Goal: Task Accomplishment & Management: Use online tool/utility

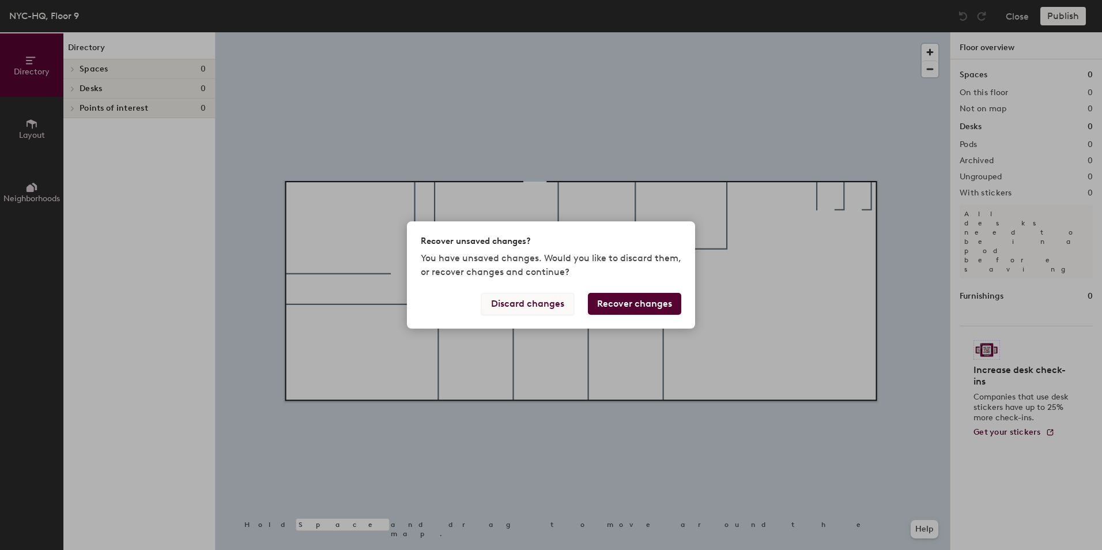
click at [566, 308] on button "Discard changes" at bounding box center [527, 304] width 93 height 22
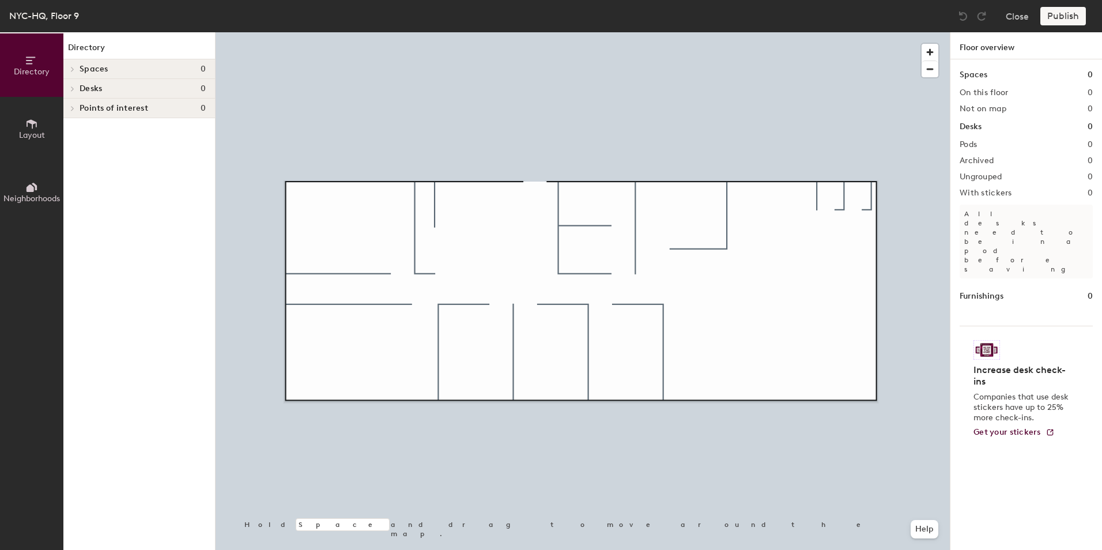
click at [35, 133] on span "Layout" at bounding box center [32, 135] width 26 height 10
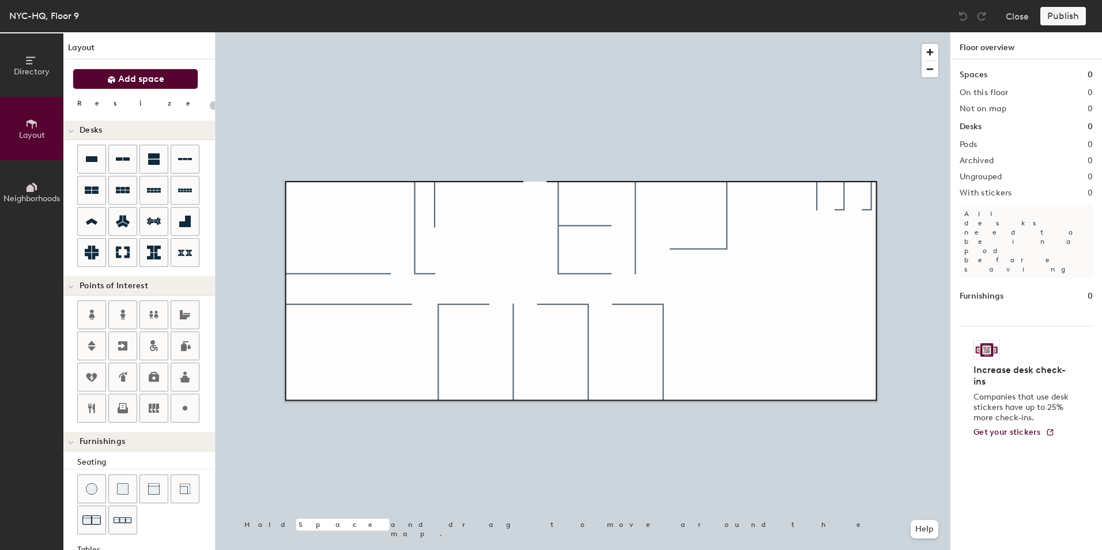
click at [151, 79] on span "Add space" at bounding box center [141, 79] width 46 height 12
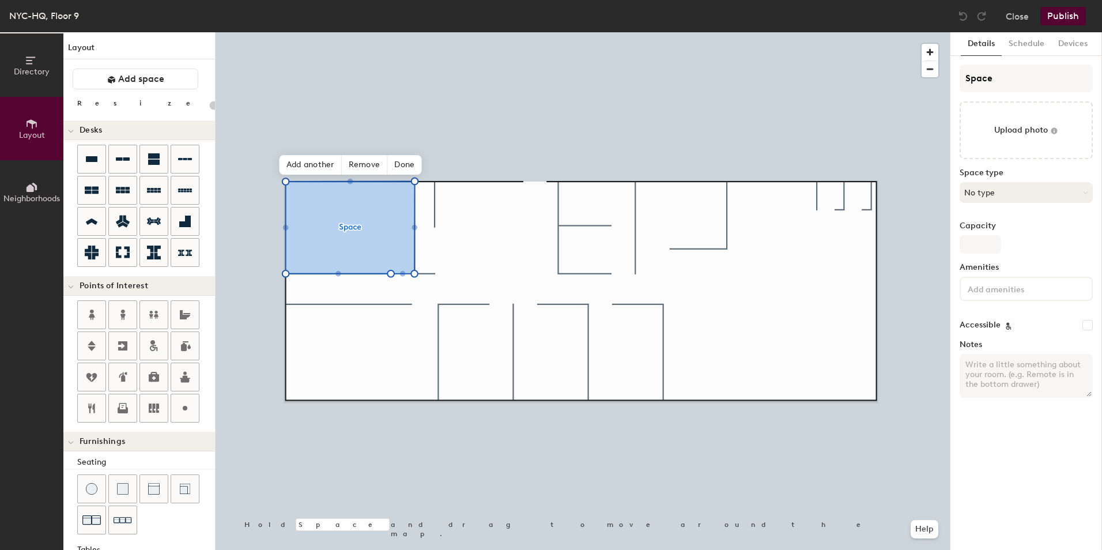
click at [975, 189] on button "No type" at bounding box center [1026, 192] width 133 height 21
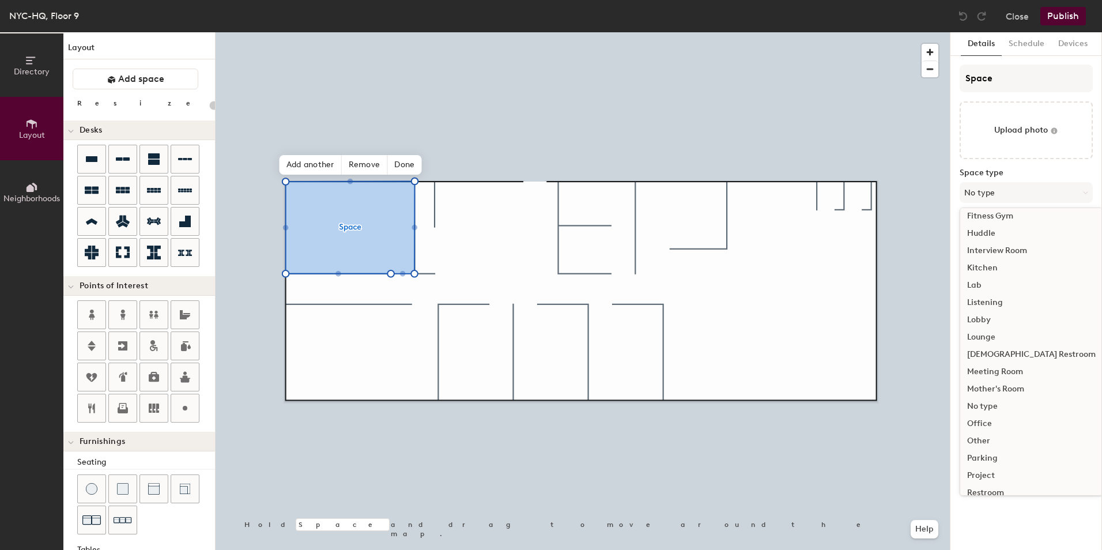
scroll to position [173, 0]
click at [1005, 357] on div "Meeting Room" at bounding box center [1031, 359] width 142 height 17
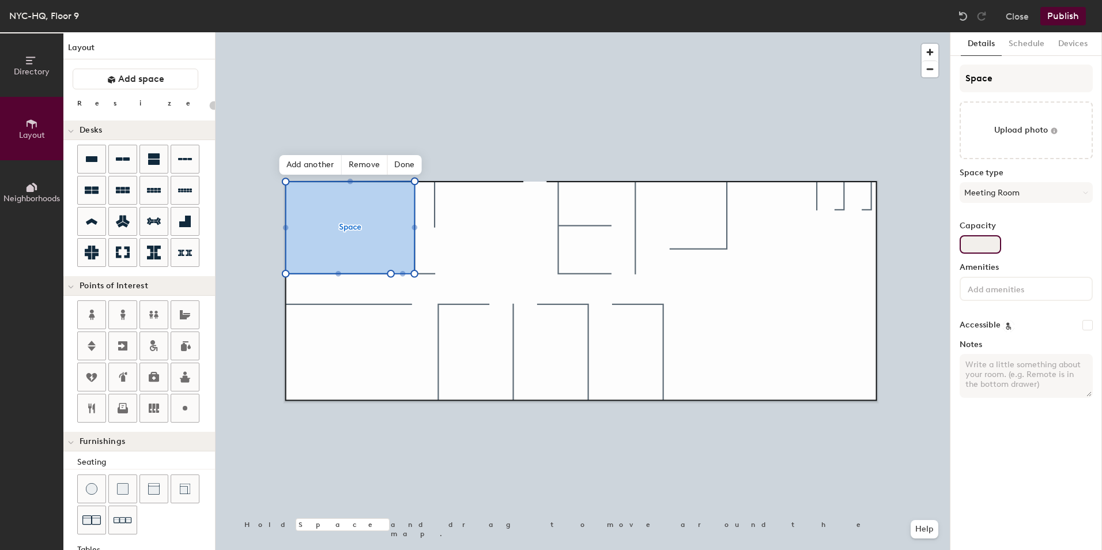
click at [976, 243] on input "Capacity" at bounding box center [981, 244] width 42 height 18
click at [983, 291] on input at bounding box center [1018, 288] width 104 height 14
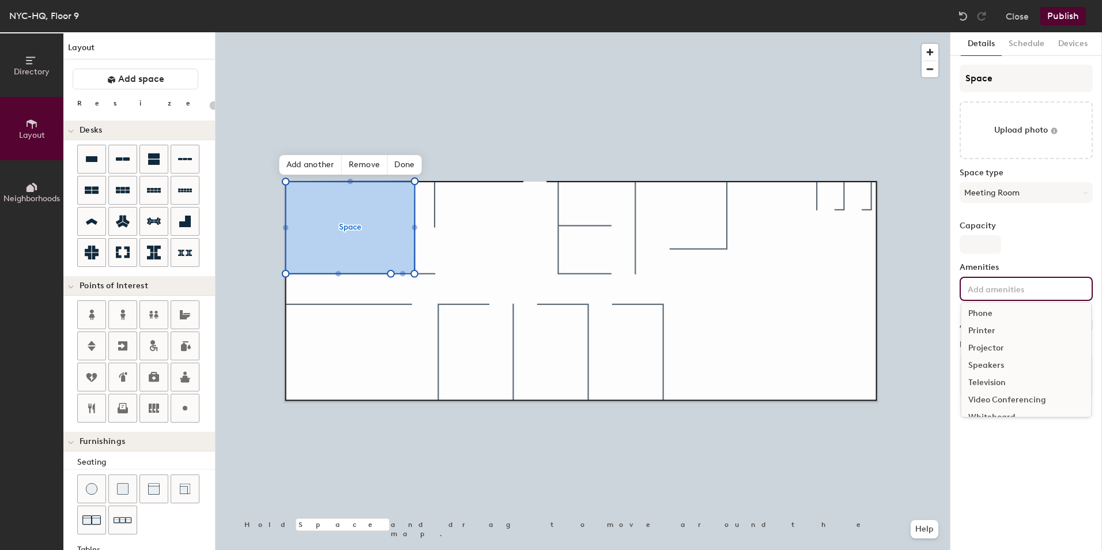
scroll to position [103, 0]
click at [989, 387] on div "Video Conferencing" at bounding box center [1027, 386] width 130 height 17
type input "20"
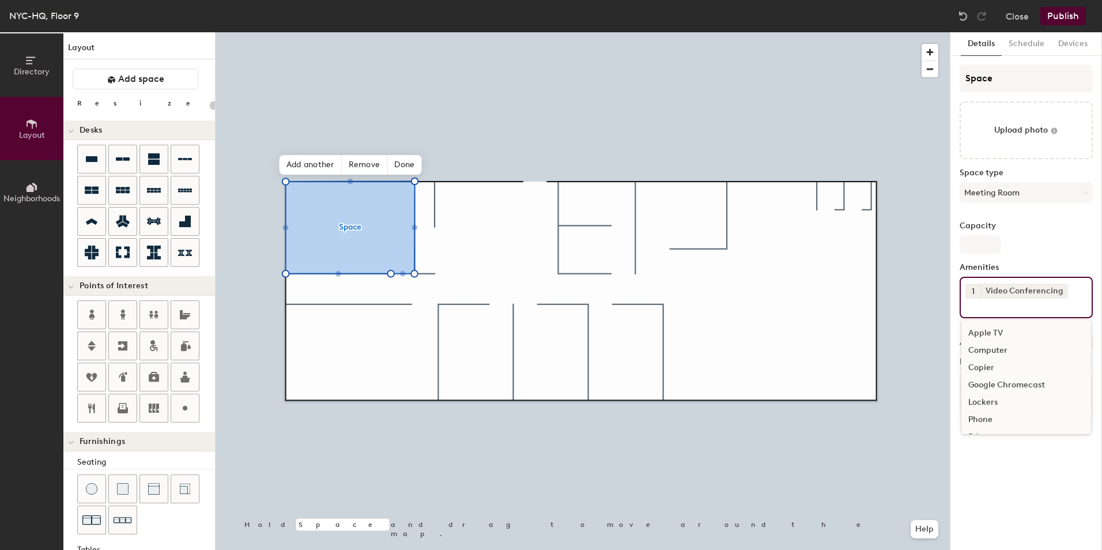
click at [1068, 246] on div "Capacity" at bounding box center [1026, 237] width 133 height 32
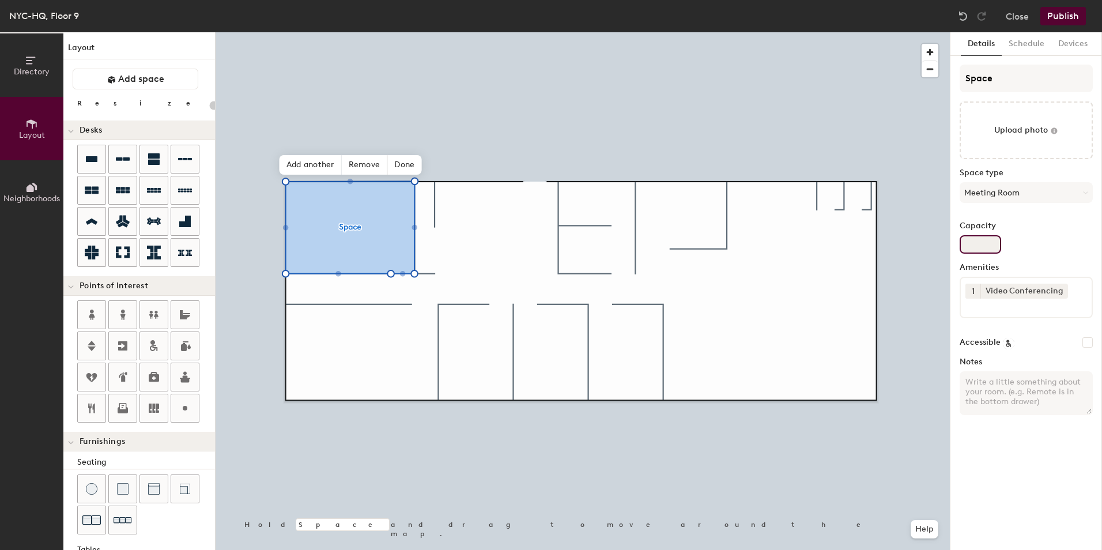
click at [986, 244] on input "Capacity" at bounding box center [981, 244] width 42 height 18
type input "8"
type input "20"
type input "8"
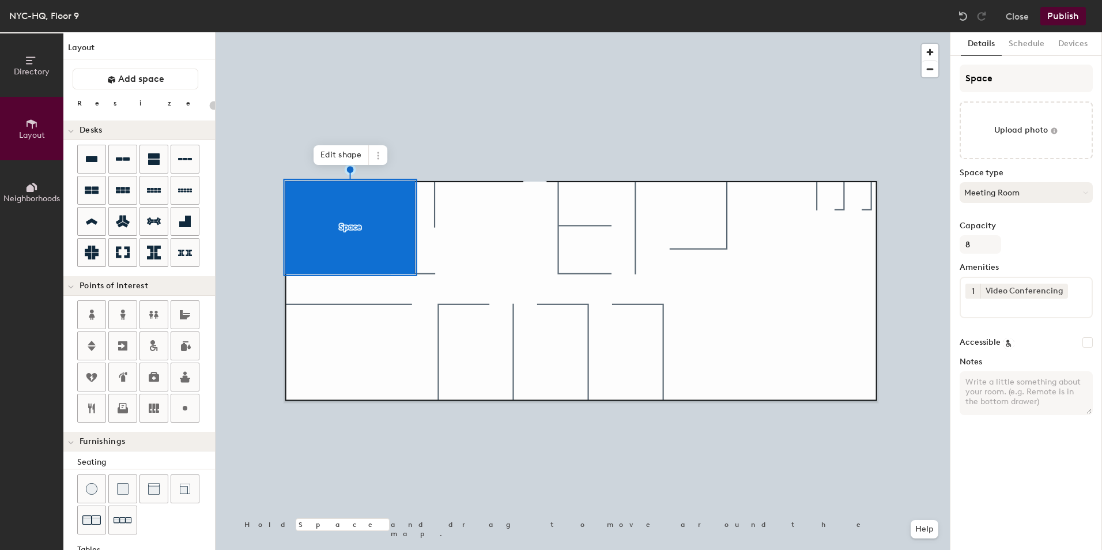
click at [1024, 191] on button "Meeting Room" at bounding box center [1026, 192] width 133 height 21
click at [161, 77] on span "Add space" at bounding box center [141, 79] width 46 height 12
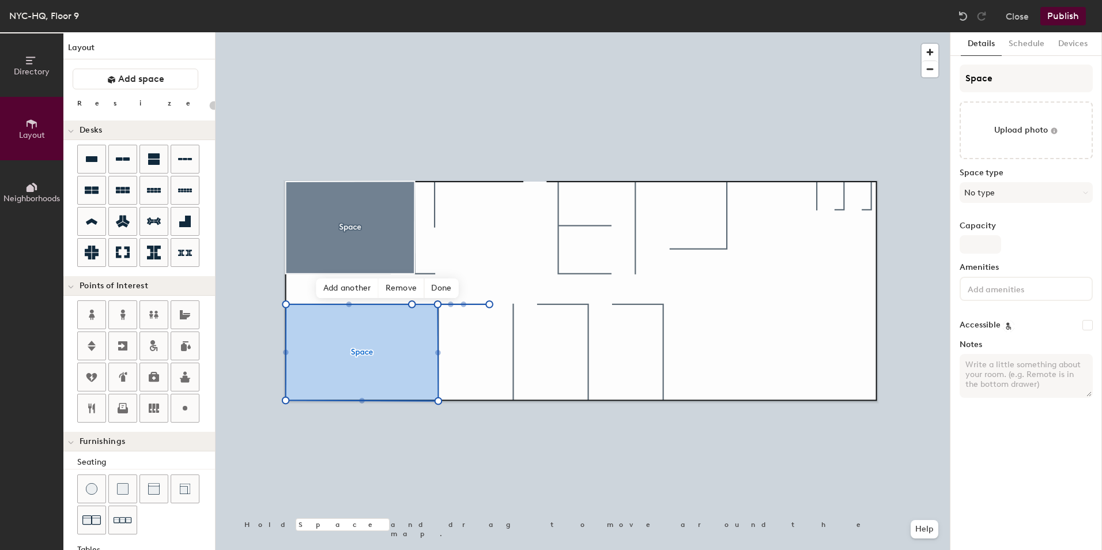
type input "20"
click at [1010, 80] on input "Space" at bounding box center [1026, 79] width 133 height 28
click at [1010, 83] on input "Space" at bounding box center [1026, 79] width 133 height 28
click at [947, 79] on div "Directory Layout Neighborhoods Layout Add space Resize Desks Points of Interest…" at bounding box center [551, 291] width 1102 height 518
type input "Rock"
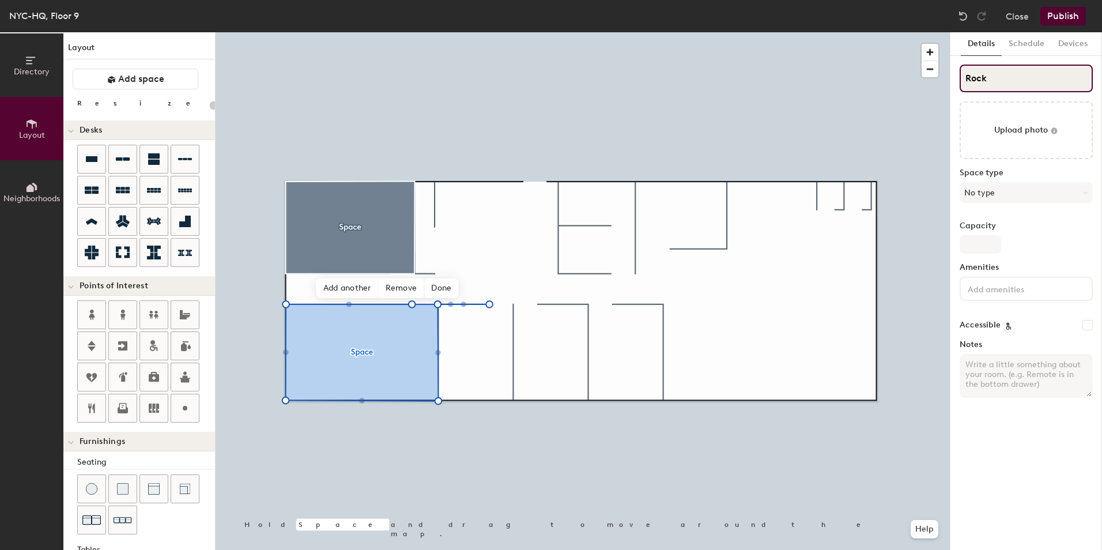
type input "20"
type input "Rocke"
type input "20"
type input "Rockefl"
type input "20"
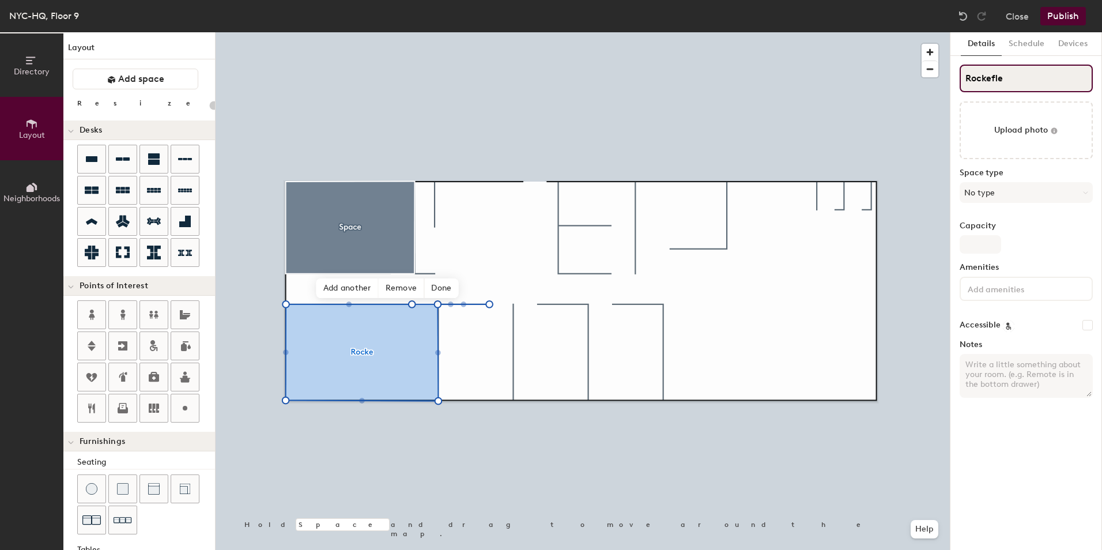
type input "Rockeflee"
type input "20"
type input "Rockefl"
type input "20"
type input "Rockef"
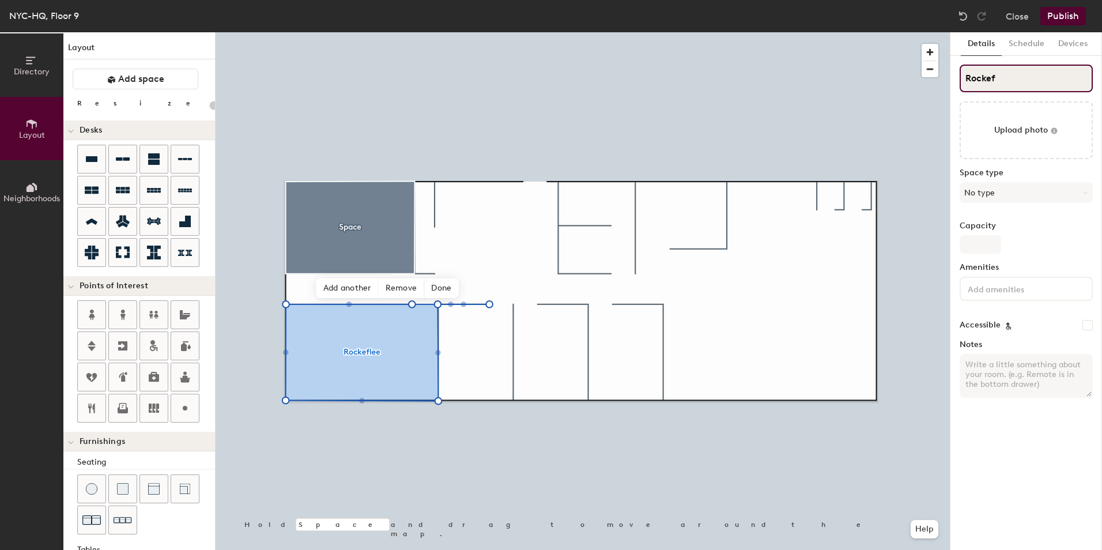
type input "20"
type input "Rocke"
type input "20"
type input "Rock"
type input "20"
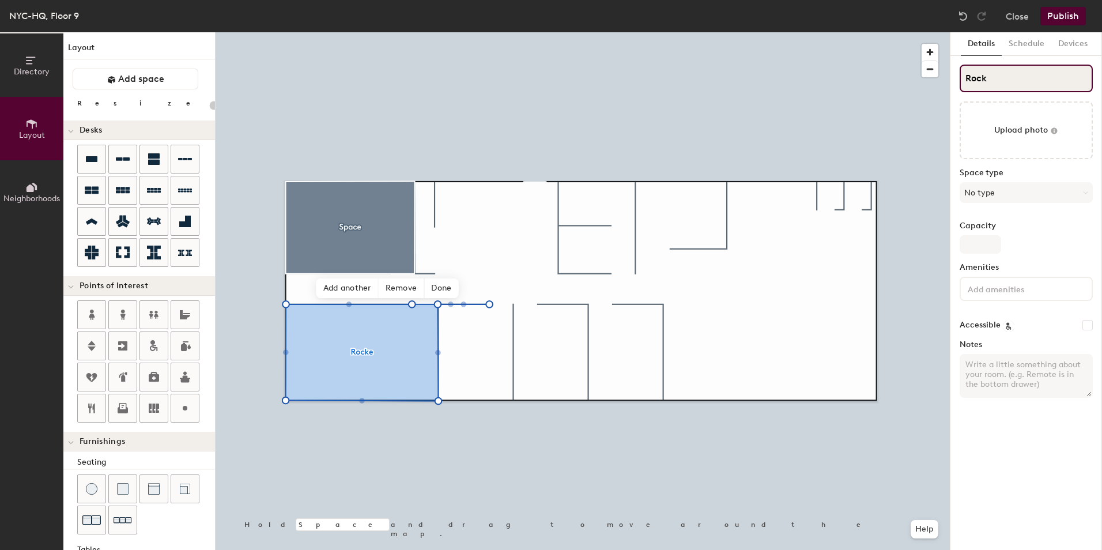
type input "Rocke"
type input "20"
type input "Rockef"
type input "20"
type input "Rockefel"
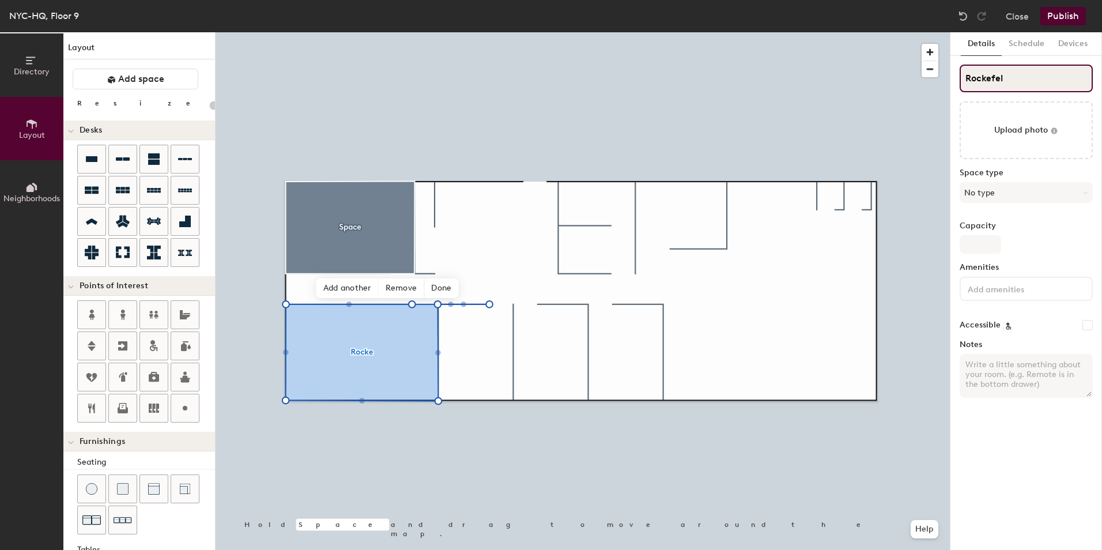
type input "20"
type input "Rockefeller"
type input "20"
type input "Rockefeller"
click at [1023, 198] on button "No type" at bounding box center [1026, 192] width 133 height 21
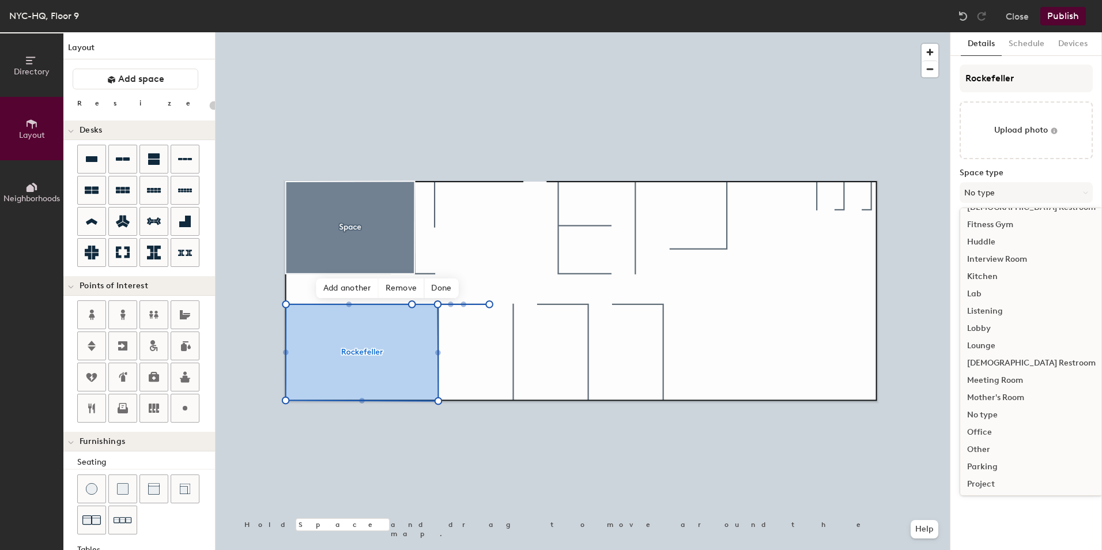
scroll to position [143, 0]
click at [1008, 388] on div "Meeting Room" at bounding box center [1031, 389] width 142 height 17
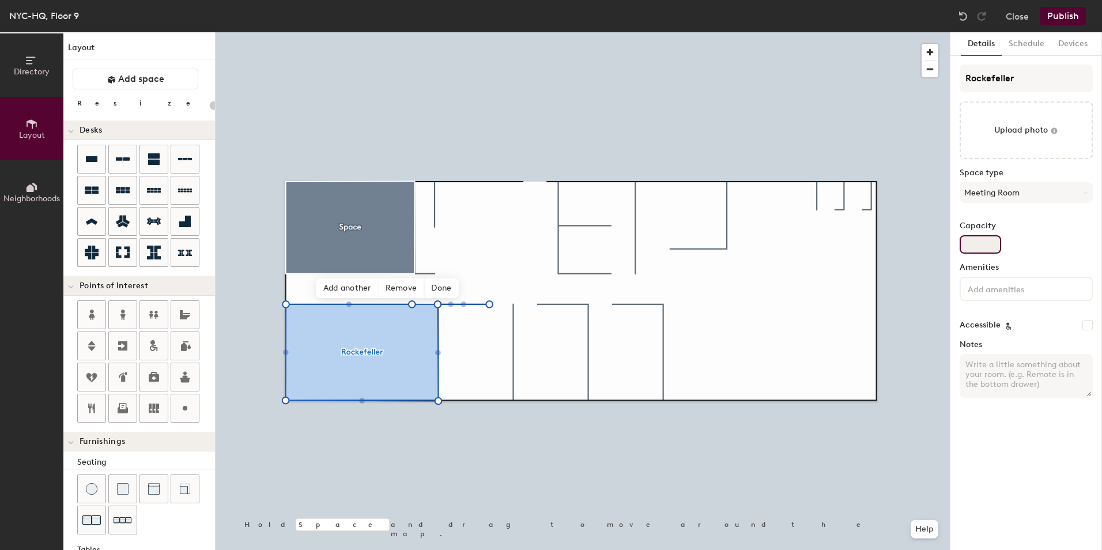
type input "20"
click at [985, 246] on input "Capacity" at bounding box center [981, 244] width 42 height 18
type input "10"
type input "20"
type input "10"
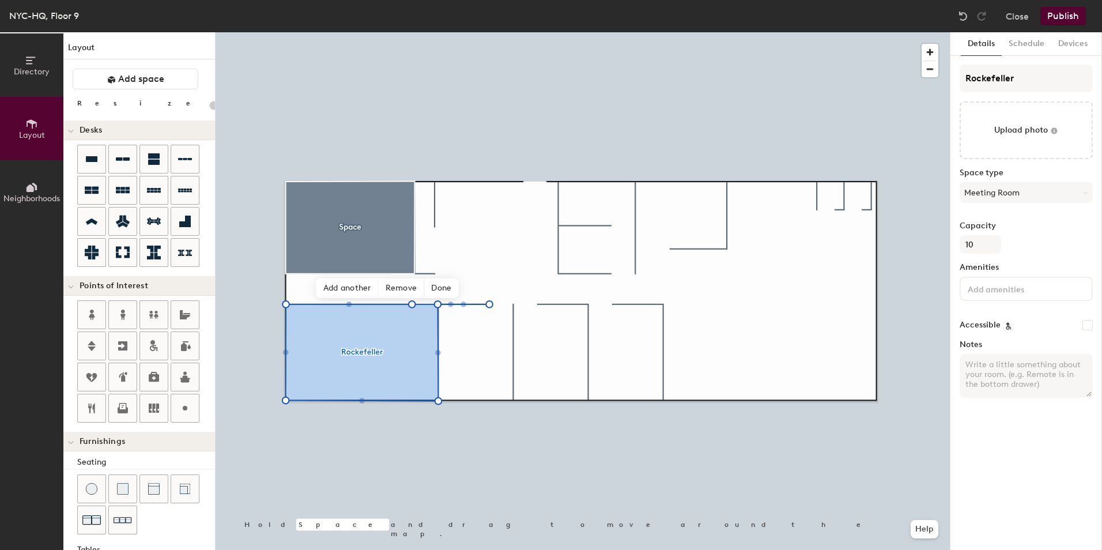
click at [997, 289] on input at bounding box center [1018, 288] width 104 height 14
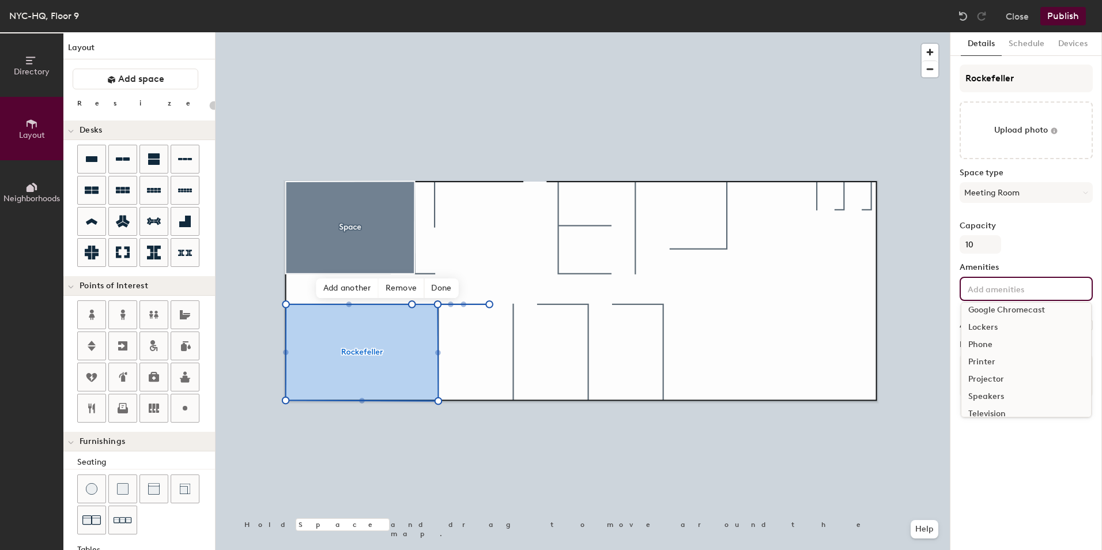
scroll to position [103, 0]
click at [1017, 383] on div "Video Conferencing" at bounding box center [1027, 386] width 130 height 17
click at [1026, 468] on div "Details Schedule Devices Rockefeller Upload photo Space type Meeting Room Capac…" at bounding box center [1027, 291] width 152 height 518
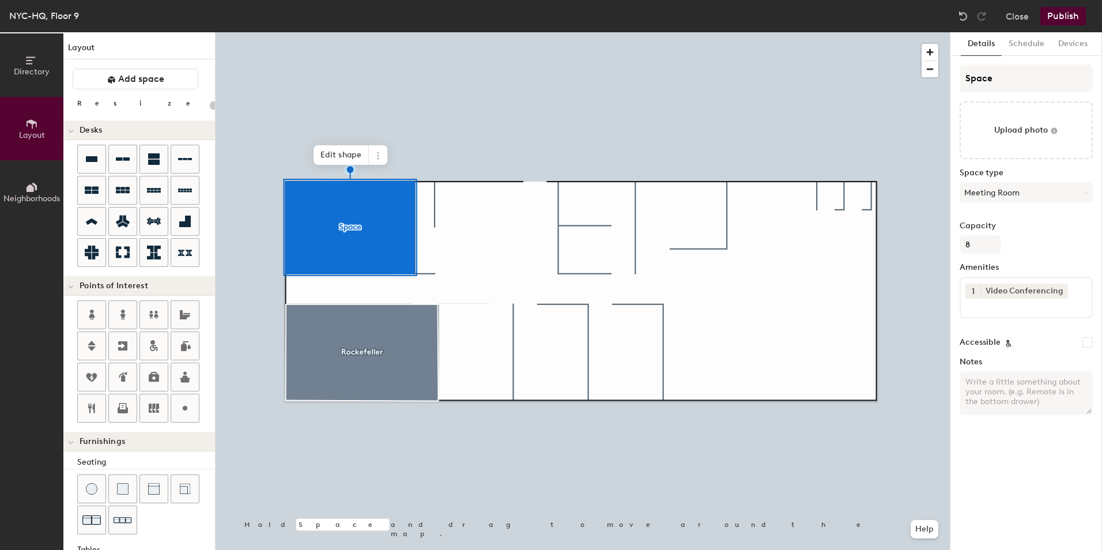
type input "20"
click at [1023, 76] on input "Space" at bounding box center [1026, 79] width 133 height 28
drag, startPoint x: 993, startPoint y: 80, endPoint x: 951, endPoint y: 81, distance: 42.1
click at [951, 81] on div "Details Schedule Devices Space Upload photo Space type Meeting Room Capacity 8 …" at bounding box center [1027, 291] width 152 height 518
click at [1017, 74] on input "Space" at bounding box center [1026, 79] width 133 height 28
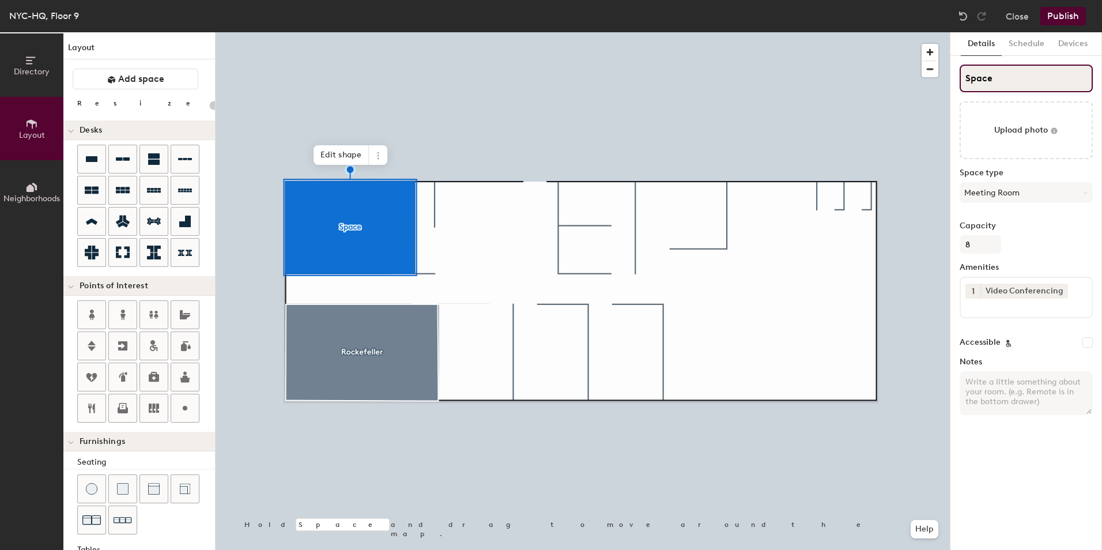
type input "Spac"
type input "20"
type input "Sp"
type input "20"
type input "S"
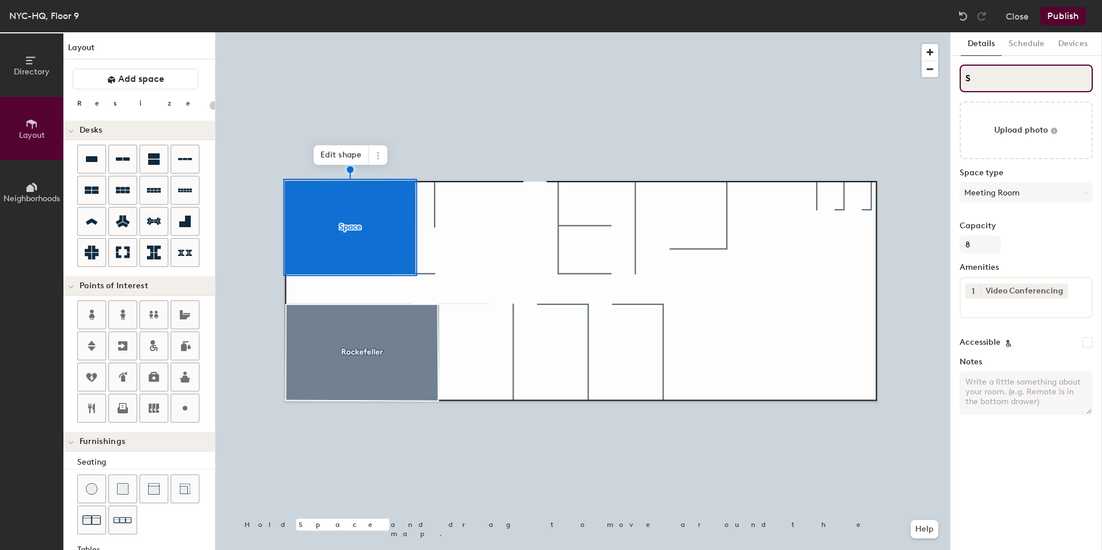
type input "20"
type input "S"
type input "20"
type input "SC"
type input "20"
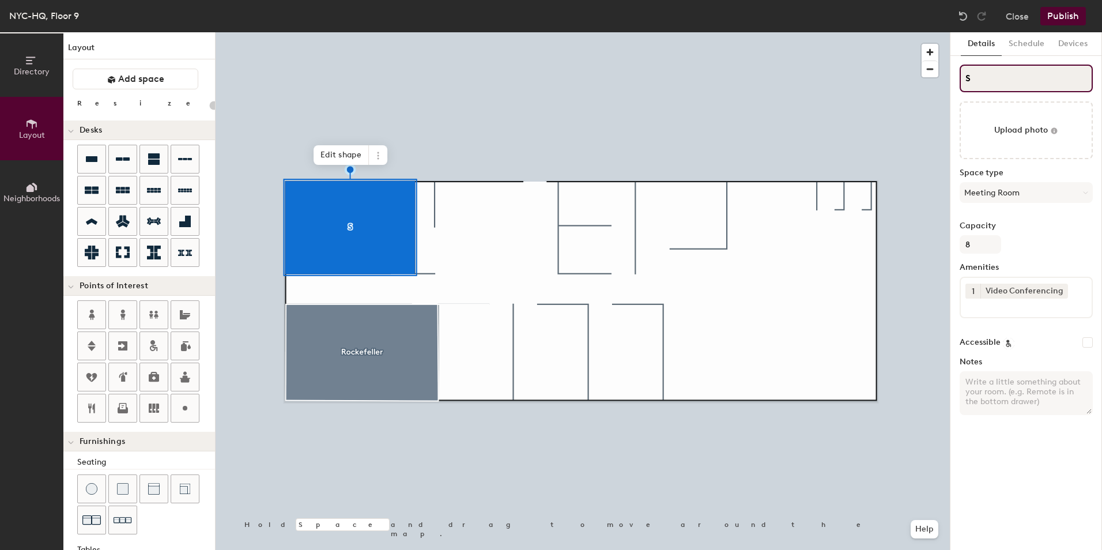
type input "S"
type input "20"
type input "SC"
type input "20"
type input "S"
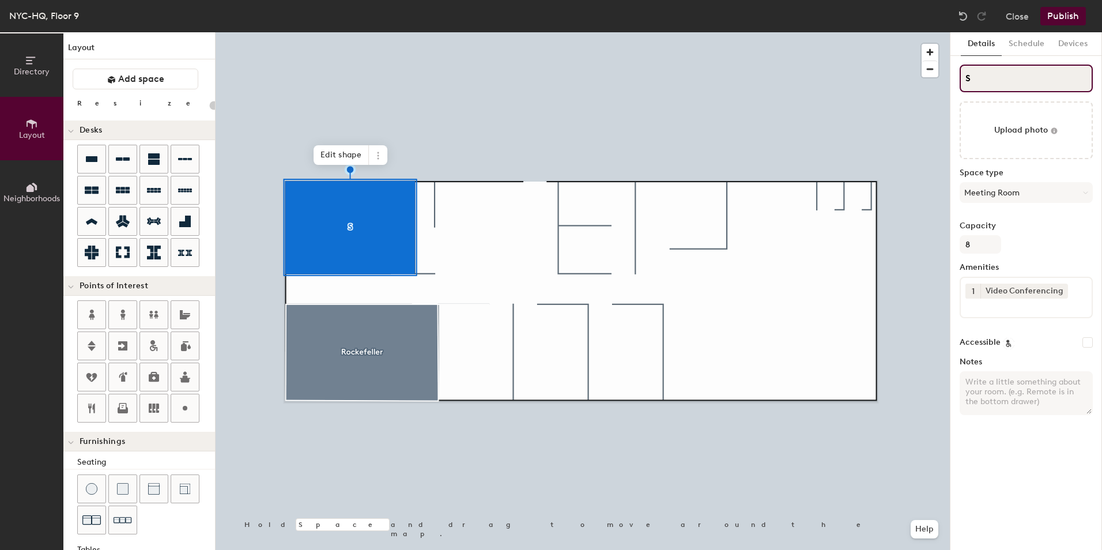
type input "20"
type input "SC"
type input "20"
type input "SCa"
type input "20"
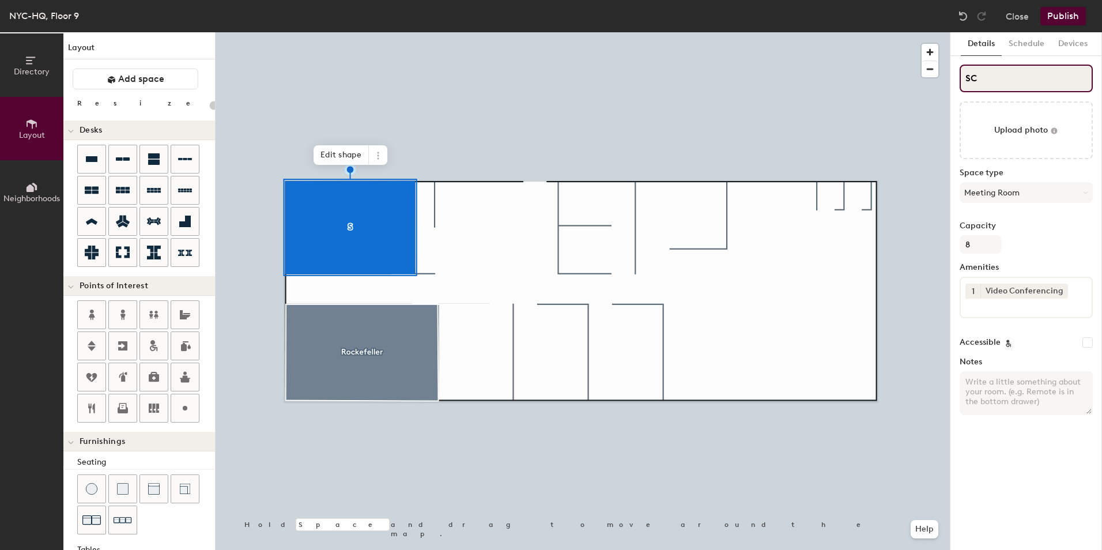
type input "S"
type input "20"
type input "S"
type input "20"
type input "S"
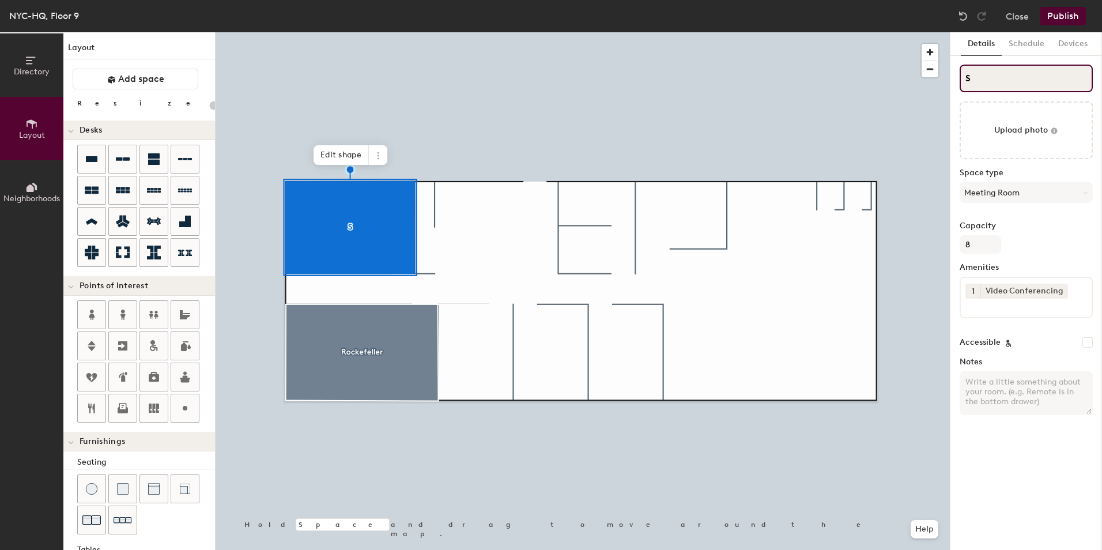
type input "20"
type input "S"
click at [1016, 74] on input "S" at bounding box center [1026, 79] width 133 height 28
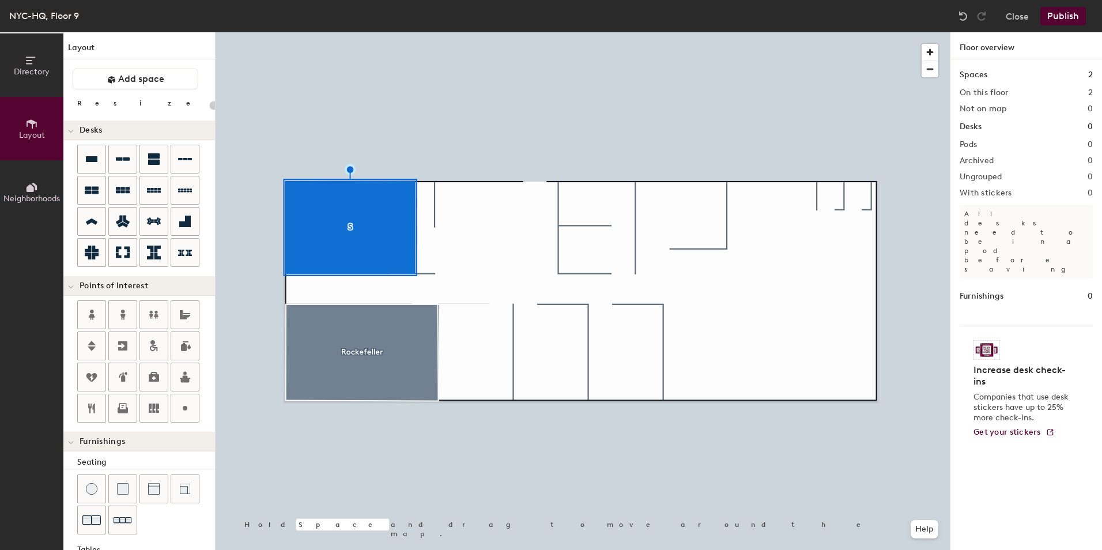
click at [436, 32] on div at bounding box center [583, 32] width 734 height 0
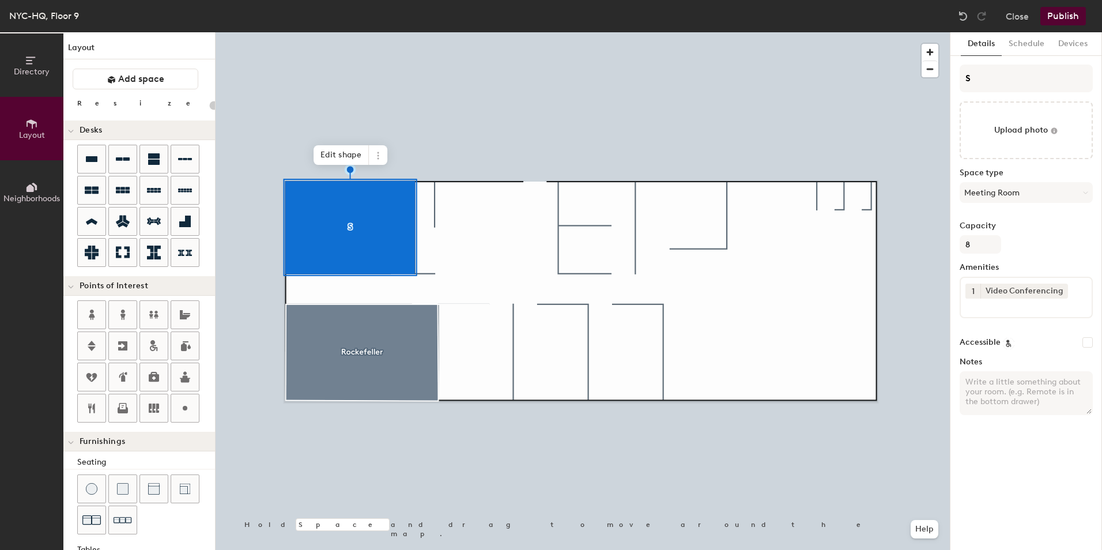
type input "20"
drag, startPoint x: 993, startPoint y: 80, endPoint x: 379, endPoint y: 157, distance: 618.8
click at [379, 157] on icon at bounding box center [378, 155] width 9 height 9
click at [388, 224] on span "Delete" at bounding box center [419, 222] width 103 height 20
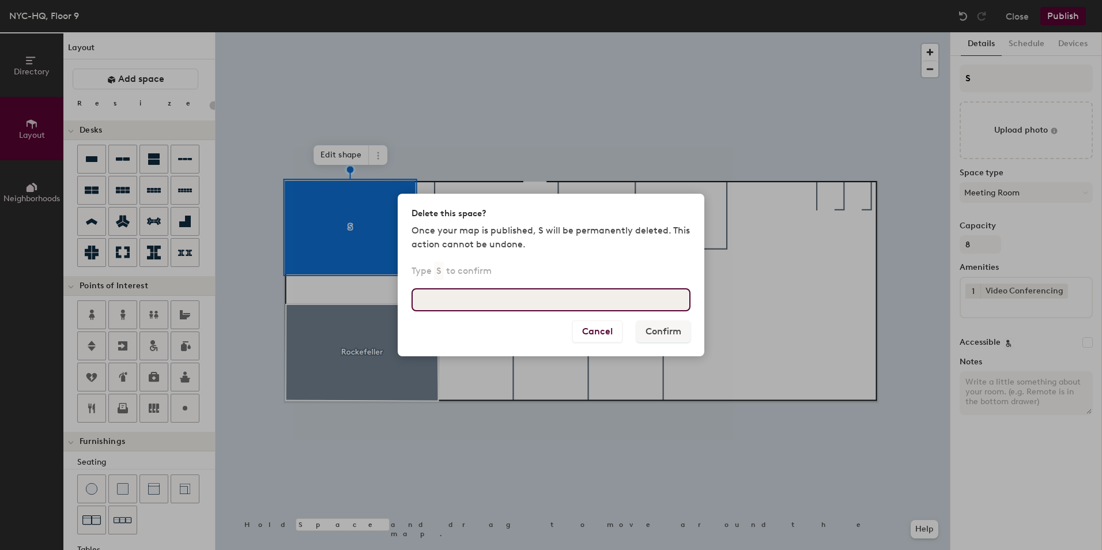
click at [551, 306] on input at bounding box center [551, 299] width 279 height 23
type input "S"
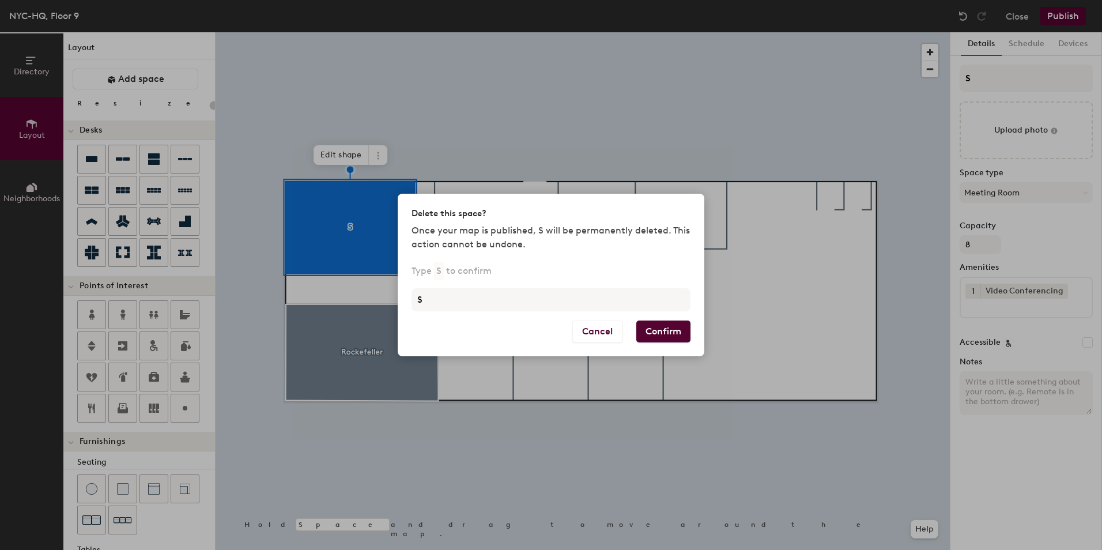
click at [645, 326] on button "Confirm" at bounding box center [663, 332] width 54 height 22
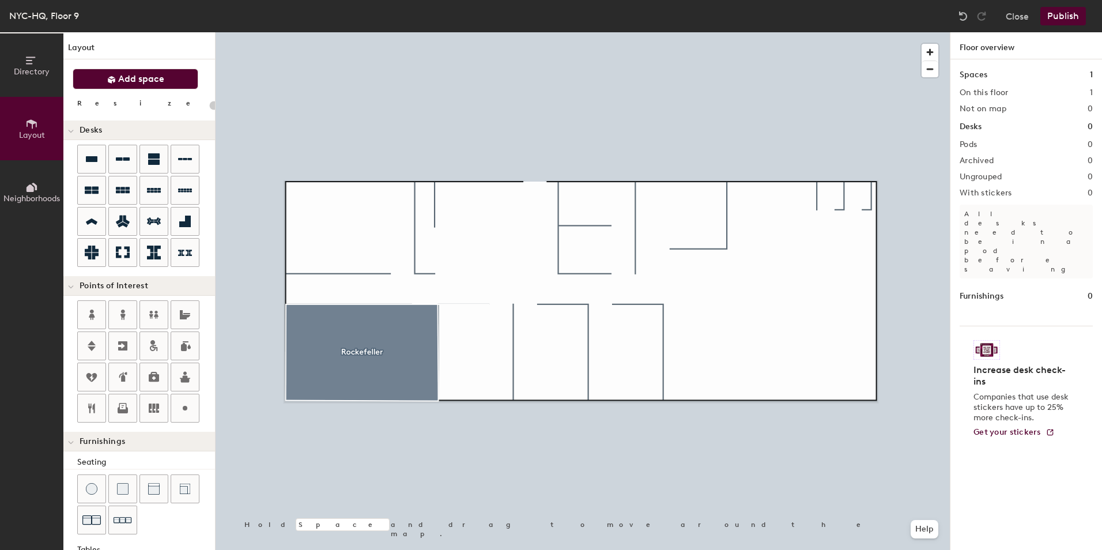
click at [116, 85] on button "Add space" at bounding box center [136, 79] width 126 height 21
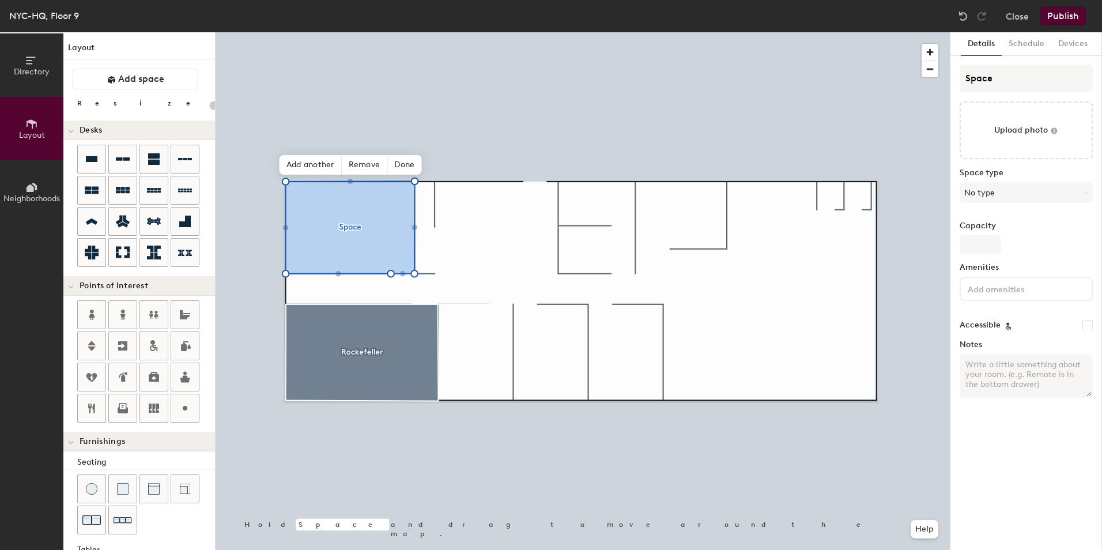
type input "20"
click at [941, 80] on div "Directory Layout Neighborhoods Layout Add space Resize Desks Points of Interest…" at bounding box center [551, 291] width 1102 height 518
type input "C"
type input "20"
type input "Car"
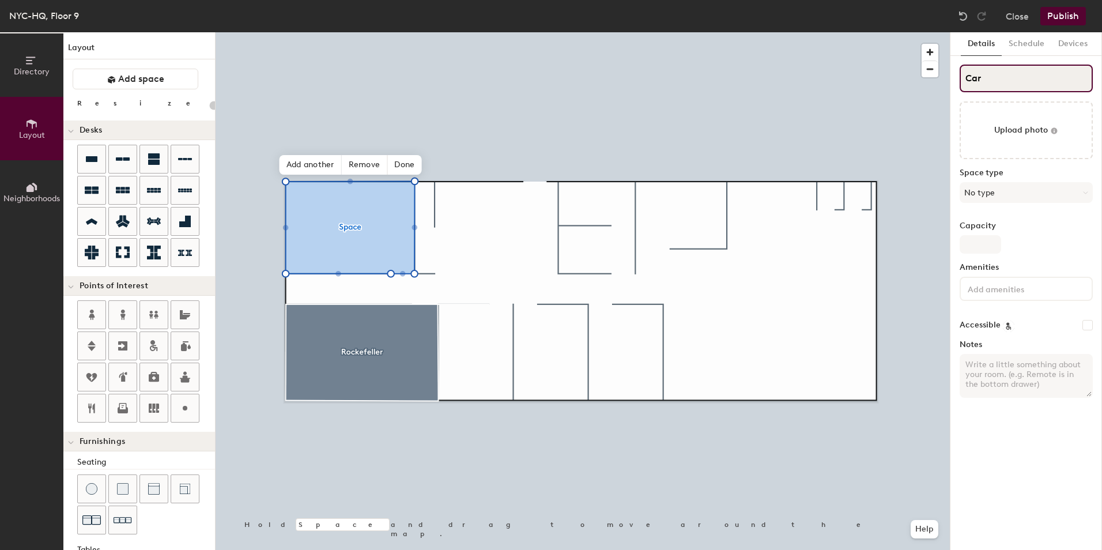
type input "20"
type input "Carnei"
type input "20"
type input "Carneigi"
type input "20"
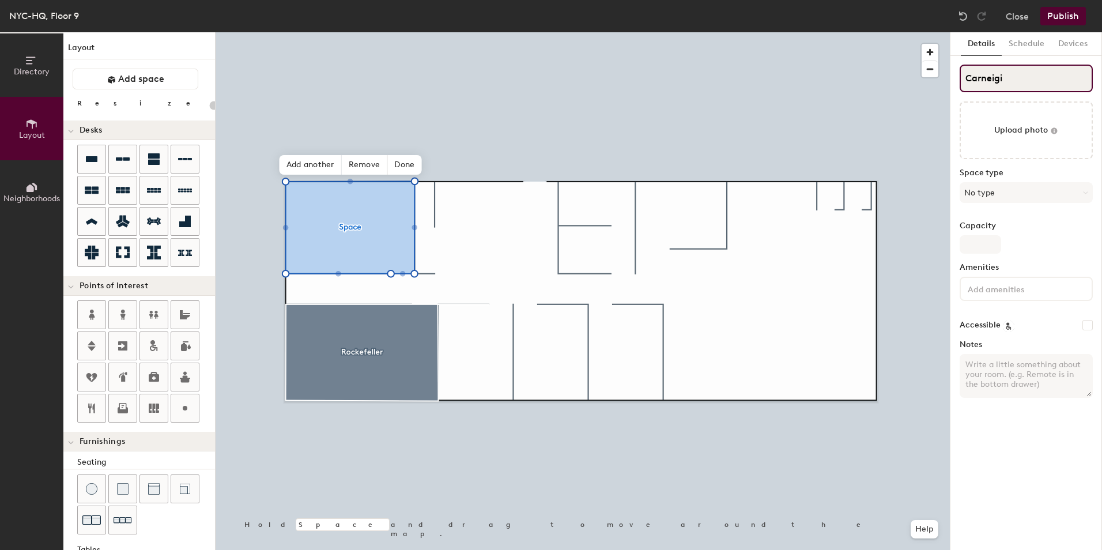
type input "Carneigie"
type input "20"
type input "Carneigie"
click at [1012, 193] on button "No type" at bounding box center [1026, 192] width 133 height 21
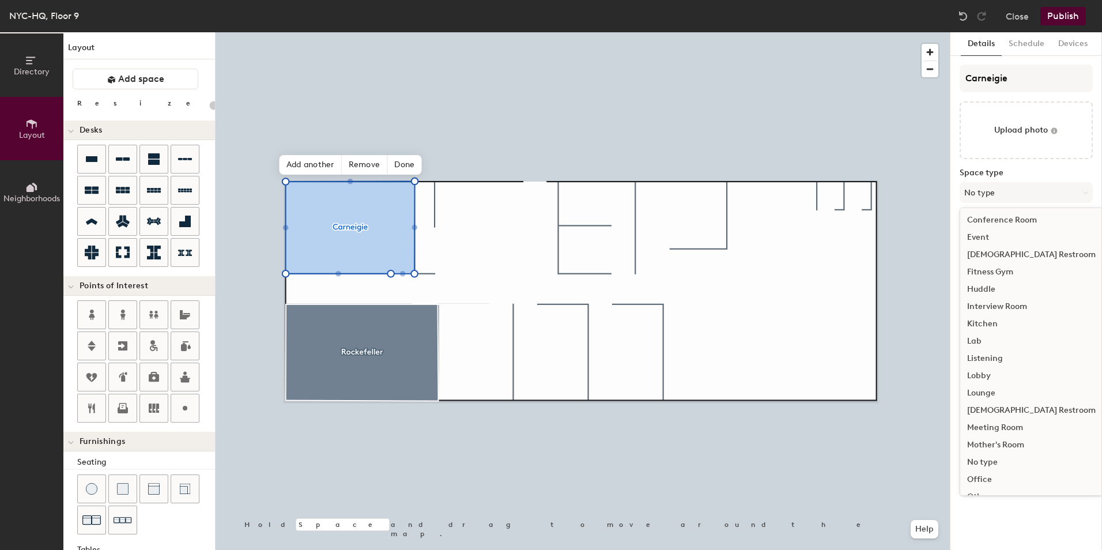
scroll to position [115, 0]
click at [1009, 417] on div "Meeting Room" at bounding box center [1031, 417] width 142 height 17
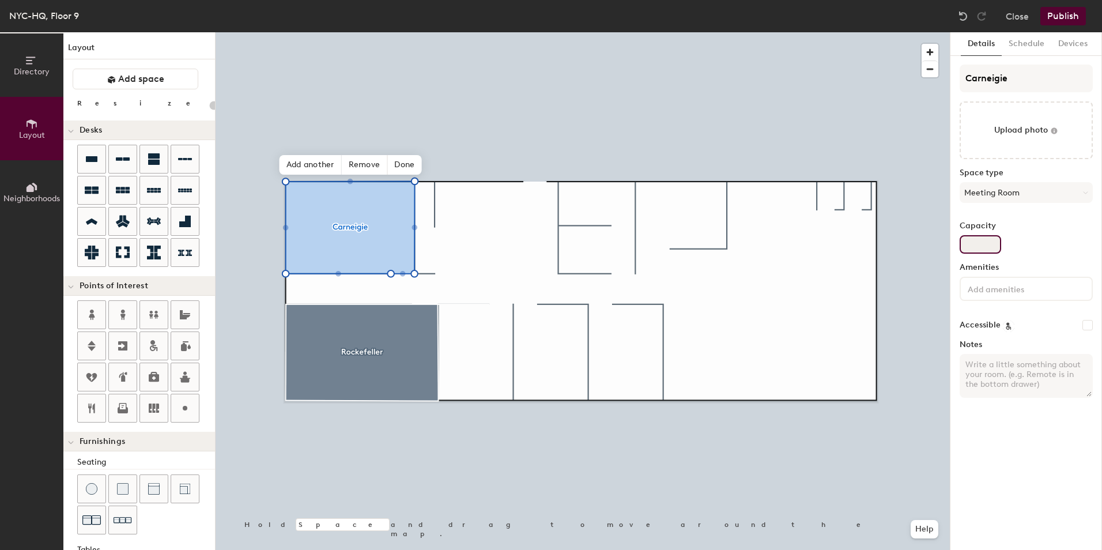
click at [981, 235] on input "Capacity" at bounding box center [981, 244] width 42 height 18
type input "20"
type input "8"
type input "20"
type input "8"
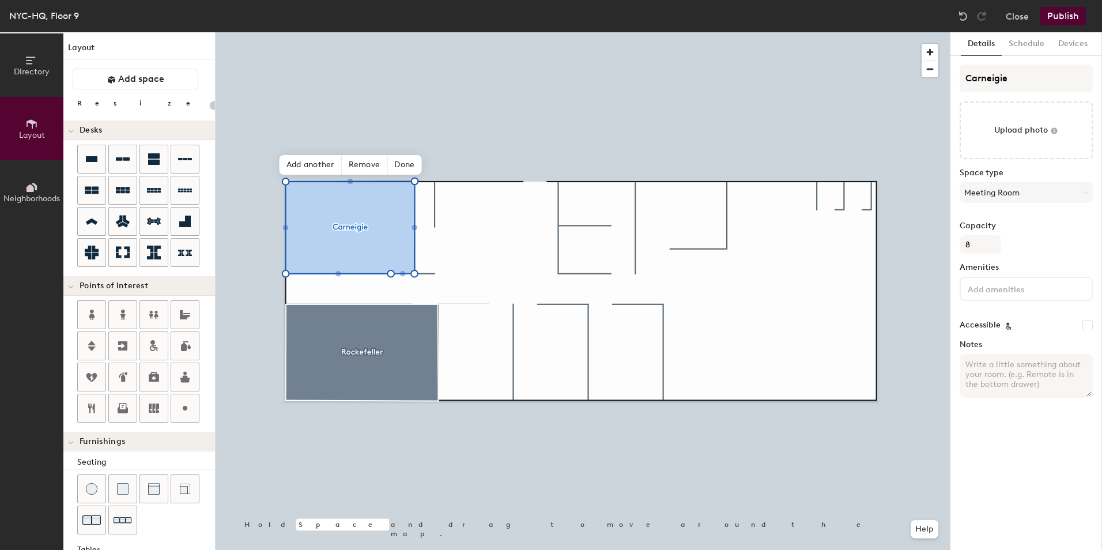
click at [1015, 292] on input at bounding box center [1018, 288] width 104 height 14
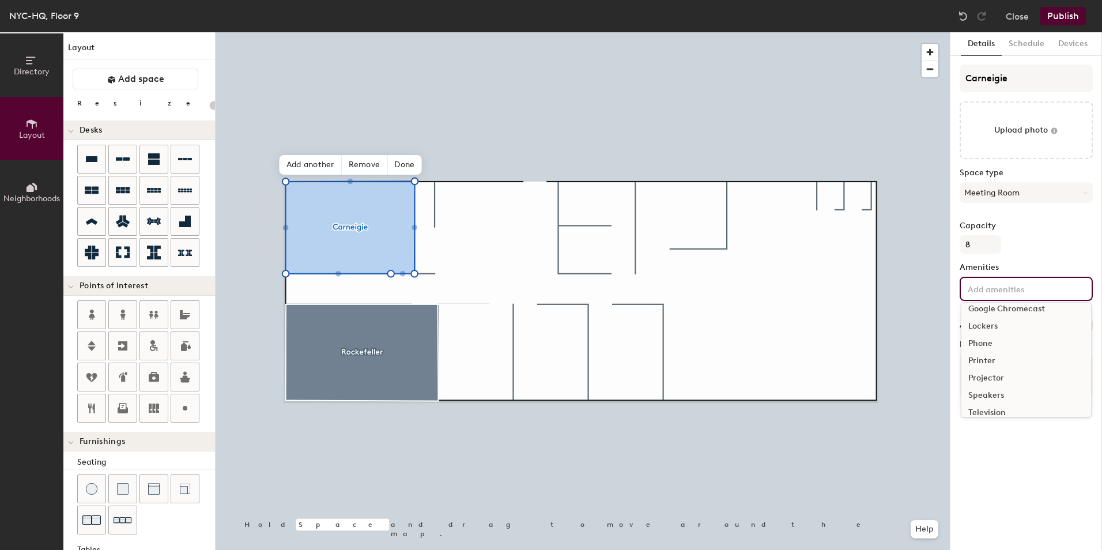
scroll to position [103, 0]
click at [1009, 386] on div "Video Conferencing" at bounding box center [1027, 386] width 130 height 17
type input "20"
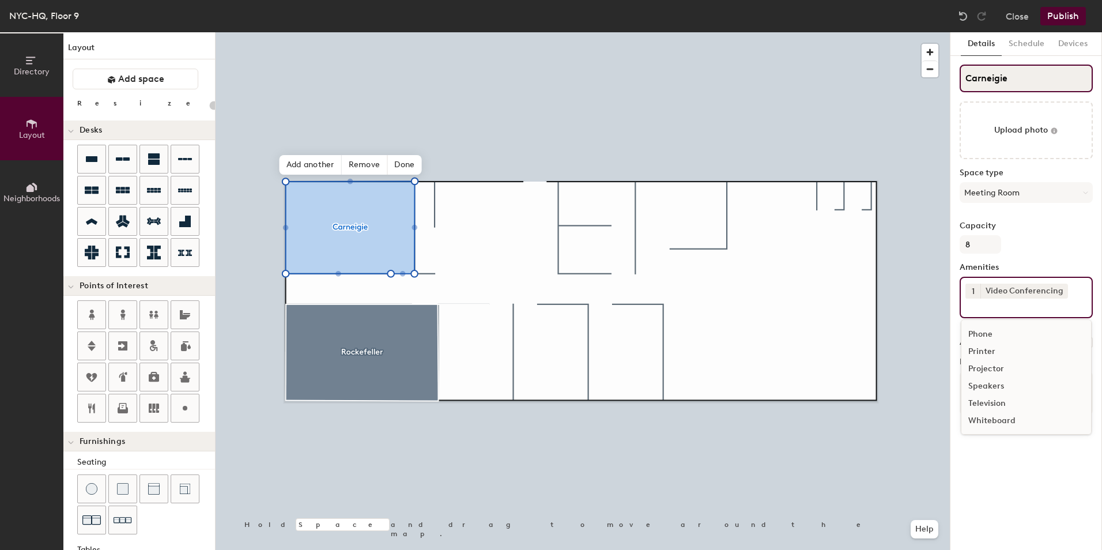
click at [995, 82] on input "Carneigie" at bounding box center [1026, 79] width 133 height 28
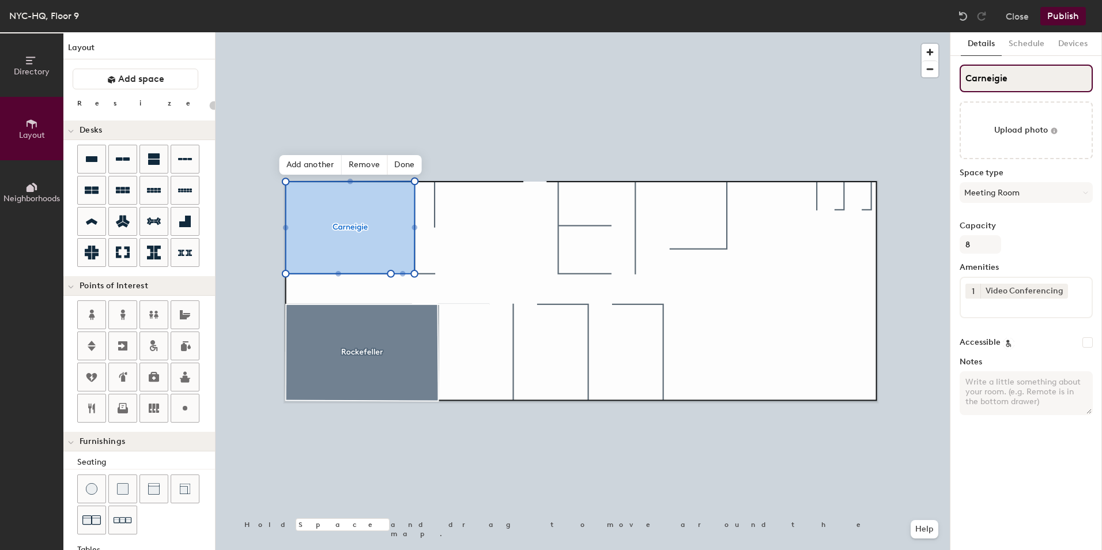
type input "Carnegie"
type input "20"
type input "Carnegie"
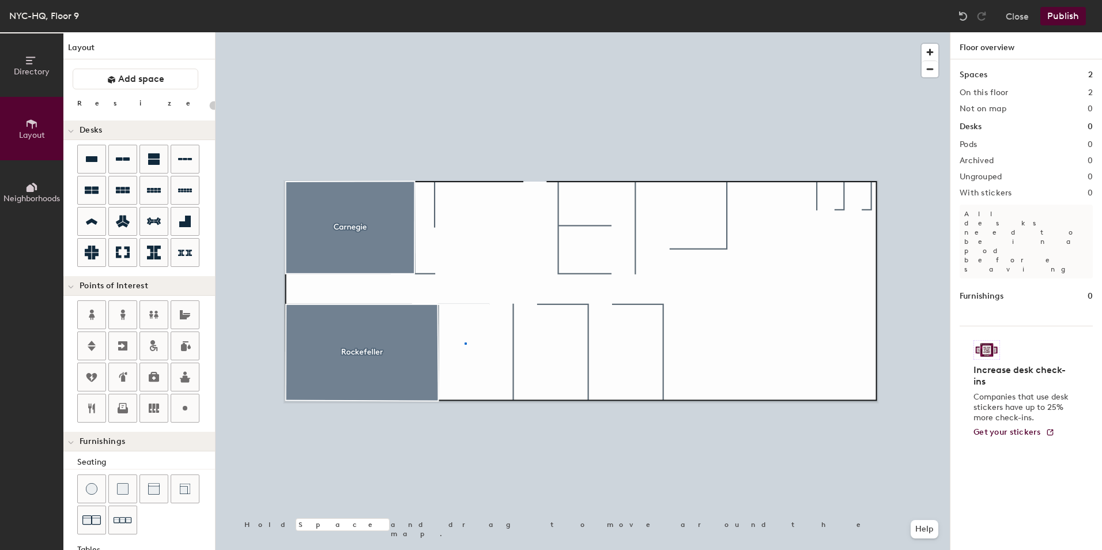
click at [465, 32] on div at bounding box center [583, 32] width 734 height 0
drag, startPoint x: 149, startPoint y: 83, endPoint x: 168, endPoint y: 89, distance: 19.3
click at [150, 83] on span "Add space" at bounding box center [141, 79] width 46 height 12
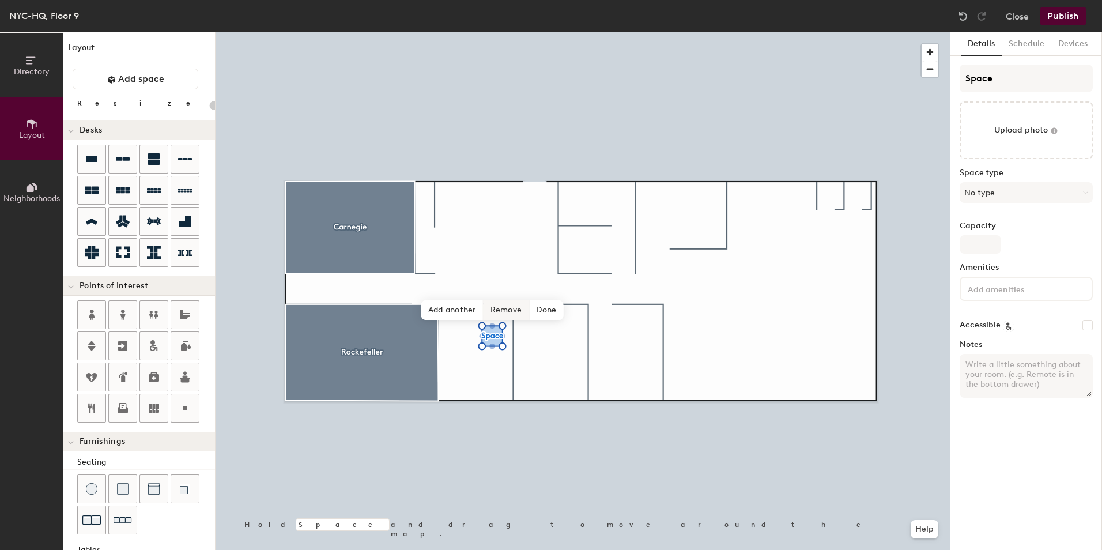
click at [525, 308] on span "Remove" at bounding box center [507, 310] width 46 height 20
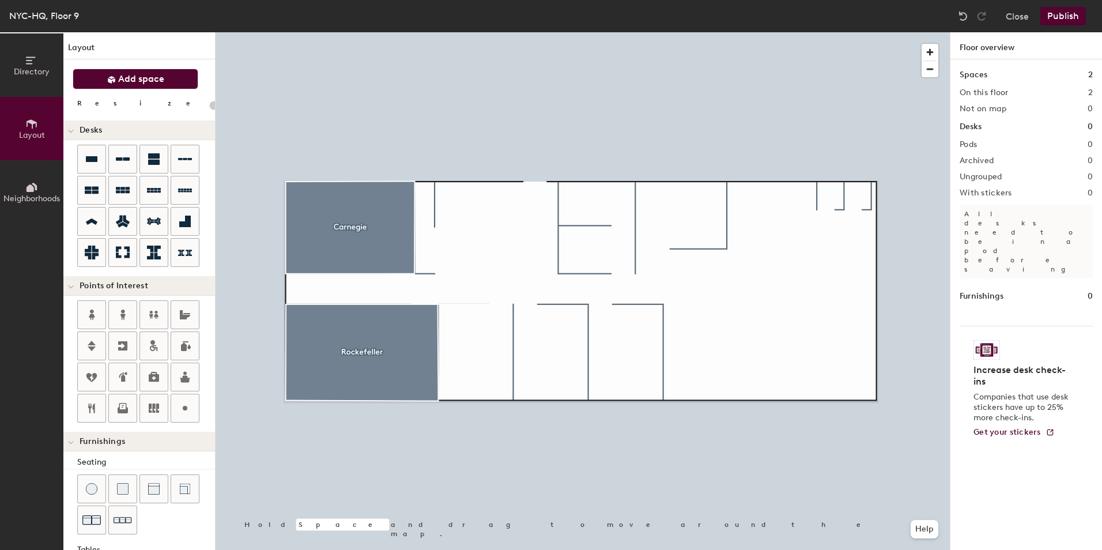
click at [159, 76] on span "Add space" at bounding box center [141, 79] width 46 height 12
click at [140, 75] on span "Add space" at bounding box center [141, 79] width 46 height 12
click at [138, 73] on span "Add space" at bounding box center [141, 79] width 46 height 12
click at [132, 84] on button "Add space" at bounding box center [136, 79] width 126 height 21
click at [579, 32] on div at bounding box center [583, 32] width 734 height 0
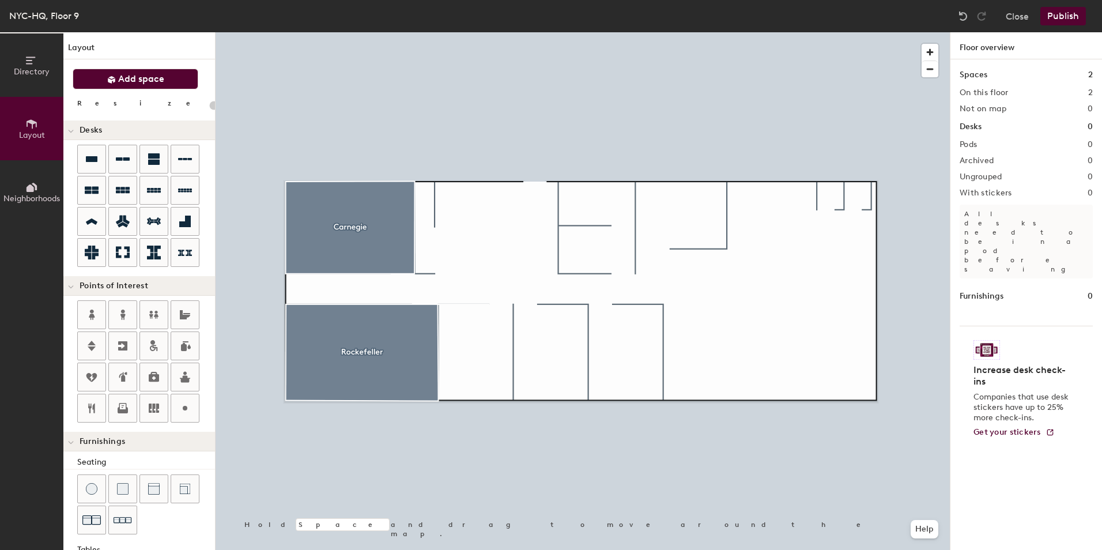
click at [126, 83] on span "Add space" at bounding box center [141, 79] width 46 height 12
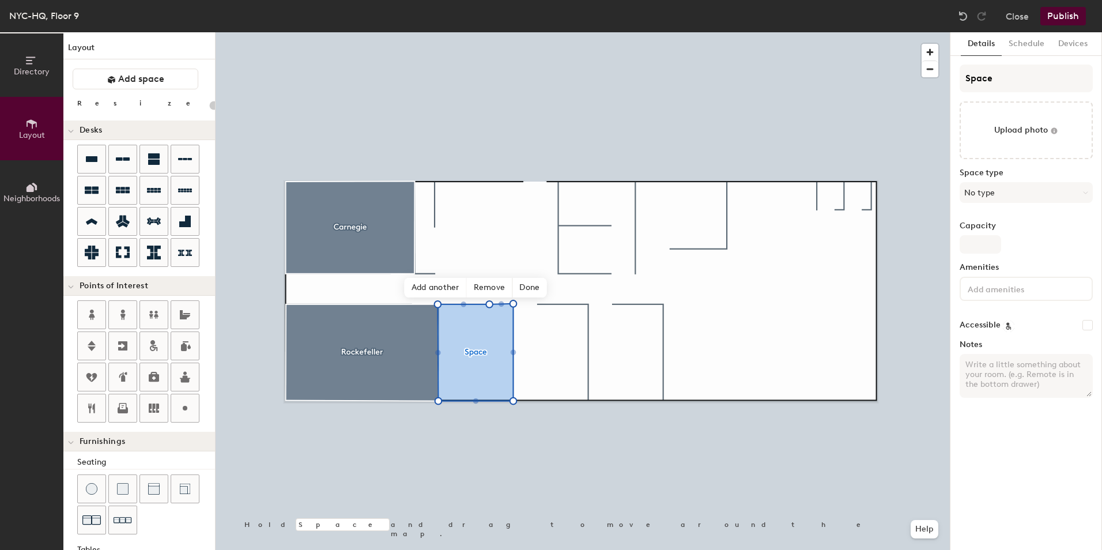
type input "20"
click at [1037, 81] on input "Space" at bounding box center [1026, 79] width 133 height 28
click at [793, 58] on div "Directory Layout Neighborhoods Layout Add space Resize Desks Points of Interest…" at bounding box center [551, 291] width 1102 height 518
type input "Can"
type input "20"
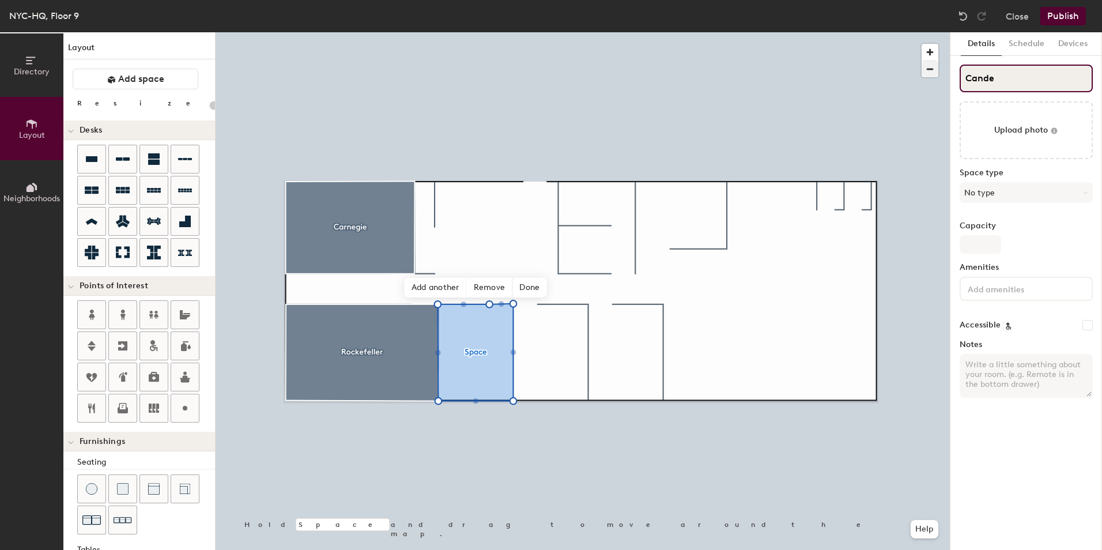
type input "Cander"
type input "20"
type input "Canderb"
type input "20"
type input "Canderbi"
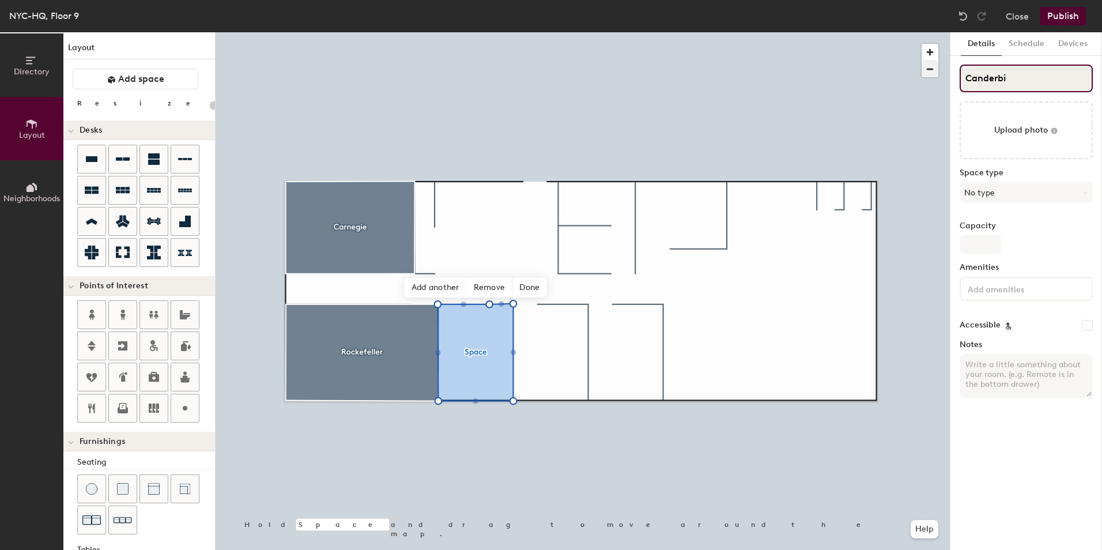
type input "20"
type input "Canderbily"
type input "20"
type input "Canderbilyt"
type input "20"
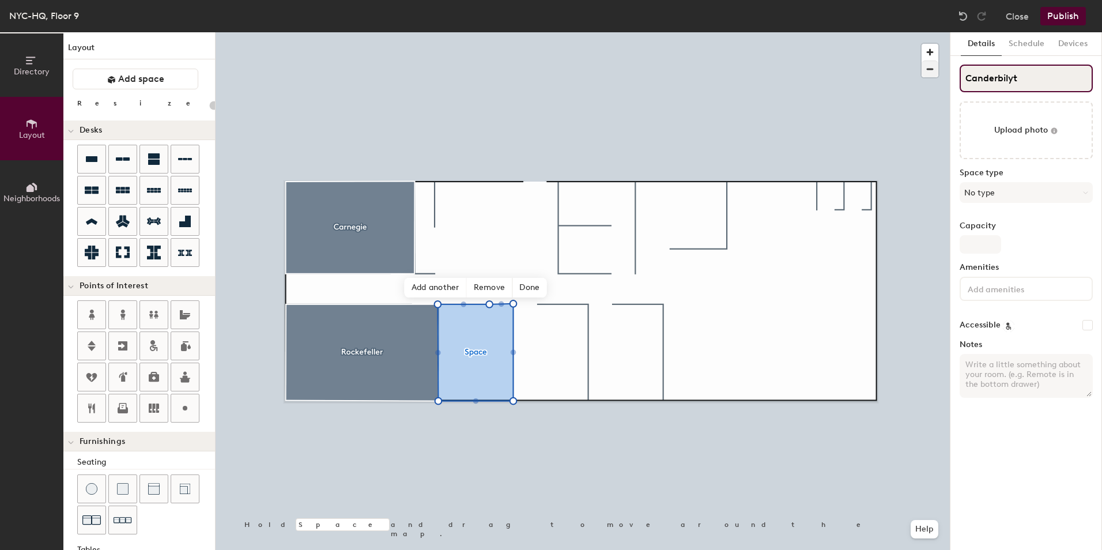
type input "Canderbily"
type input "20"
type input "Canderbily"
type input "20"
type input "Canderbilt"
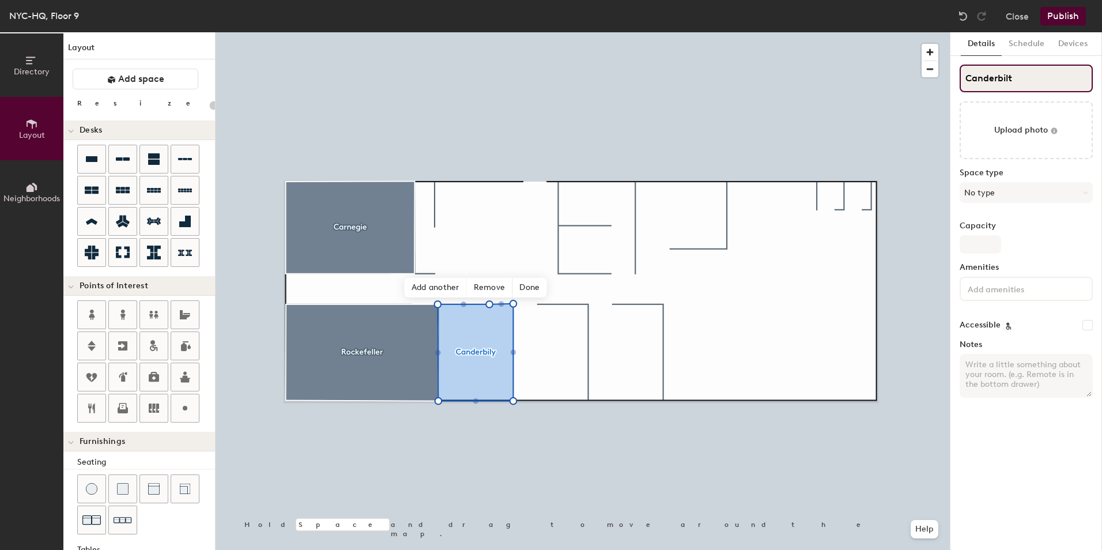
type input "20"
type input "anderbilt"
type input "20"
type input "Vanderbilt"
type input "20"
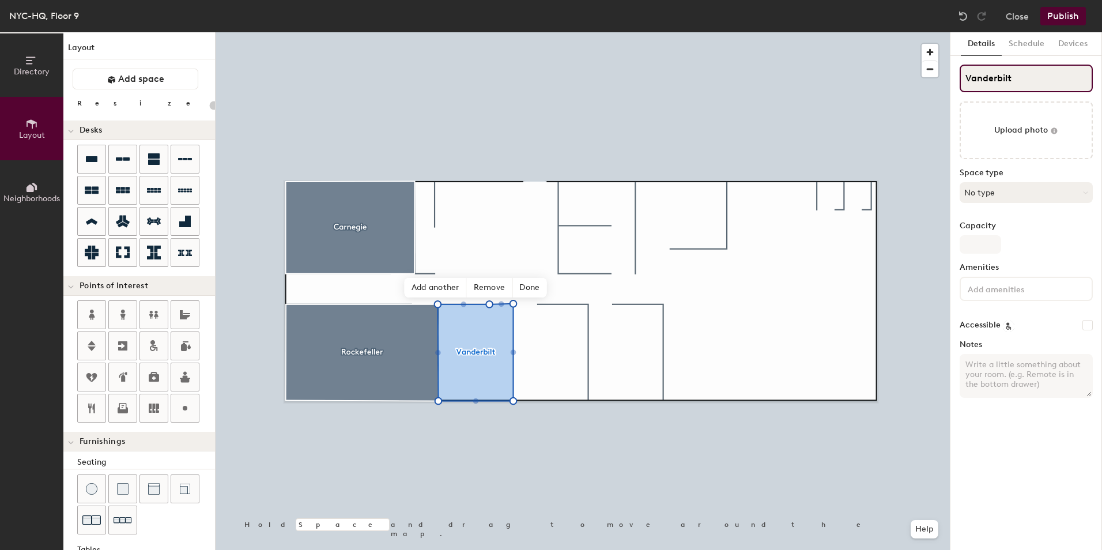
type input "Vanderbilt"
click at [1003, 190] on button "No type" at bounding box center [1026, 192] width 133 height 21
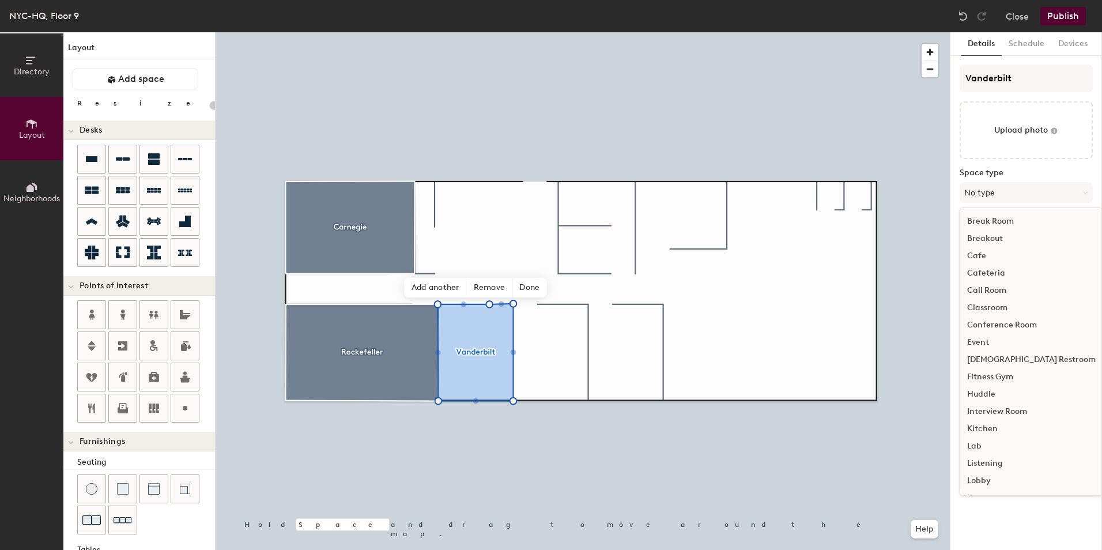
click at [1004, 325] on div "Conference Room" at bounding box center [1031, 324] width 142 height 17
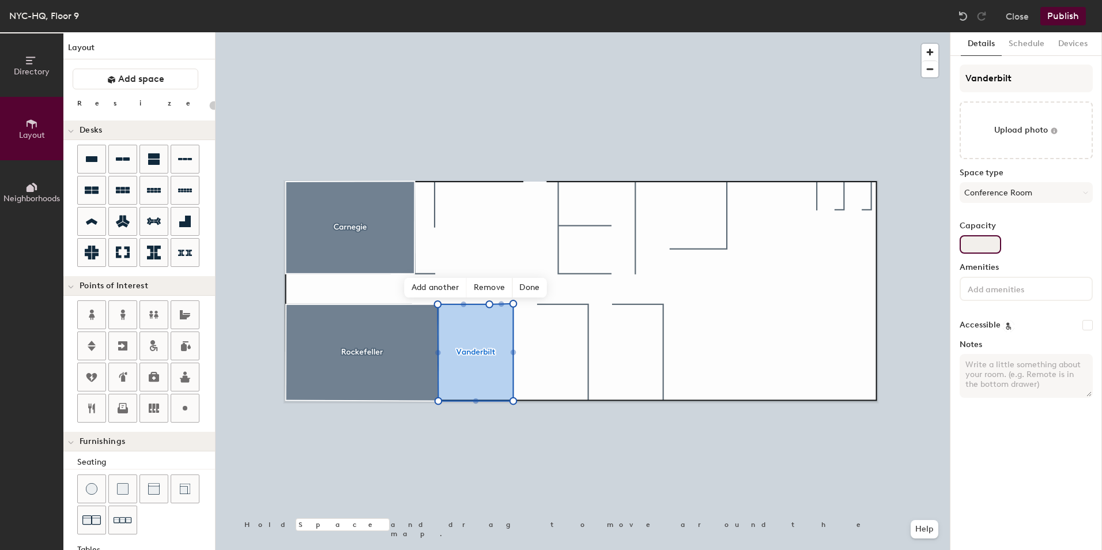
type input "20"
click at [986, 241] on input "Capacity" at bounding box center [981, 244] width 42 height 18
type input "6"
type input "20"
type input "6"
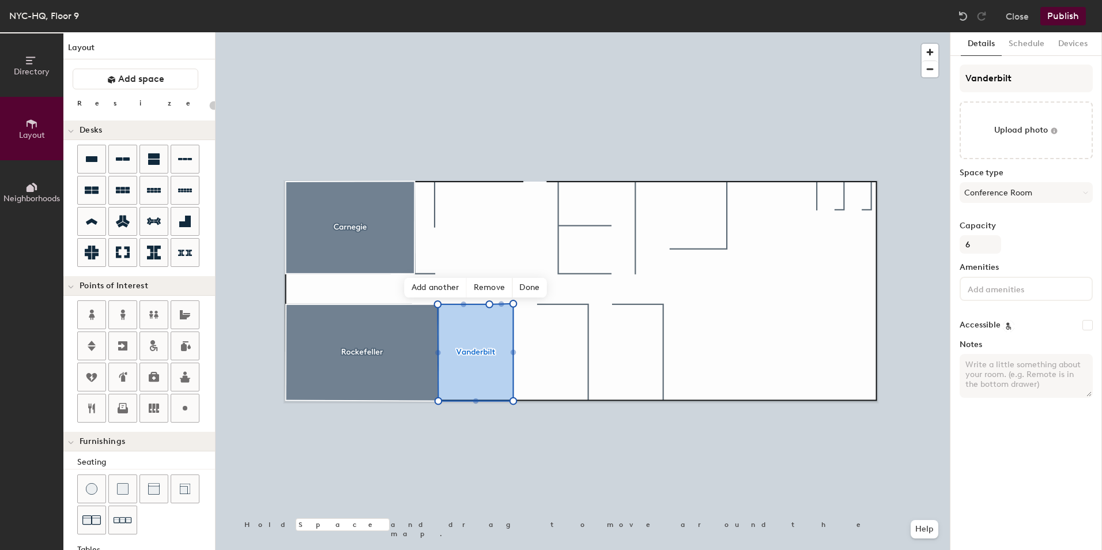
click at [1039, 292] on input at bounding box center [1018, 288] width 104 height 14
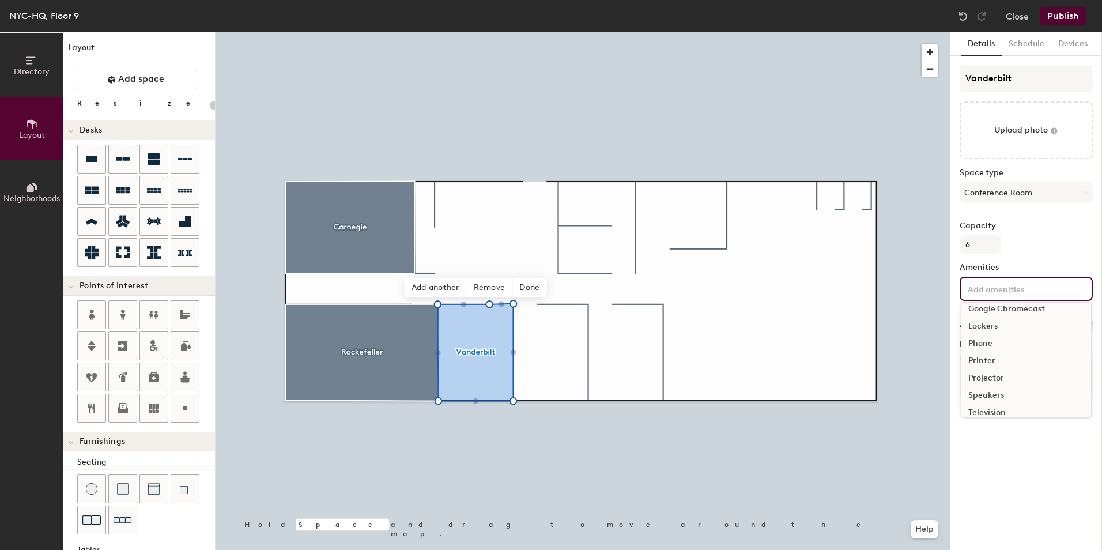
scroll to position [45, 0]
click at [1015, 380] on div "Video Conferencing" at bounding box center [1027, 386] width 130 height 17
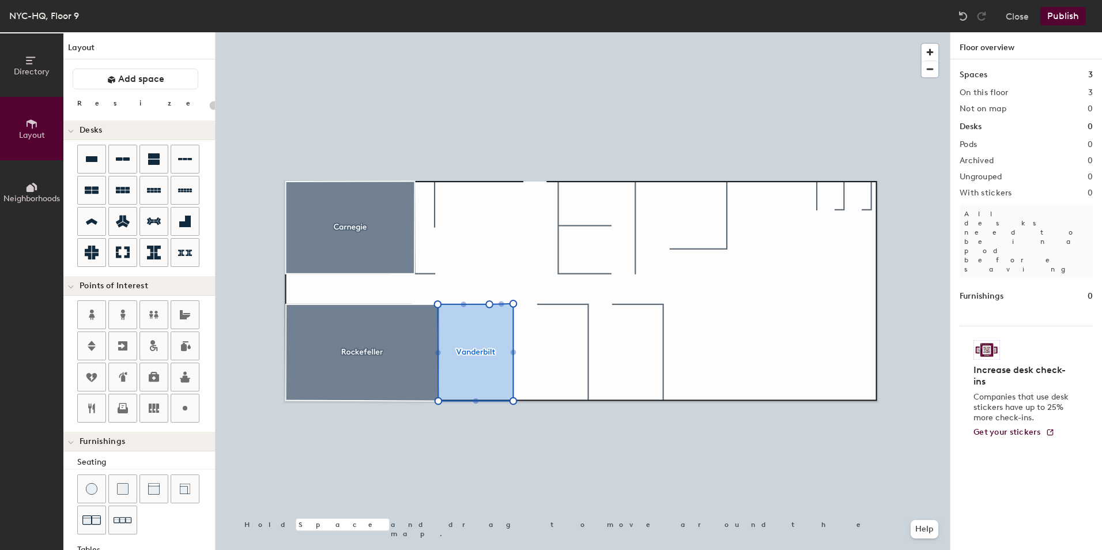
click at [278, 32] on div at bounding box center [583, 32] width 734 height 0
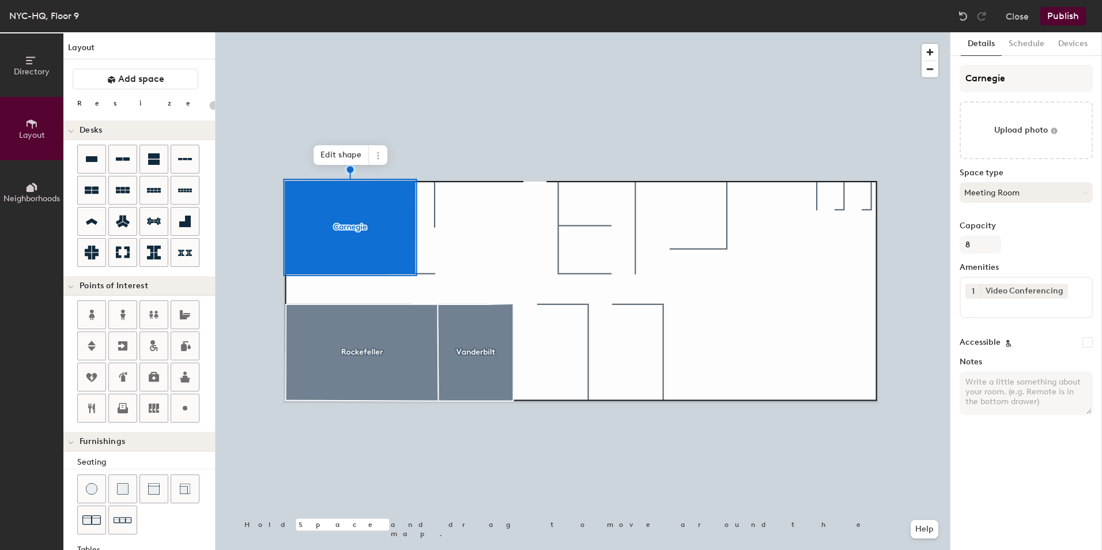
click at [1011, 191] on button "Meeting Room" at bounding box center [1026, 192] width 133 height 21
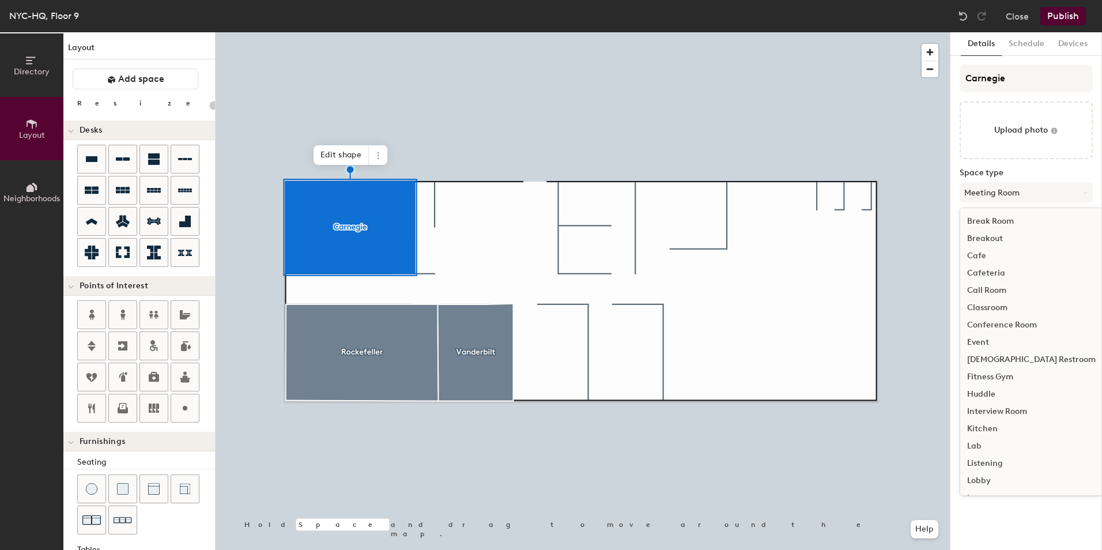
click at [1012, 318] on div "Conference Room" at bounding box center [1031, 324] width 142 height 17
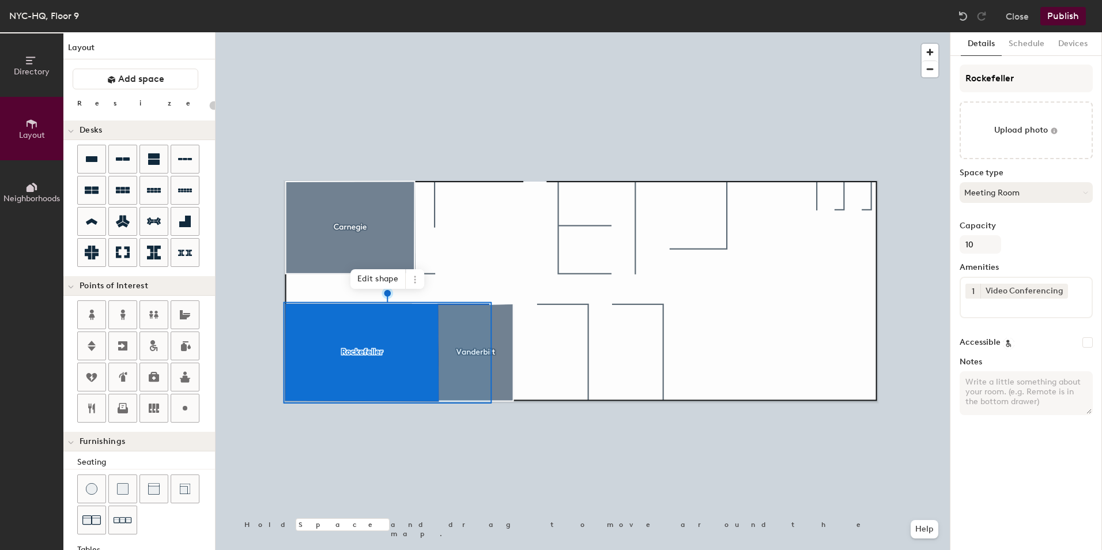
click at [989, 193] on button "Meeting Room" at bounding box center [1026, 192] width 133 height 21
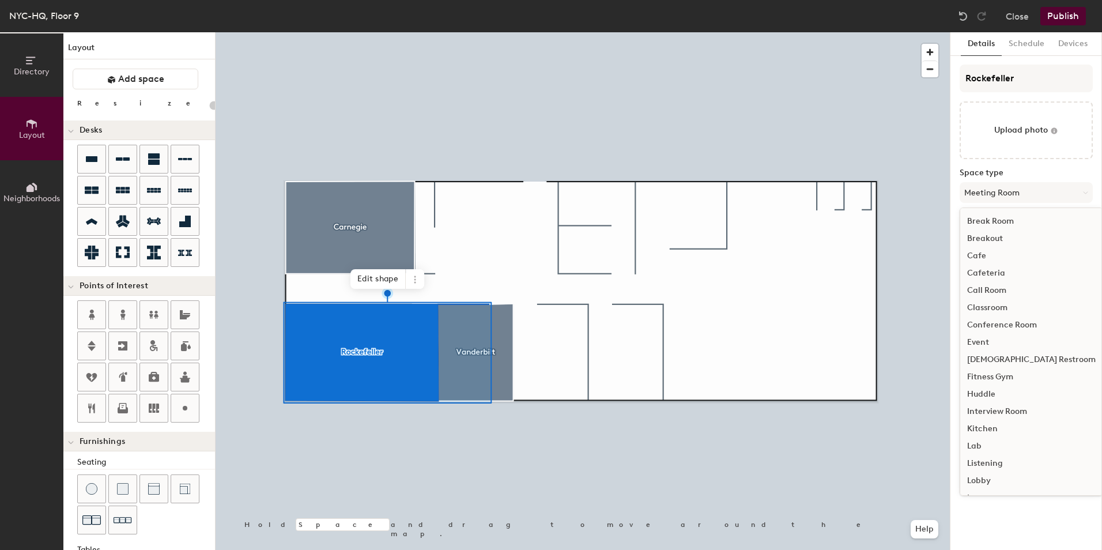
click at [998, 324] on div "Conference Room" at bounding box center [1031, 324] width 142 height 17
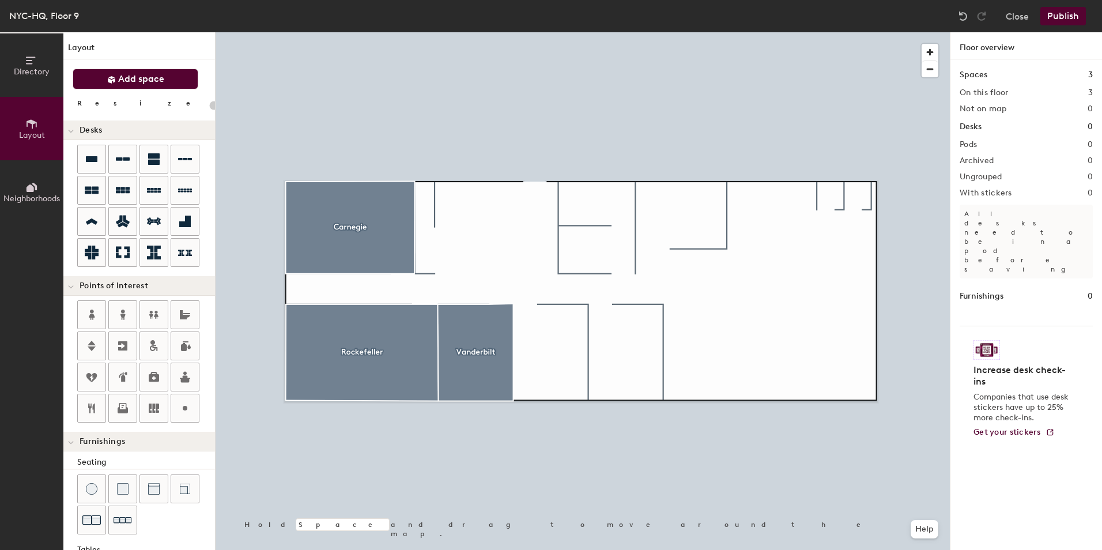
click at [129, 75] on span "Add space" at bounding box center [141, 79] width 46 height 12
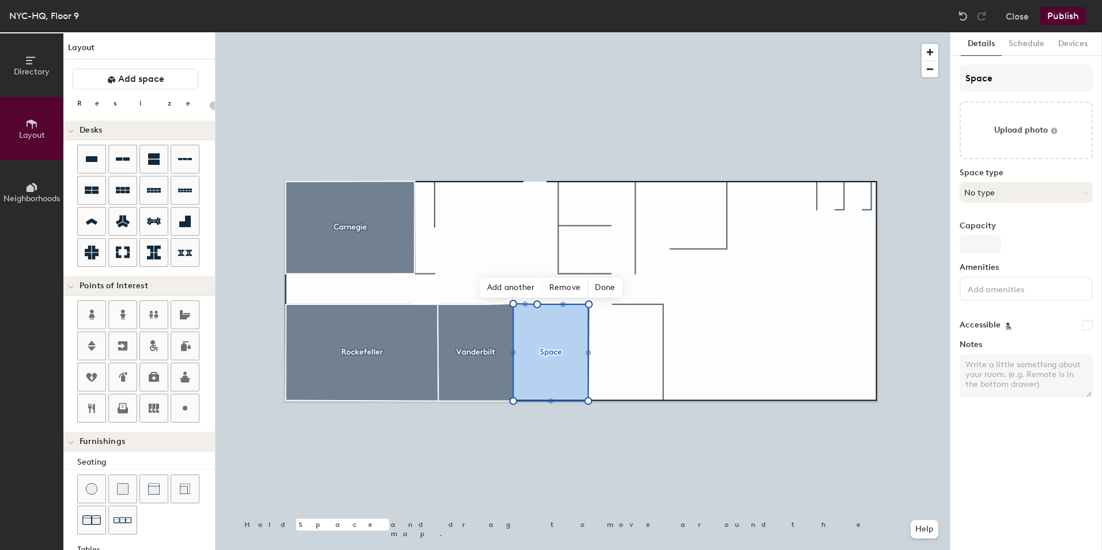
click at [1001, 189] on button "No type" at bounding box center [1026, 192] width 133 height 21
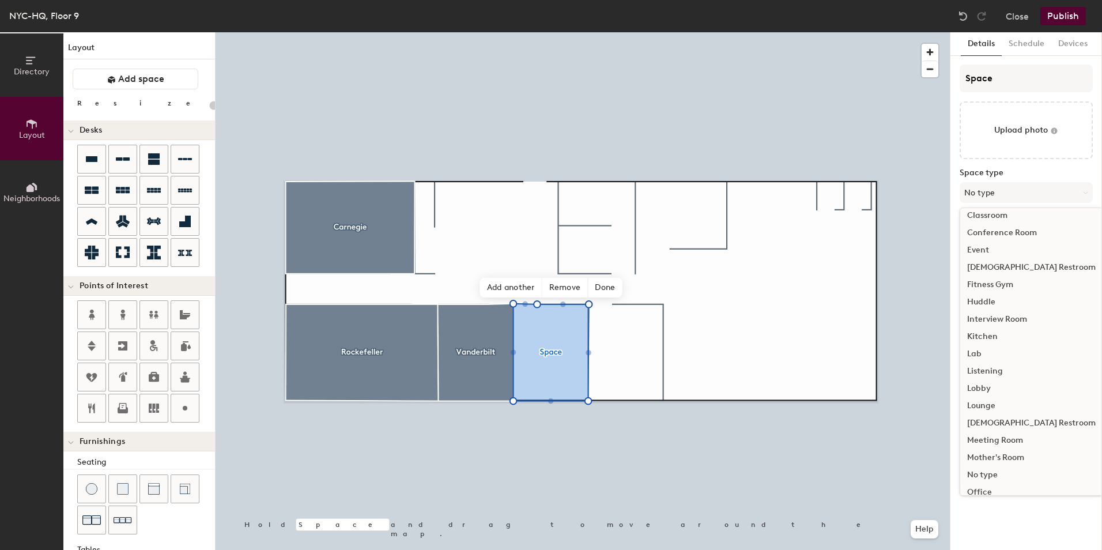
scroll to position [115, 0]
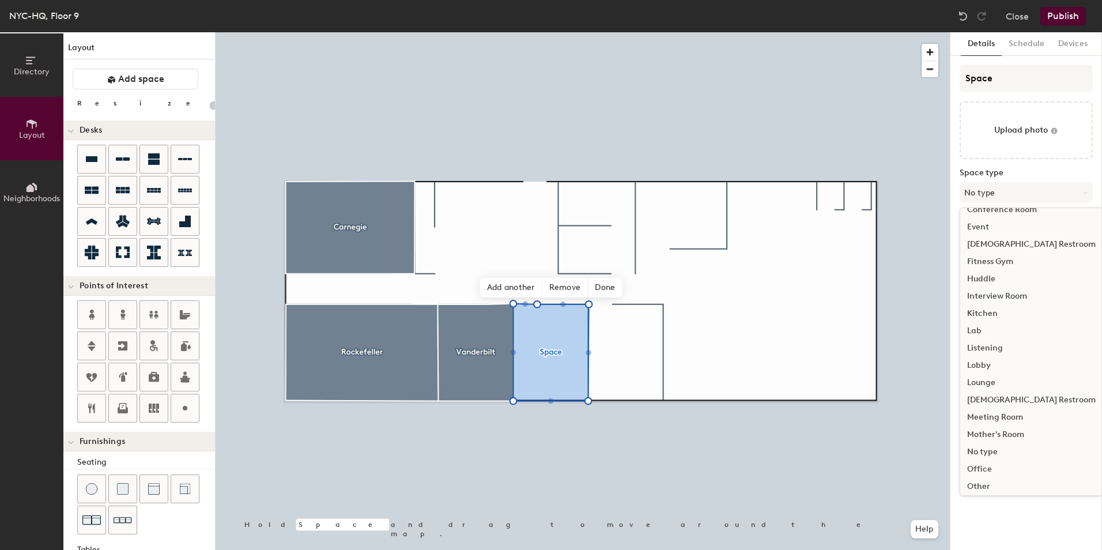
click at [1009, 417] on div "Meeting Room" at bounding box center [1031, 417] width 142 height 17
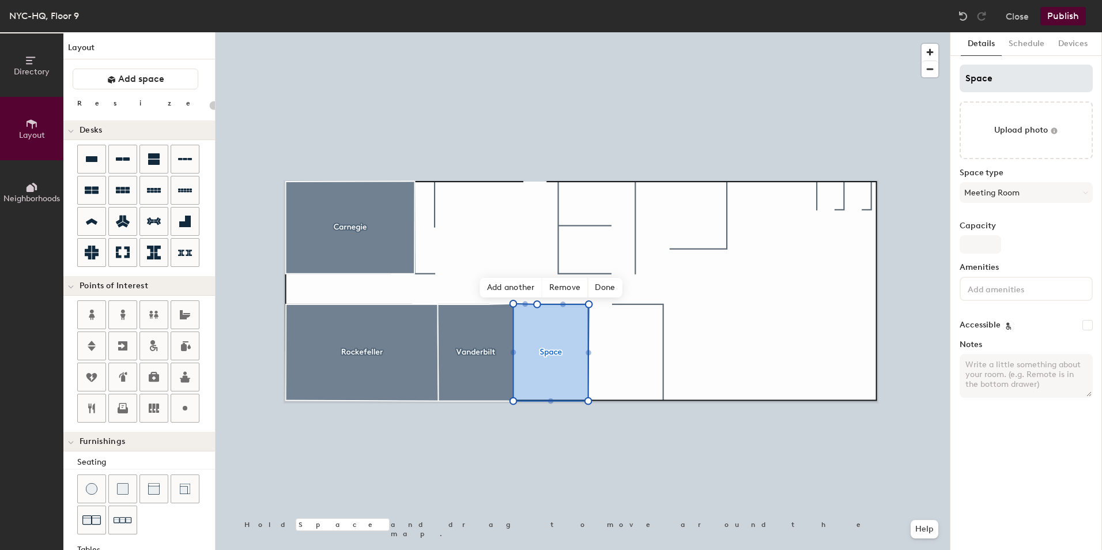
type input "20"
click at [1002, 85] on input "Space" at bounding box center [1026, 79] width 133 height 28
drag, startPoint x: 1006, startPoint y: 81, endPoint x: 932, endPoint y: 77, distance: 73.9
click at [932, 77] on div "Directory Layout Neighborhoods Layout Add space Resize Desks Points of Interest…" at bounding box center [551, 291] width 1102 height 518
type input "H"
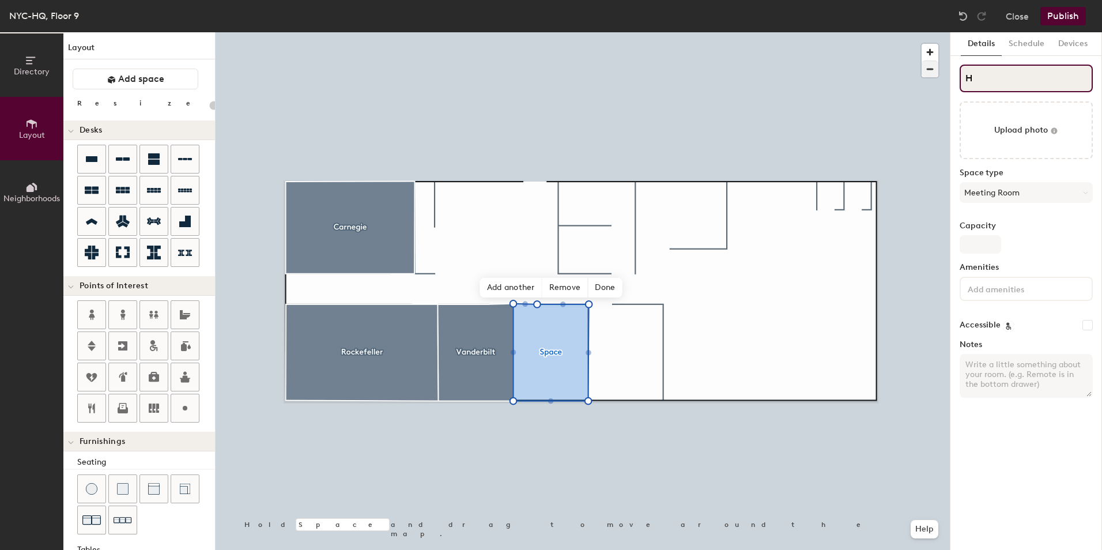
type input "20"
type input "He"
type input "20"
type input "Hea"
type input "20"
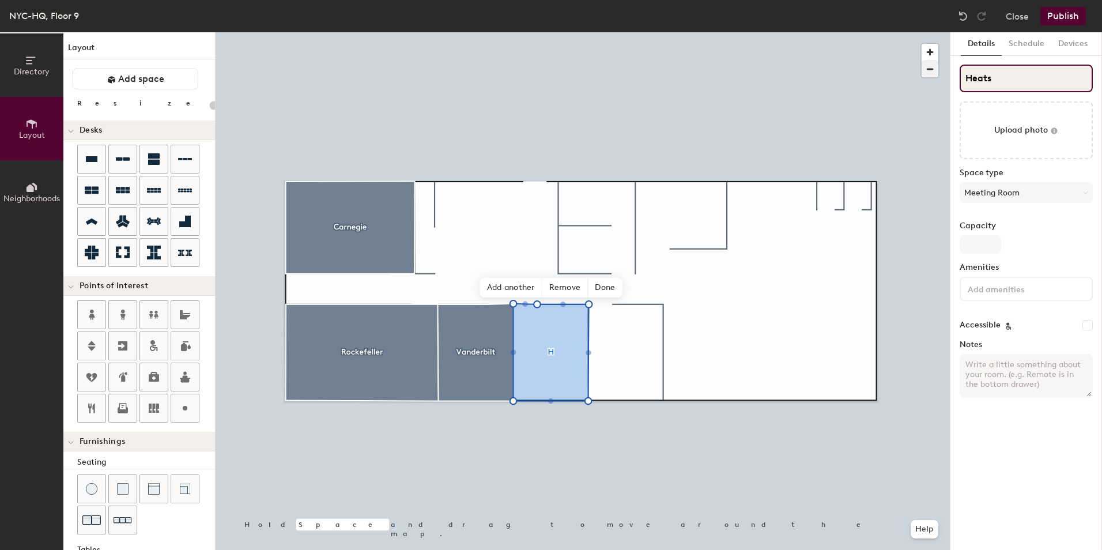
type input "Heatst"
type input "20"
type input "Heats"
type input "20"
type input "Hea"
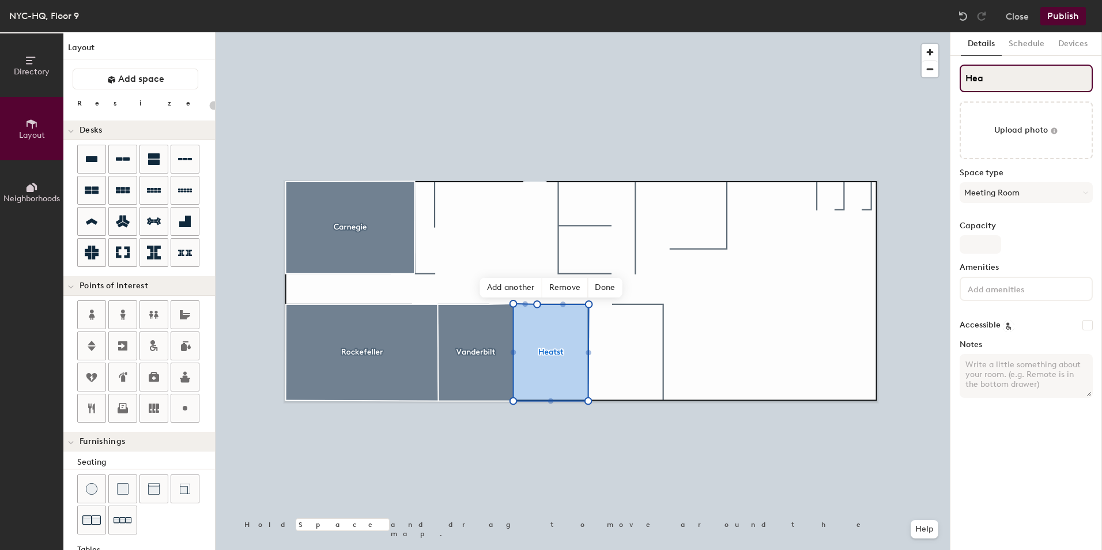
type input "20"
type input "Hear"
type input "20"
type input "Hears"
type input "20"
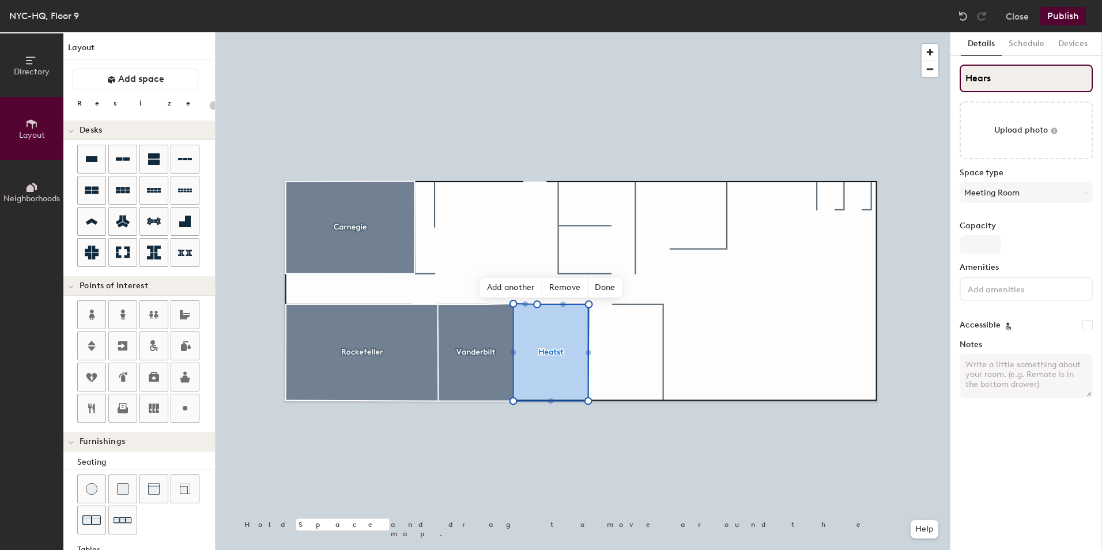
type input "Hearst"
type input "20"
type input "Hearst"
click at [975, 247] on input "Capacity" at bounding box center [981, 244] width 42 height 18
click at [987, 247] on input "Capacity" at bounding box center [981, 244] width 42 height 18
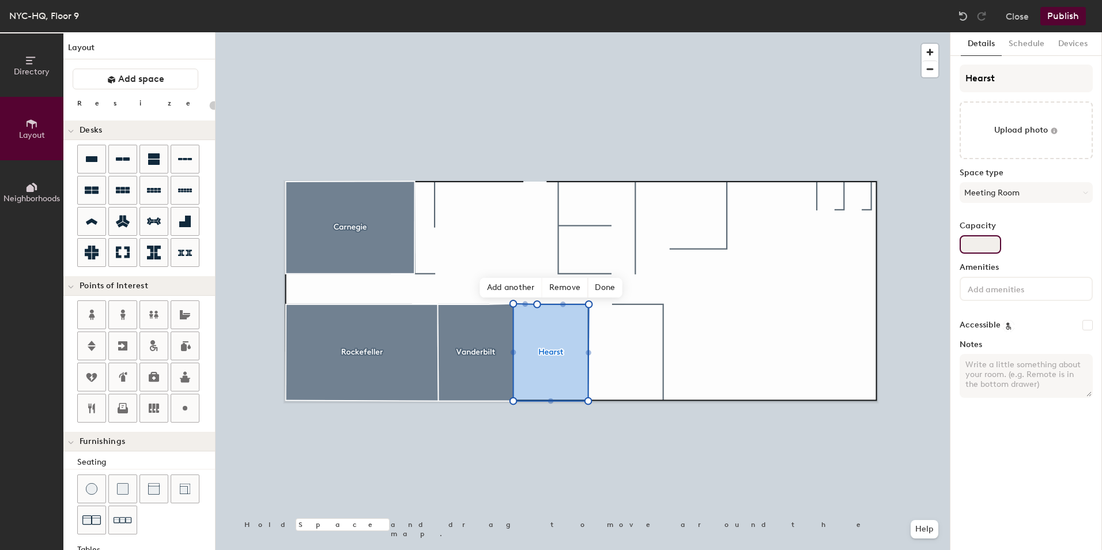
type input "4"
type input "20"
type input "4"
click at [994, 295] on div at bounding box center [1026, 289] width 133 height 24
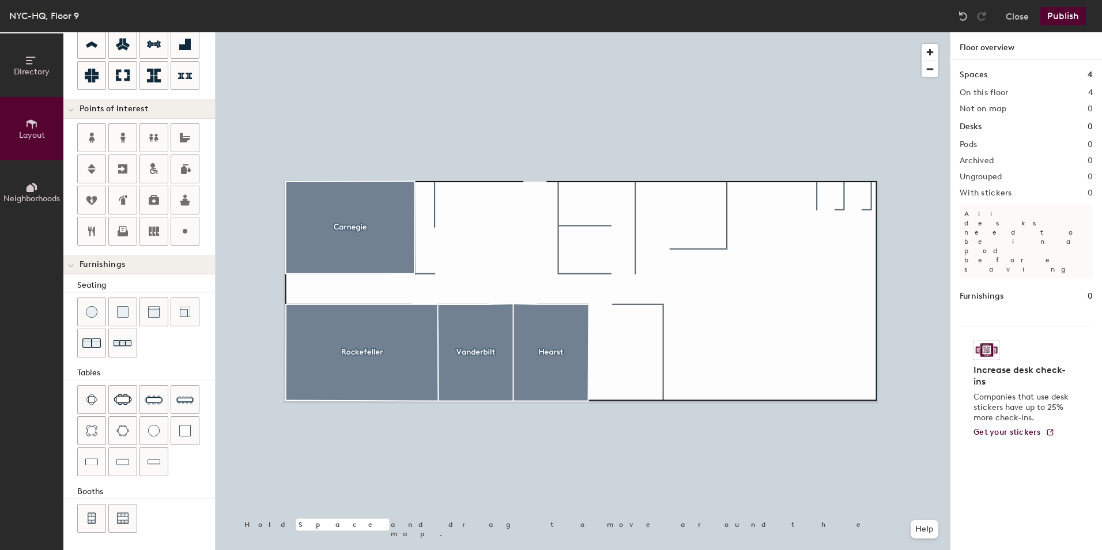
scroll to position [178, 0]
click at [361, 352] on div "Directory Layout Neighborhoods Layout Add space Resize Desks Points of Interest…" at bounding box center [551, 291] width 1102 height 518
click at [355, 230] on div "Directory Layout Neighborhoods Layout Add space Resize Desks Points of Interest…" at bounding box center [551, 291] width 1102 height 518
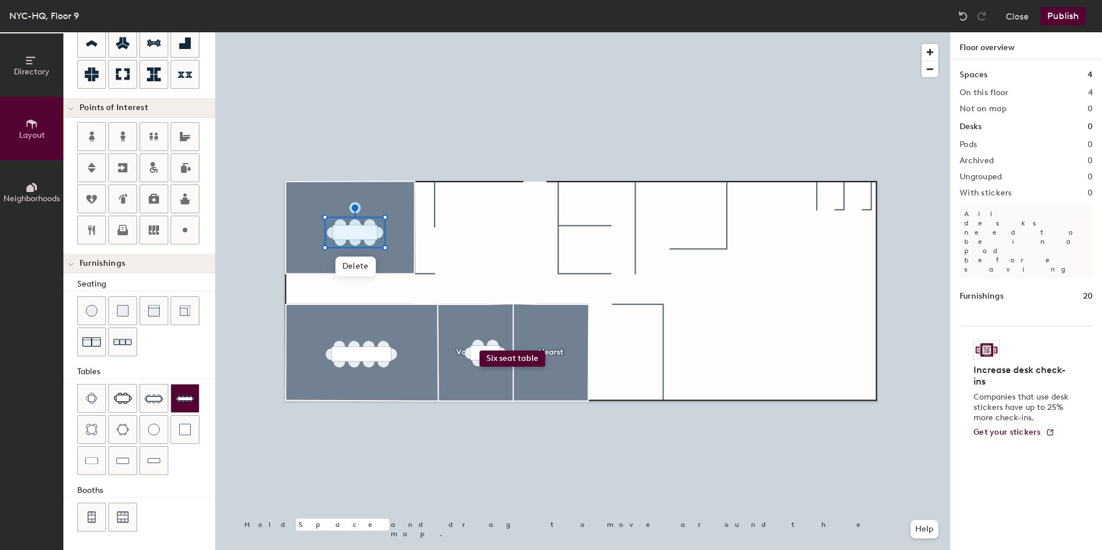
click at [480, 350] on div "Directory Layout Neighborhoods Layout Add space Resize Desks Points of Interest…" at bounding box center [551, 291] width 1102 height 518
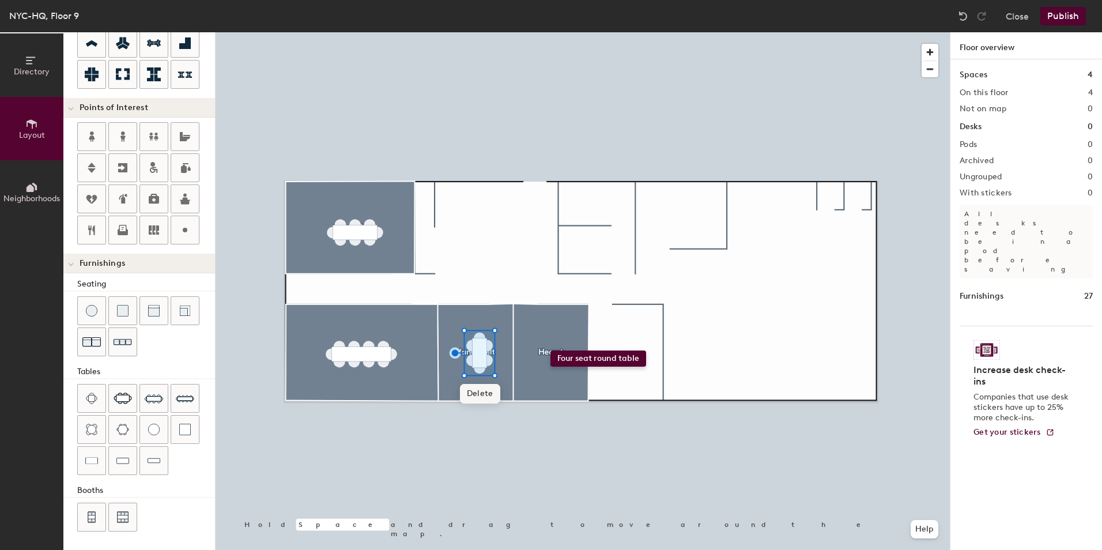
click at [551, 350] on div "Directory Layout Neighborhoods Layout Add space Resize Desks Points of Interest…" at bounding box center [551, 291] width 1102 height 518
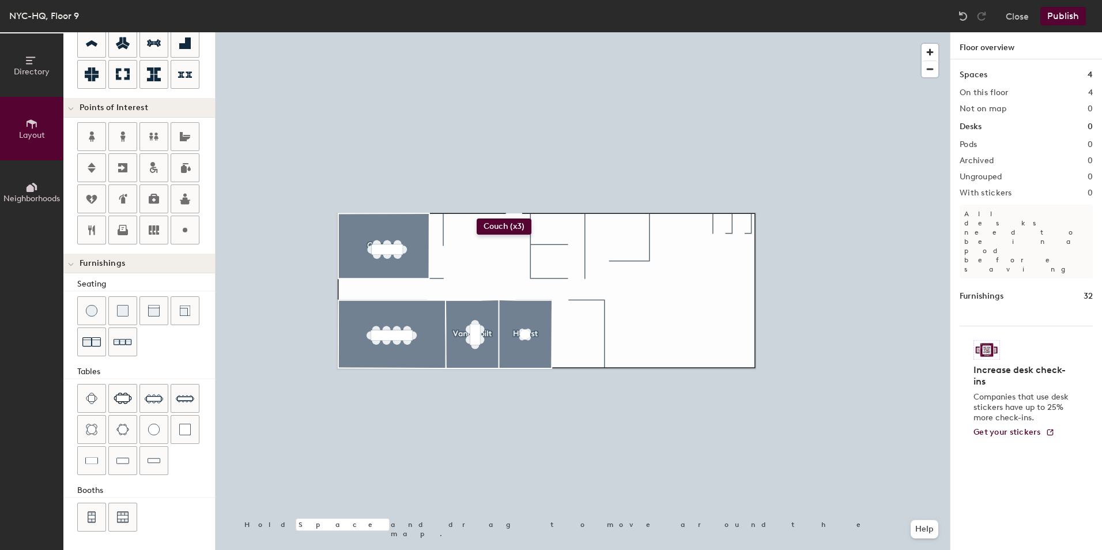
click at [477, 218] on div "Directory Layout Neighborhoods Layout Add space Resize Desks Points of Interest…" at bounding box center [551, 291] width 1102 height 518
click at [151, 314] on img at bounding box center [154, 311] width 12 height 12
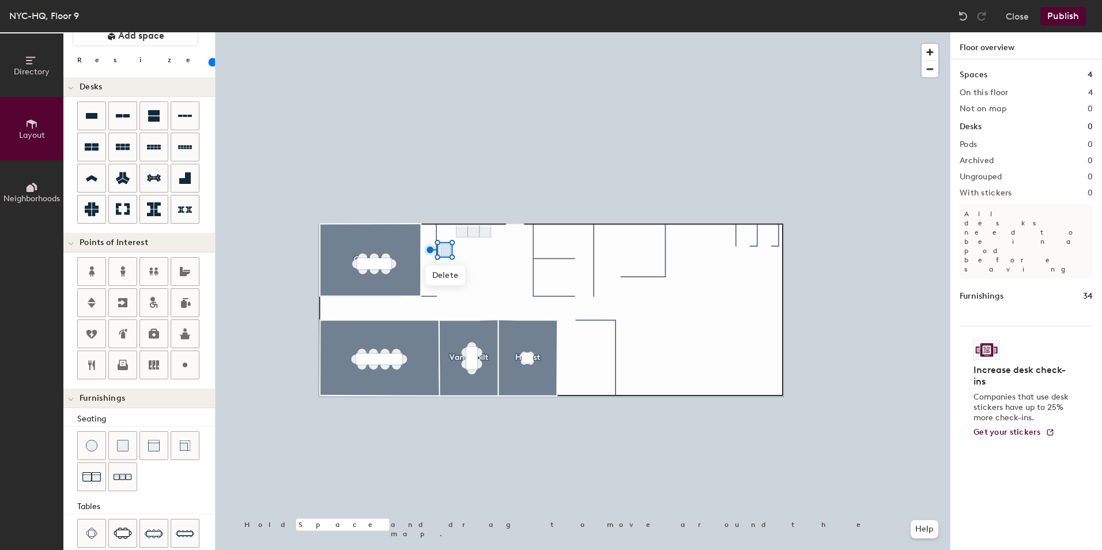
scroll to position [0, 0]
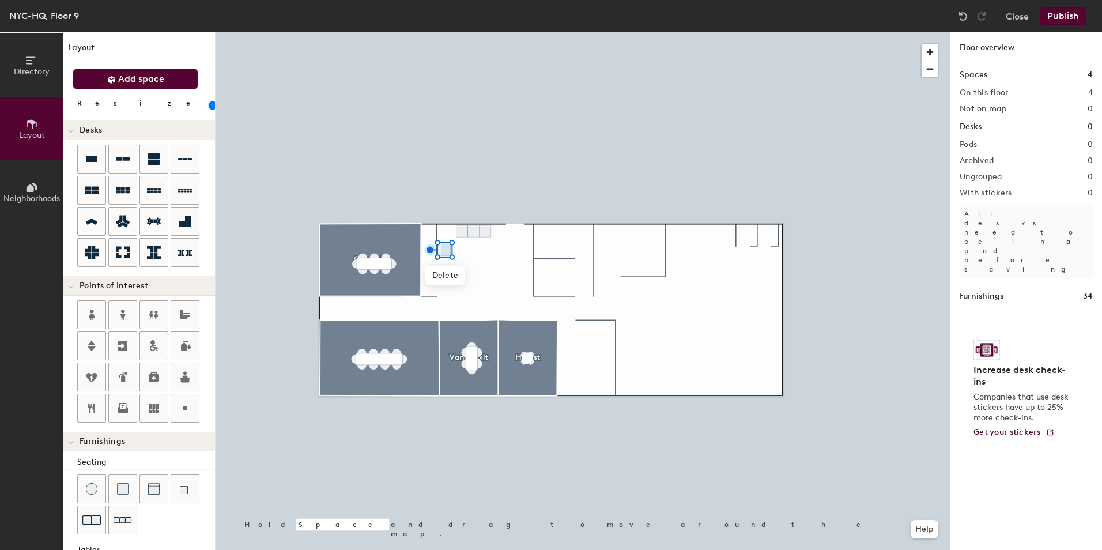
click at [149, 83] on span "Add space" at bounding box center [141, 79] width 46 height 12
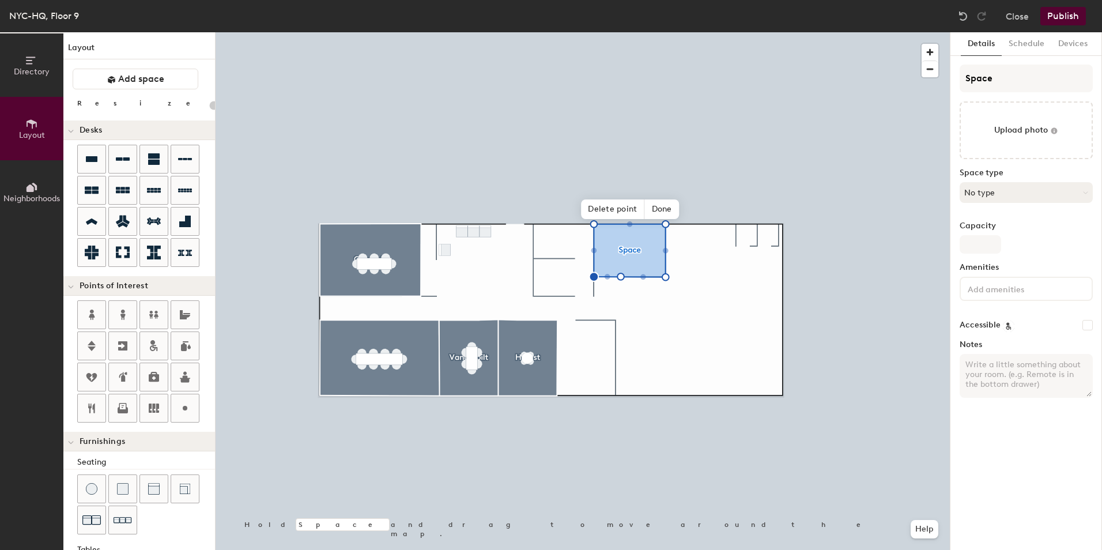
click at [1012, 190] on button "No type" at bounding box center [1026, 192] width 133 height 21
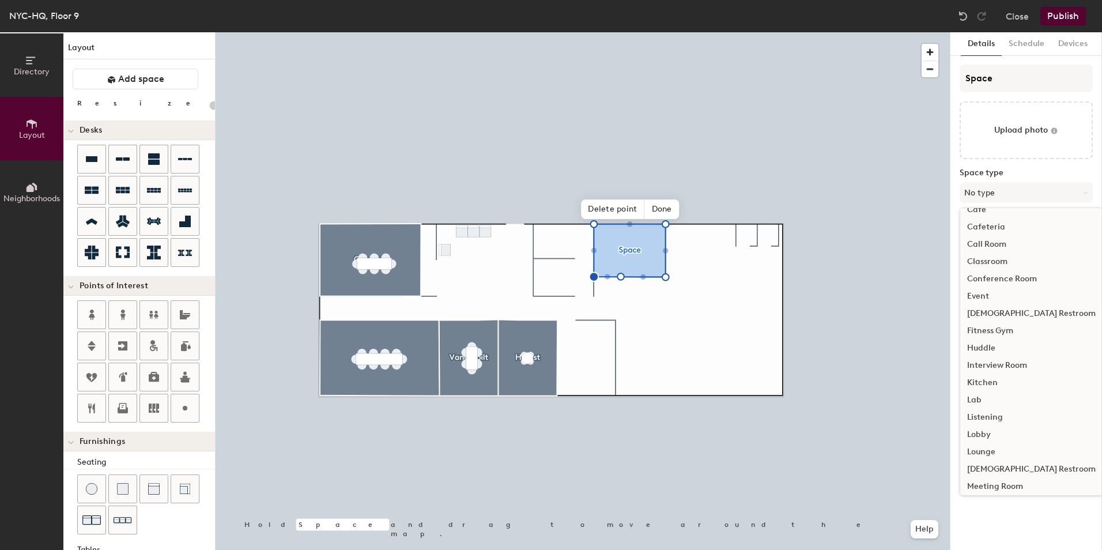
scroll to position [58, 0]
click at [996, 367] on div "Kitchen" at bounding box center [1031, 371] width 142 height 17
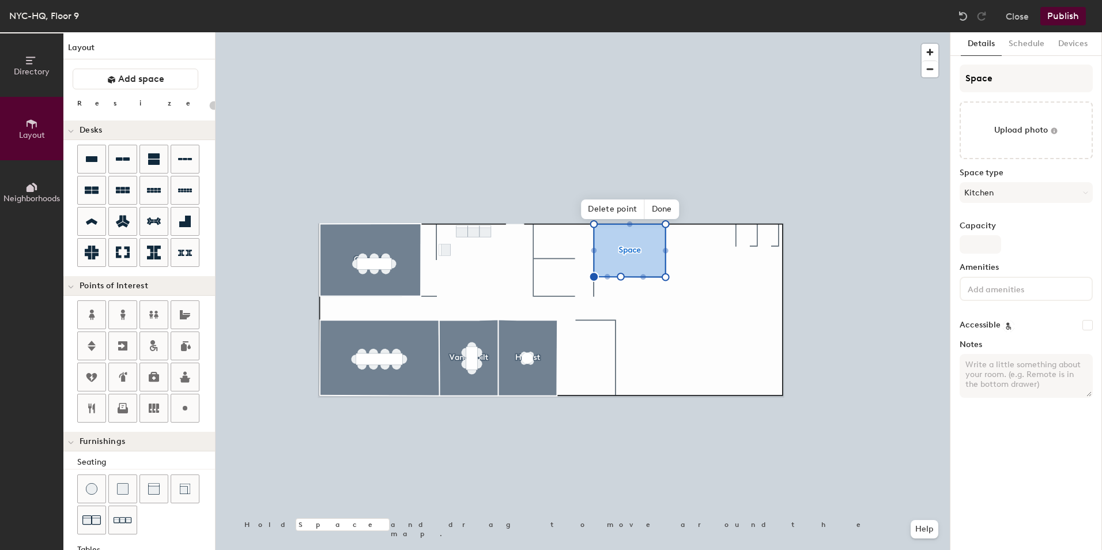
type input "20"
click at [983, 75] on input "Space" at bounding box center [1026, 79] width 133 height 28
click at [889, 77] on div "Directory Layout Neighborhoods Layout Add space Resize Desks Points of Interest…" at bounding box center [551, 291] width 1102 height 518
type input "K"
type input "20"
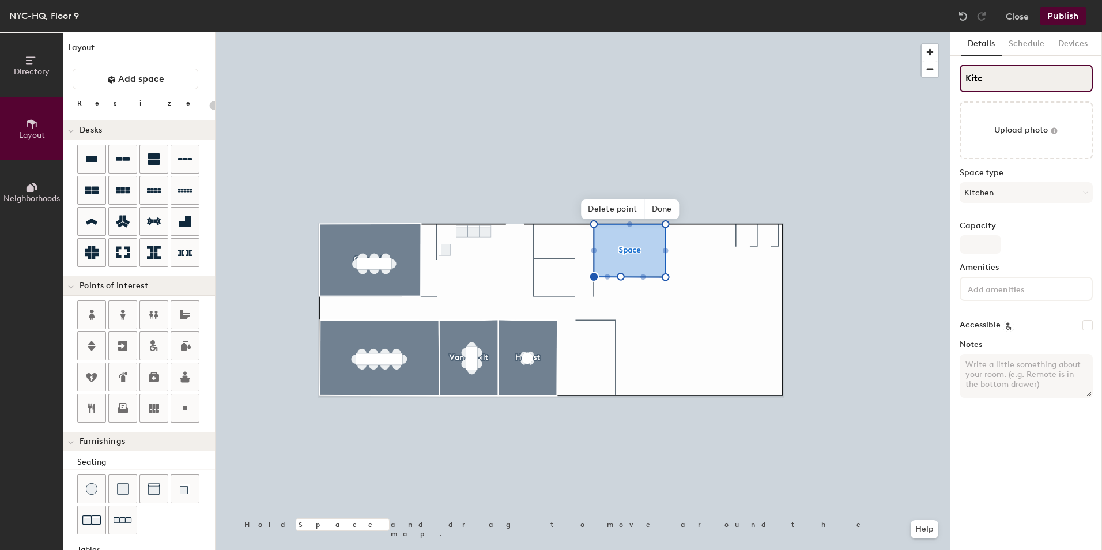
type input "Kitch"
type input "20"
type input "Kitchen"
type input "20"
type input "Kitchen"
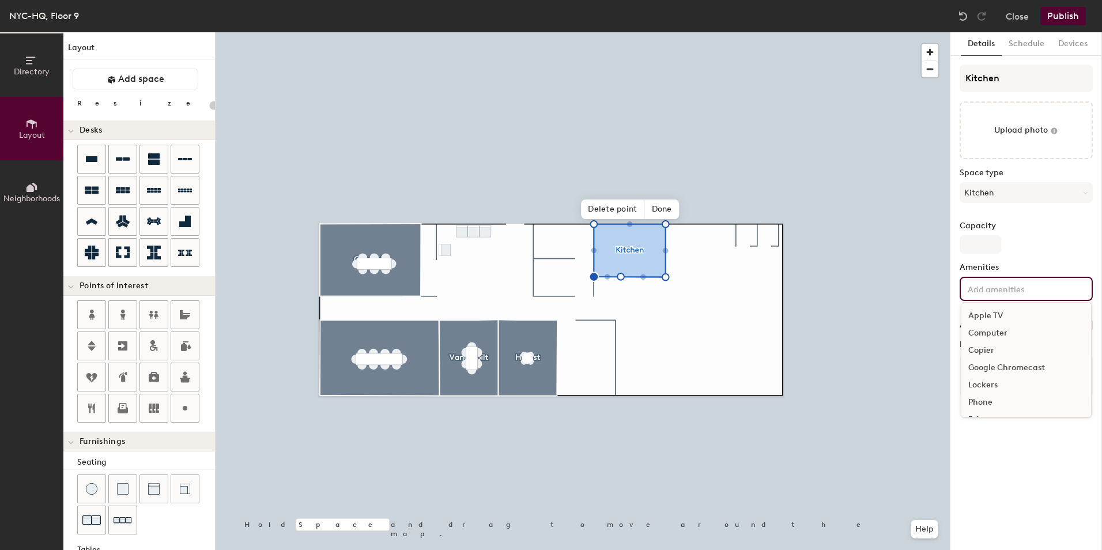
click at [989, 288] on input at bounding box center [1018, 288] width 104 height 14
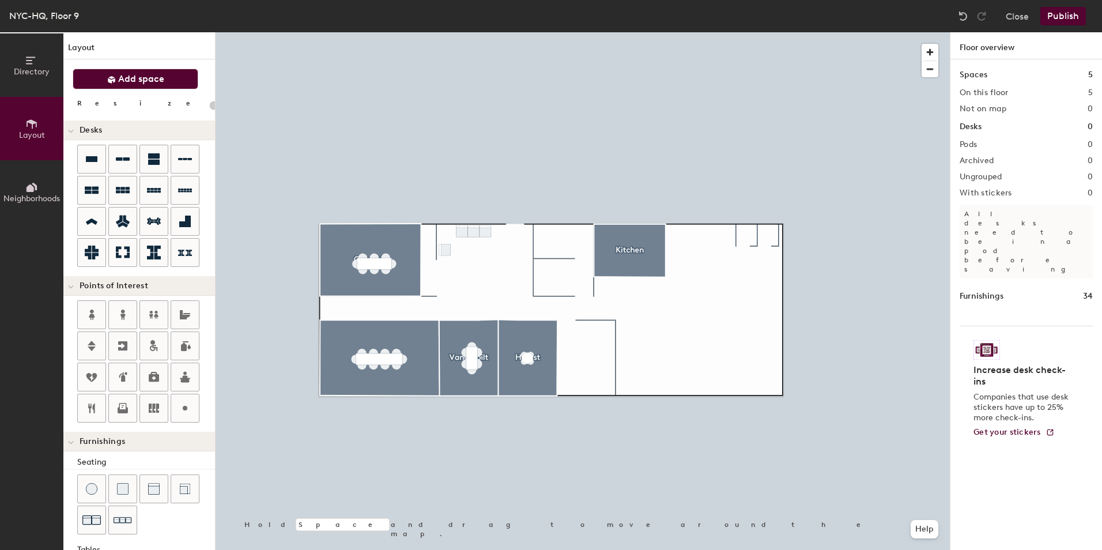
click at [157, 83] on span "Add space" at bounding box center [141, 79] width 46 height 12
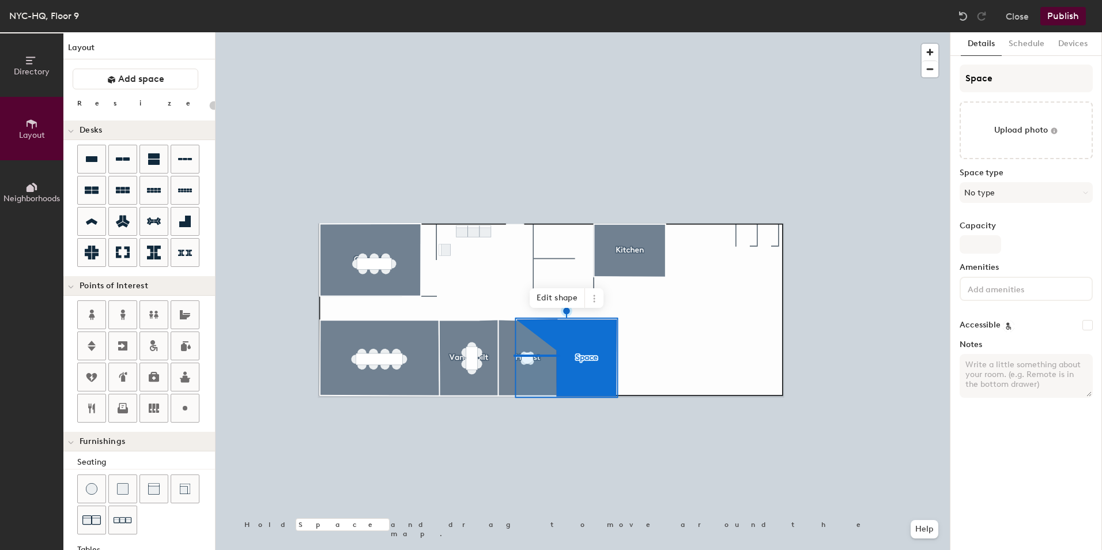
type input "20"
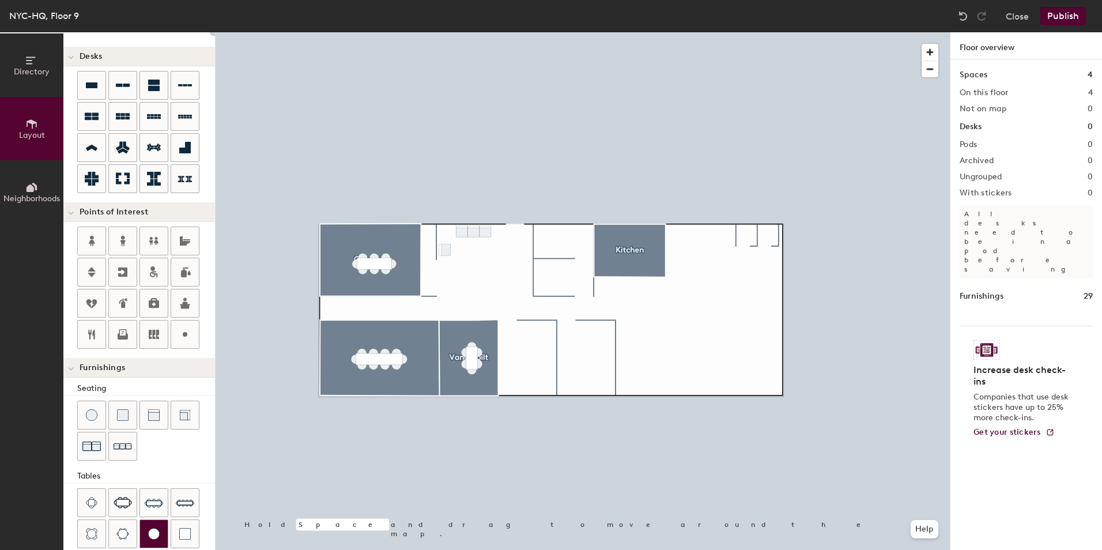
scroll to position [178, 0]
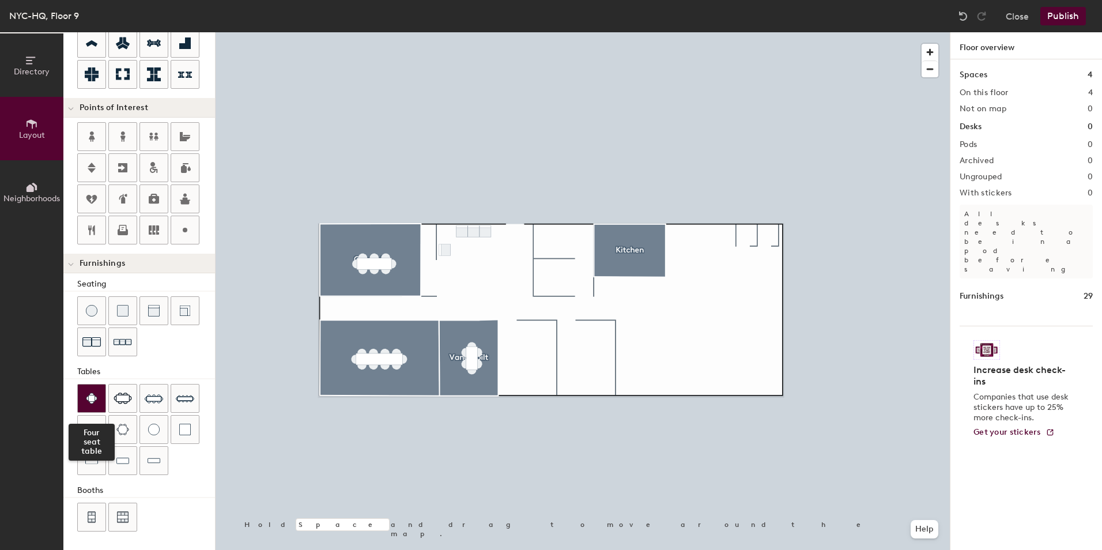
click at [96, 404] on img at bounding box center [92, 399] width 12 height 12
click at [96, 426] on img at bounding box center [92, 430] width 12 height 12
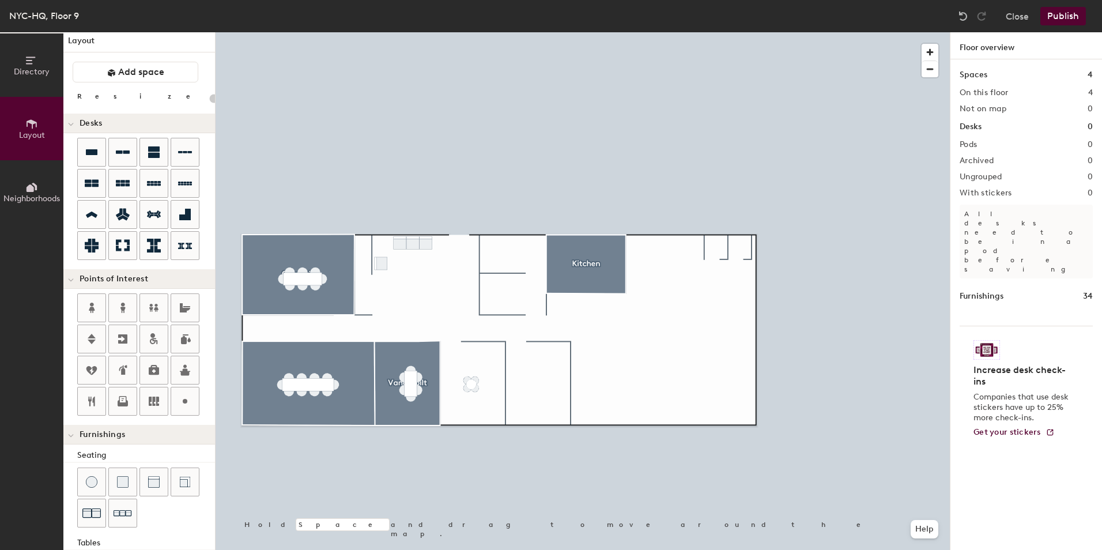
scroll to position [0, 0]
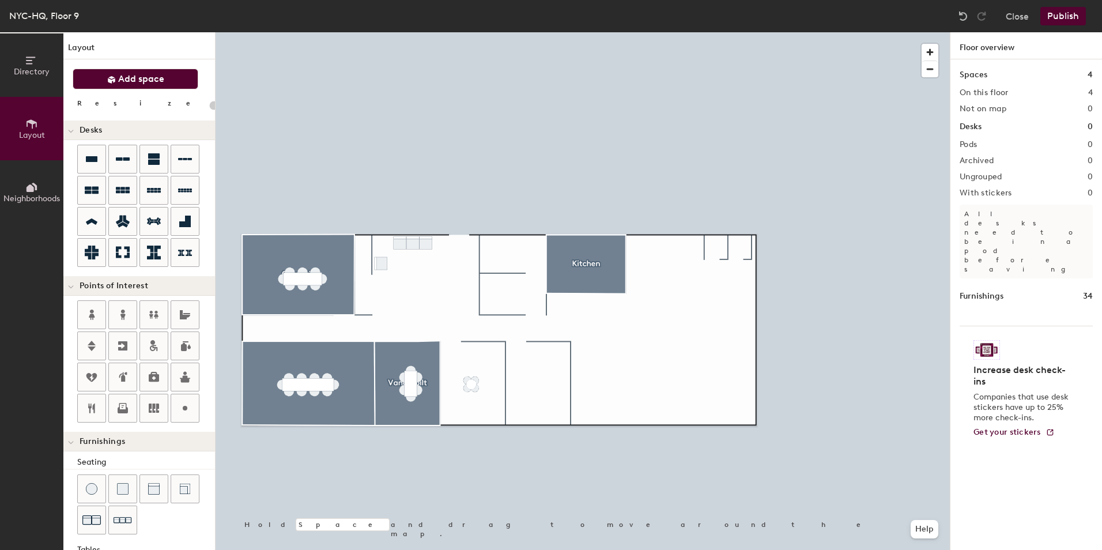
click at [143, 84] on span "Add space" at bounding box center [141, 79] width 46 height 12
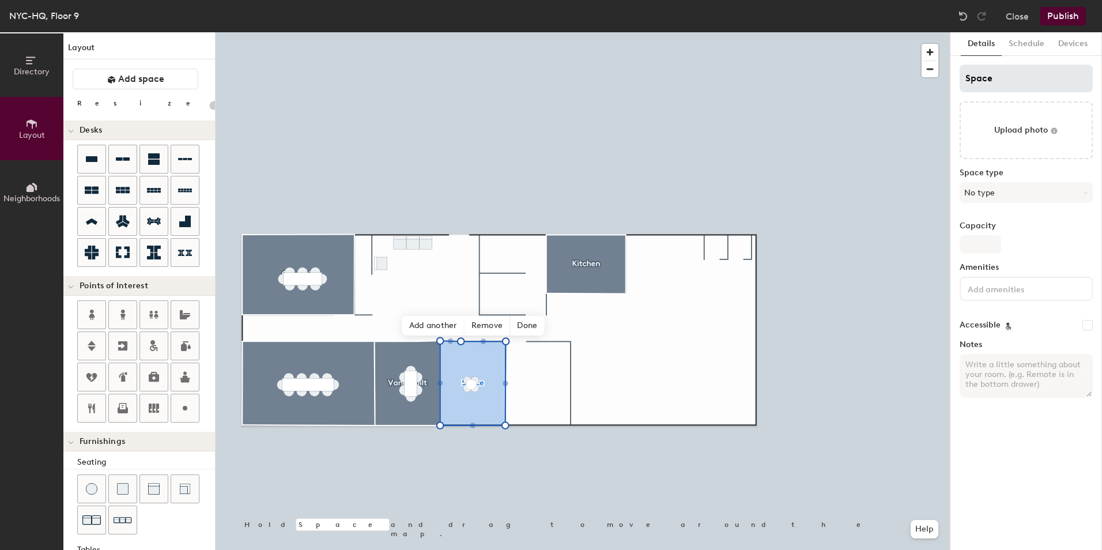
type input "20"
click at [1015, 79] on input "Space" at bounding box center [1026, 79] width 133 height 28
type input "Spac"
type input "20"
type input "S"
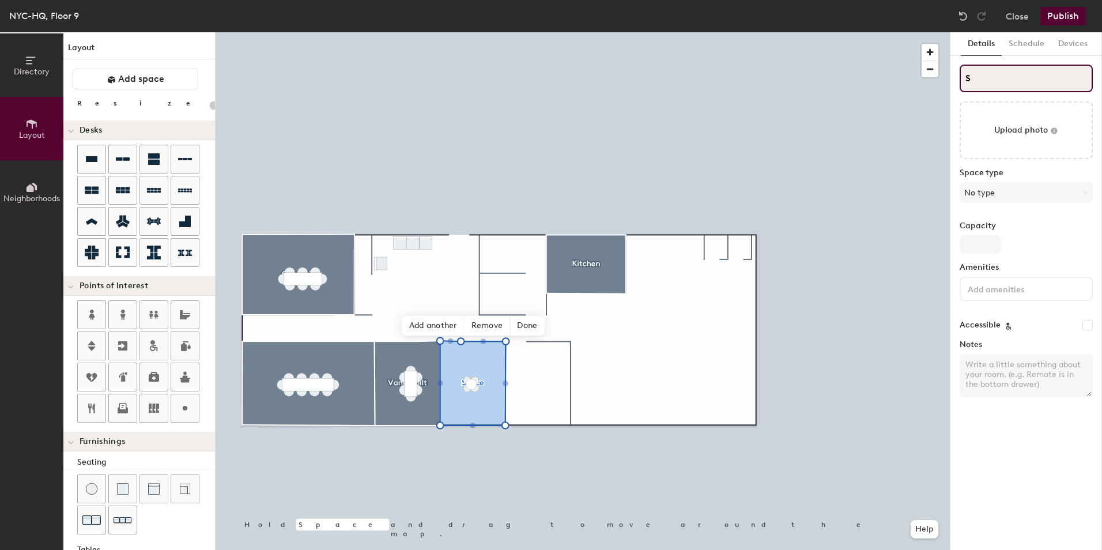
type input "20"
type input "S"
type input "20"
type input "S"
type input "20"
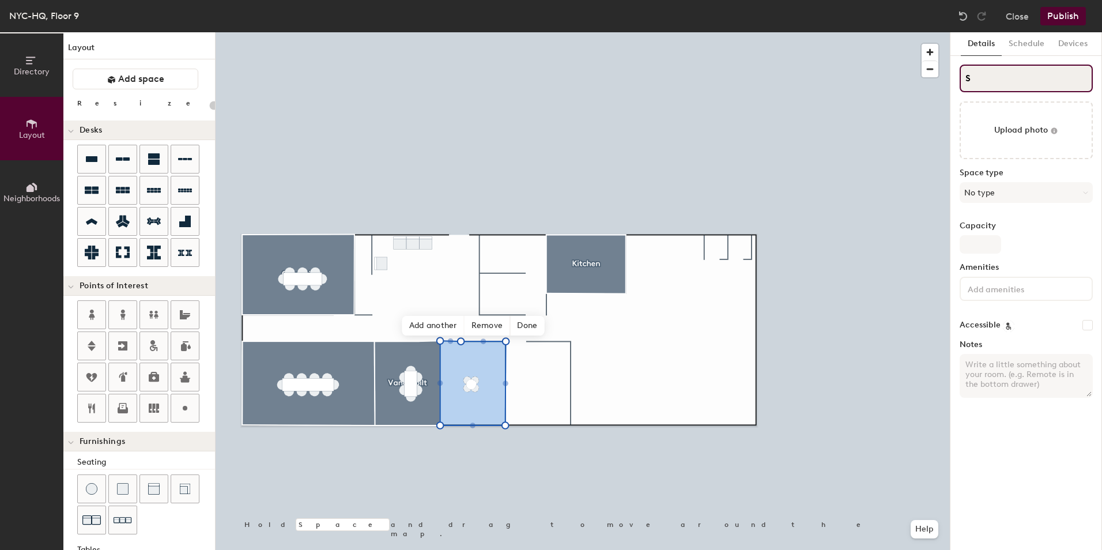
type input "SH"
type input "20"
type input "SHe"
type input "20"
type input "SHears"
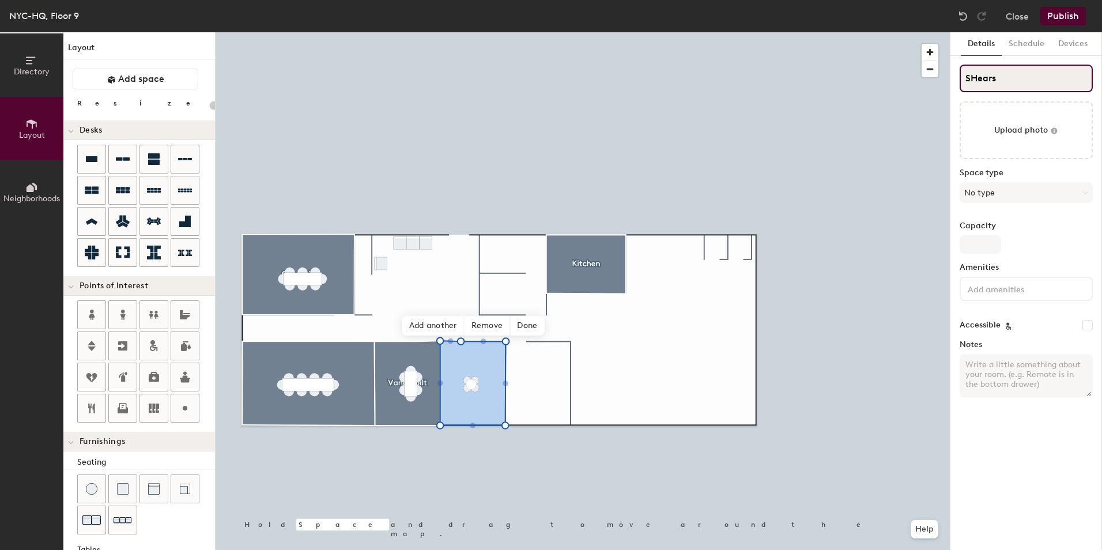
type input "20"
type input "SHearst"
type input "20"
type input "Hearst"
type input "20"
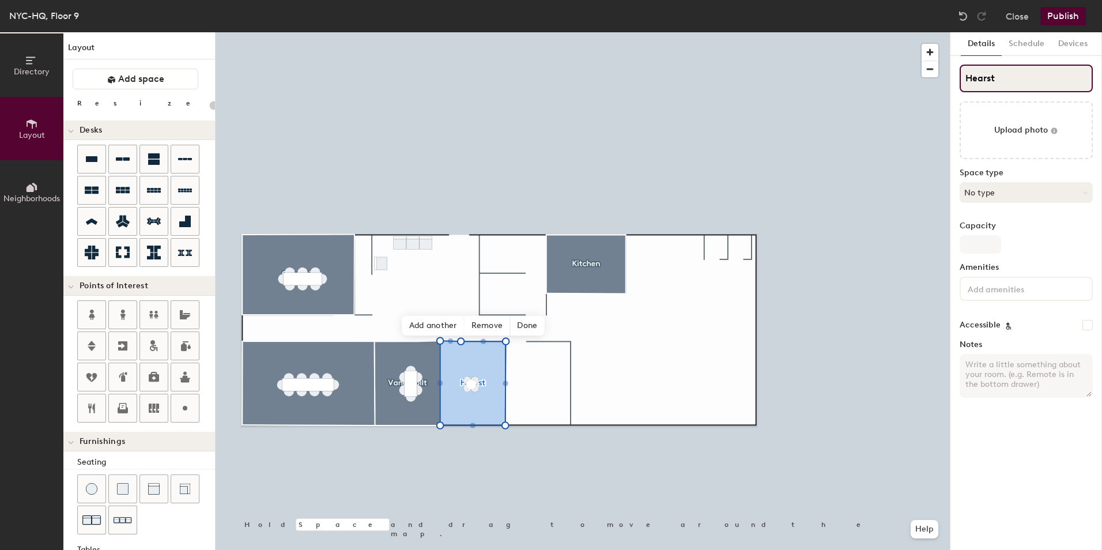
type input "Hearst"
click at [994, 202] on button "No type" at bounding box center [1026, 192] width 133 height 21
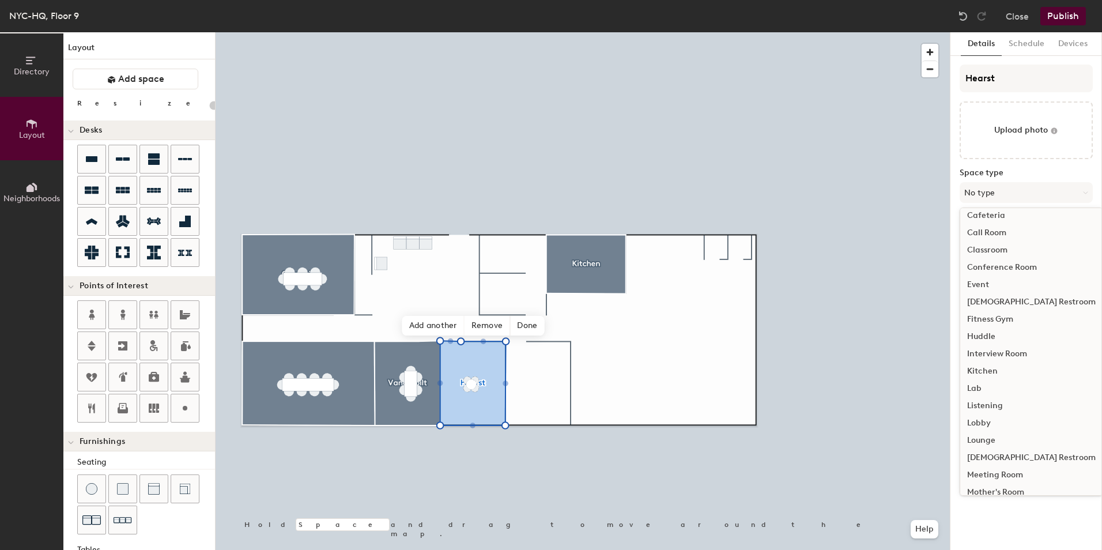
scroll to position [115, 0]
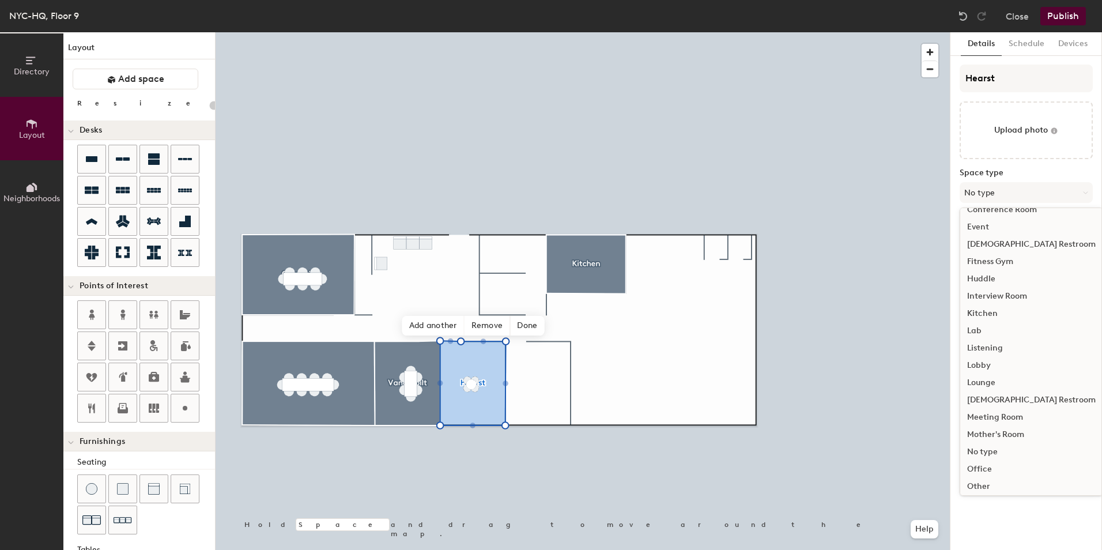
click at [998, 420] on div "Meeting Room" at bounding box center [1031, 417] width 142 height 17
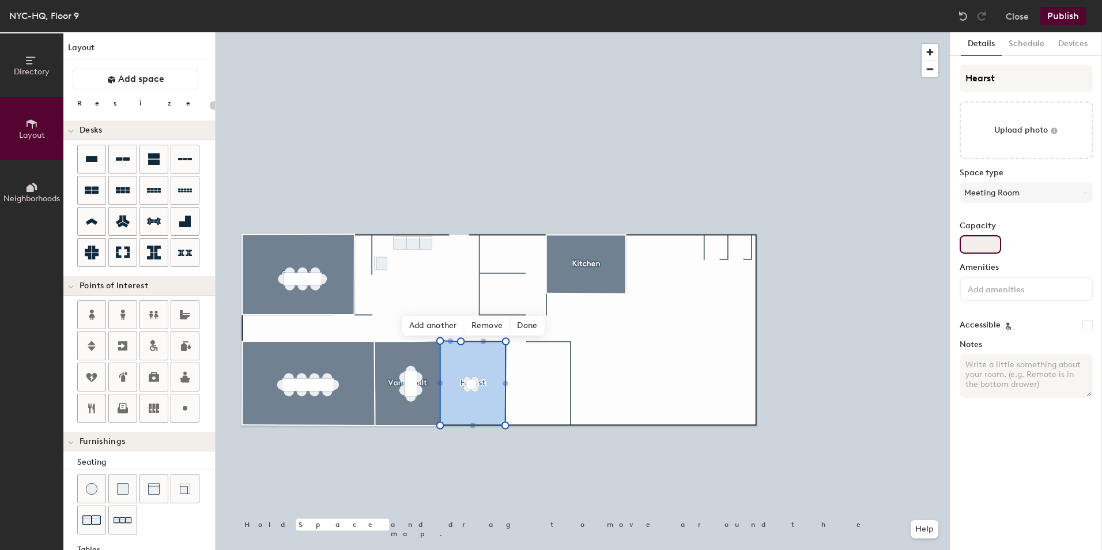
type input "20"
click at [985, 236] on input "Capacity" at bounding box center [981, 244] width 42 height 18
type input "43"
type input "20"
type input "4"
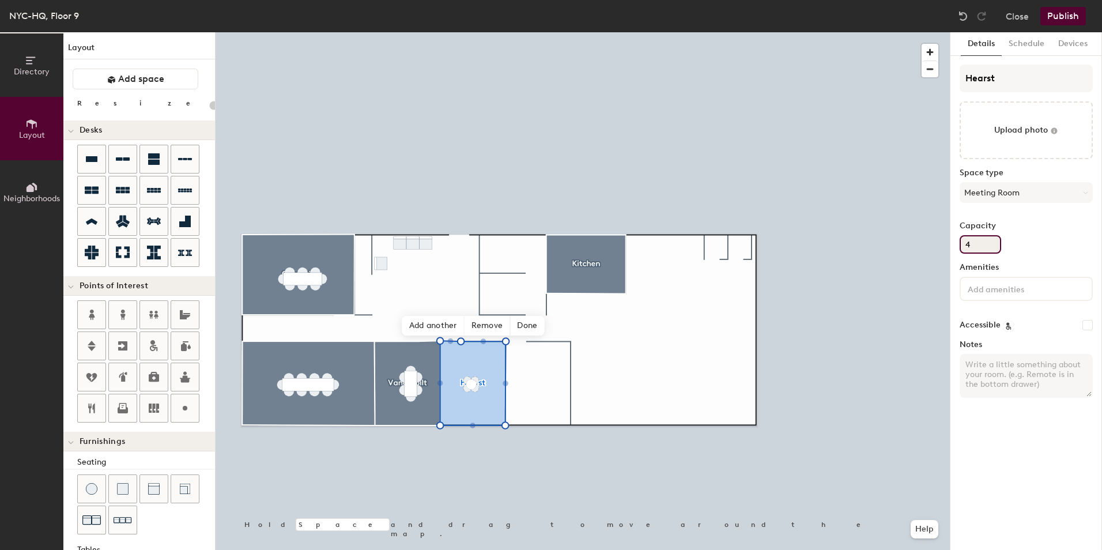
type input "20"
type input "4"
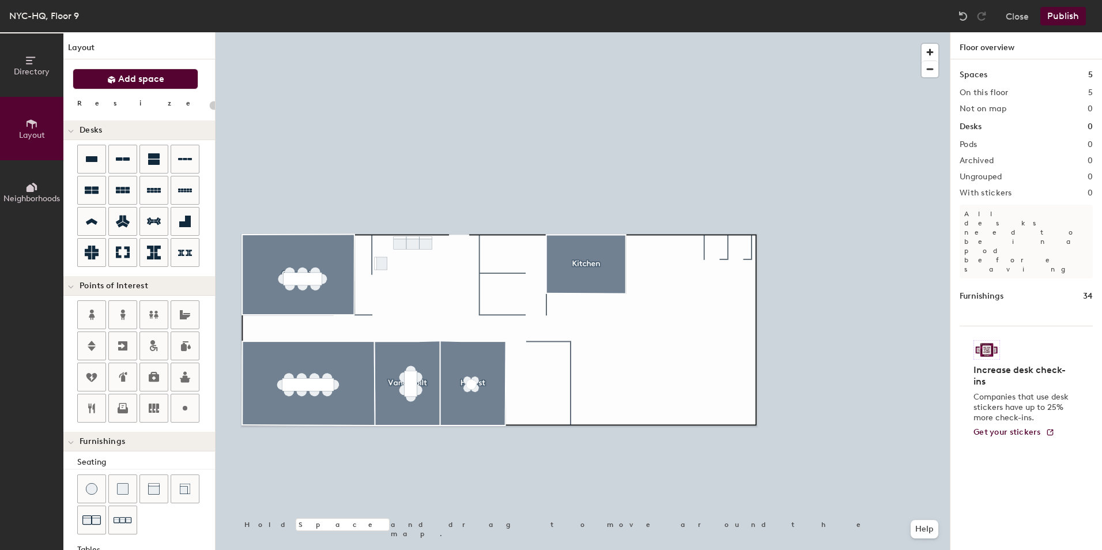
click at [161, 78] on span "Add space" at bounding box center [141, 79] width 46 height 12
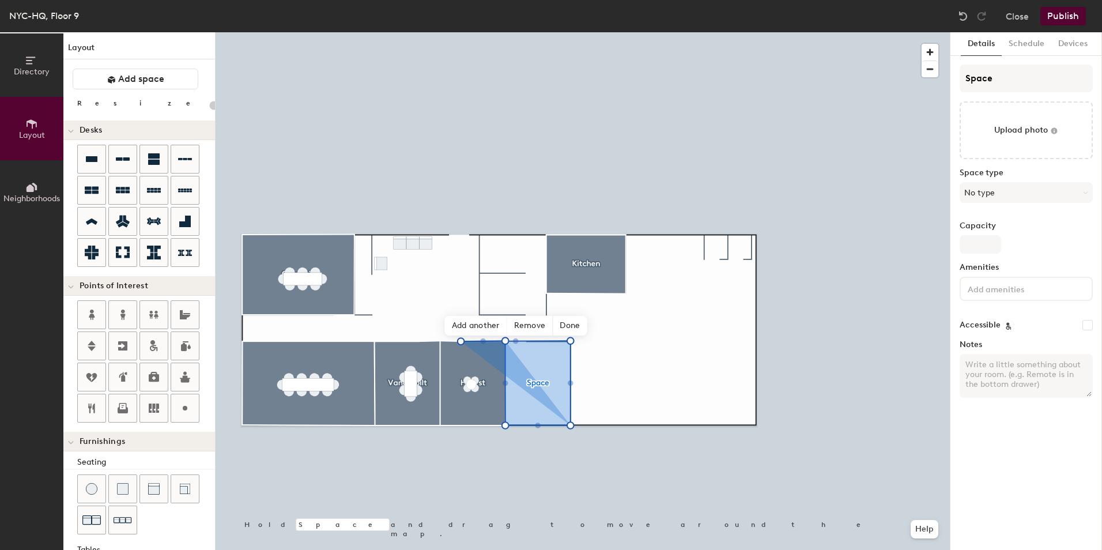
type input "20"
click at [912, 91] on div "Directory Layout Neighborhoods Layout Add space Resize Desks Points of Interest…" at bounding box center [551, 291] width 1102 height 518
type input "S"
type input "20"
type input "St"
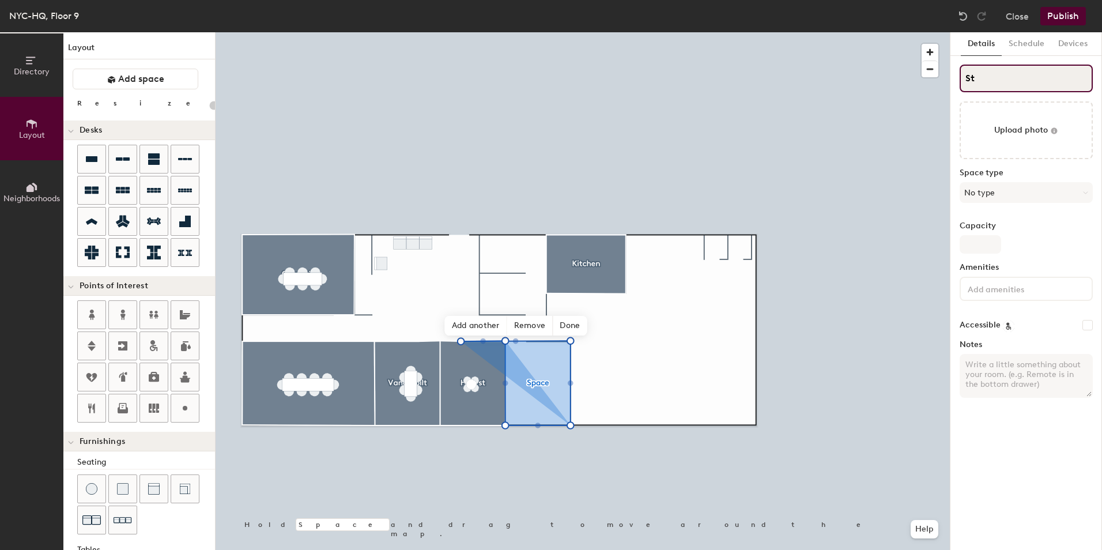
type input "20"
type input "Stor"
type input "20"
type input "Storage"
type input "20"
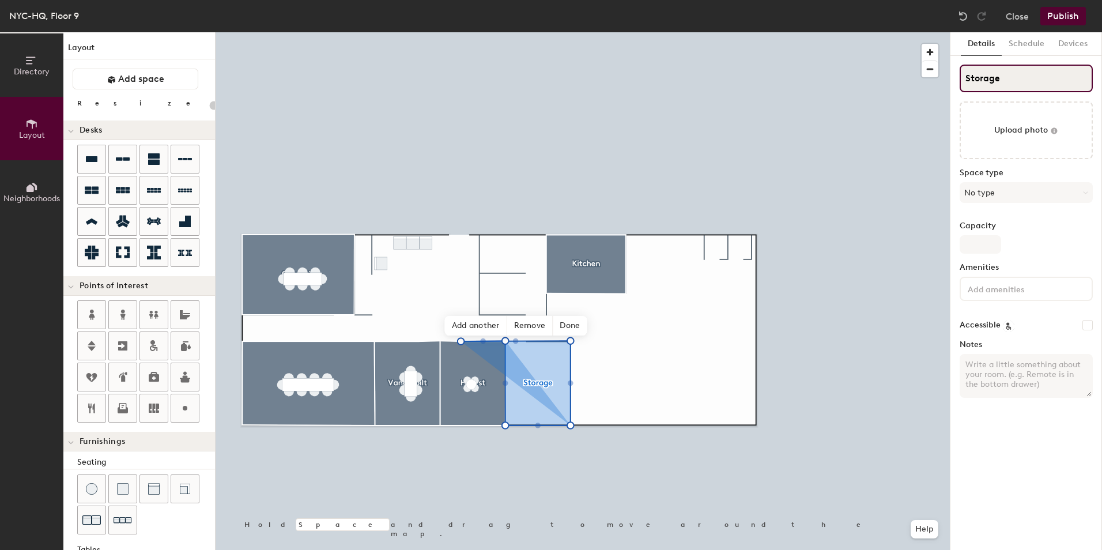
type input "Storage"
click at [1015, 86] on input "Storage" at bounding box center [1026, 79] width 133 height 28
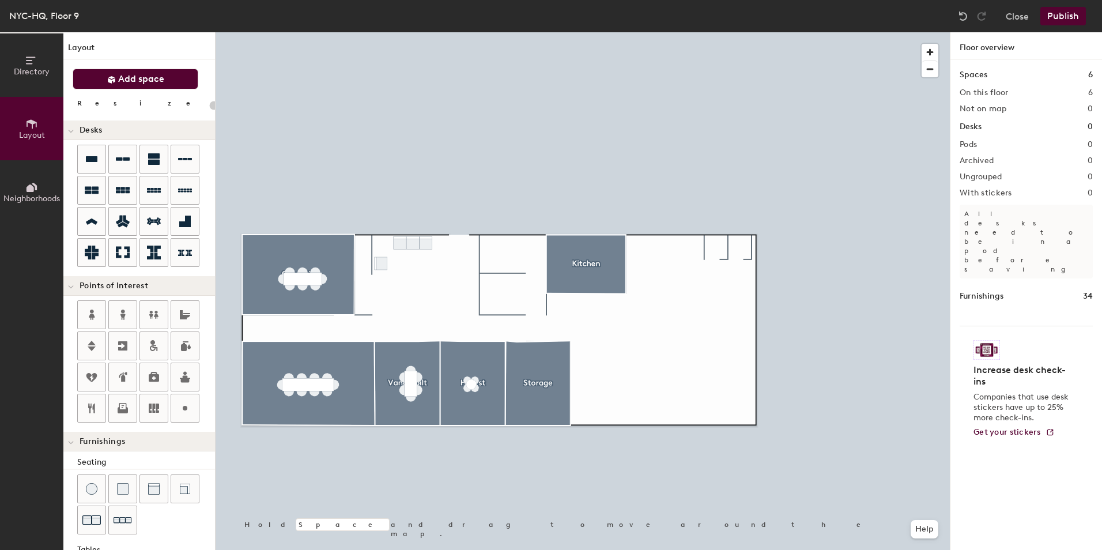
click at [159, 81] on span "Add space" at bounding box center [141, 79] width 46 height 12
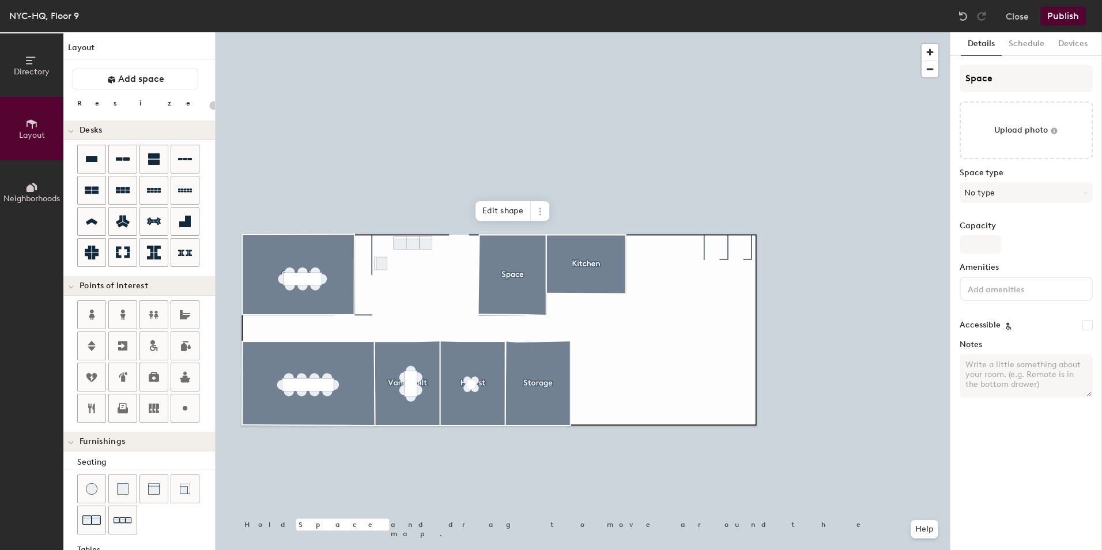
type input "20"
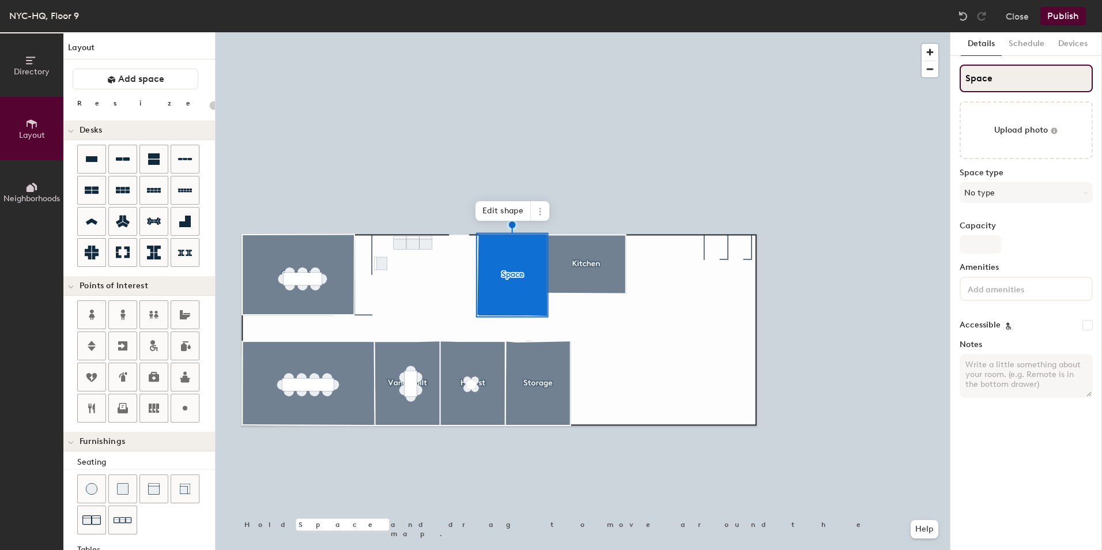
click at [929, 80] on div "Directory Layout Neighborhoods Layout Add space Resize Desks Points of Interest…" at bounding box center [551, 291] width 1102 height 518
type input "S"
type input "20"
type input "Sr"
type input "20"
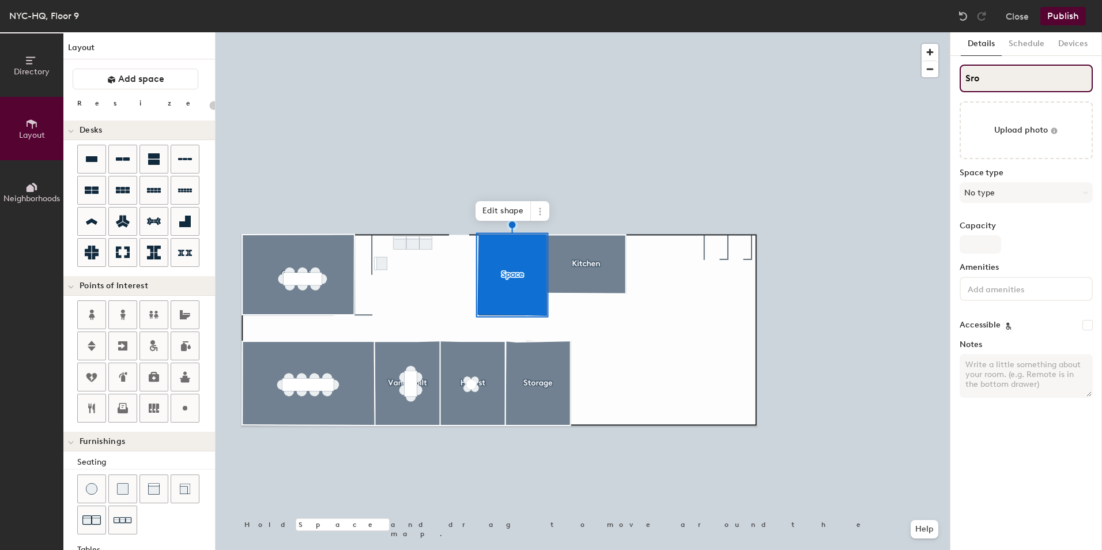
type input "Srot"
type input "20"
type input "Srotage"
type input "20"
type input "Srota"
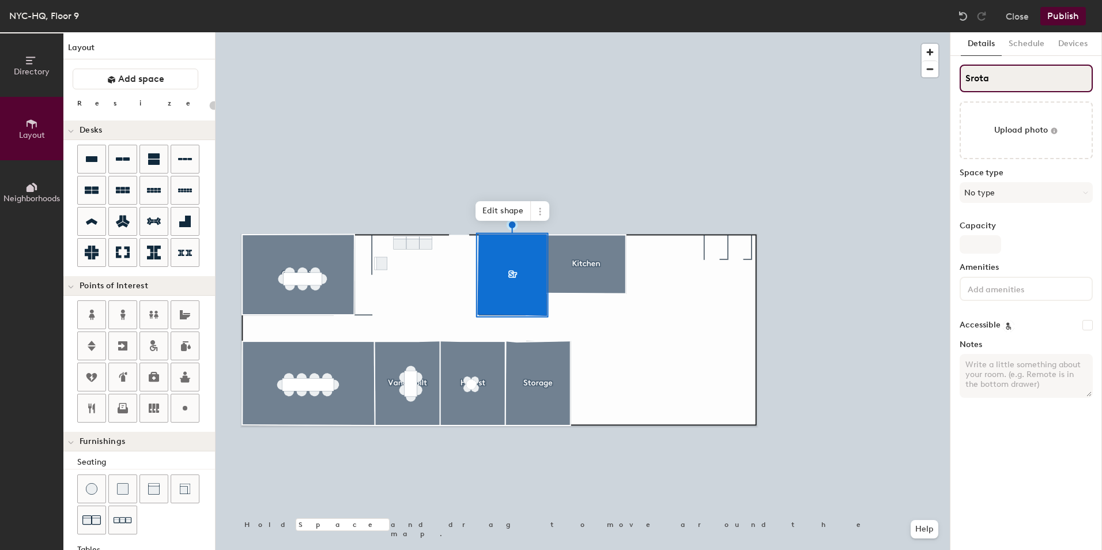
type input "20"
type input "S"
type input "20"
type input "St"
type input "20"
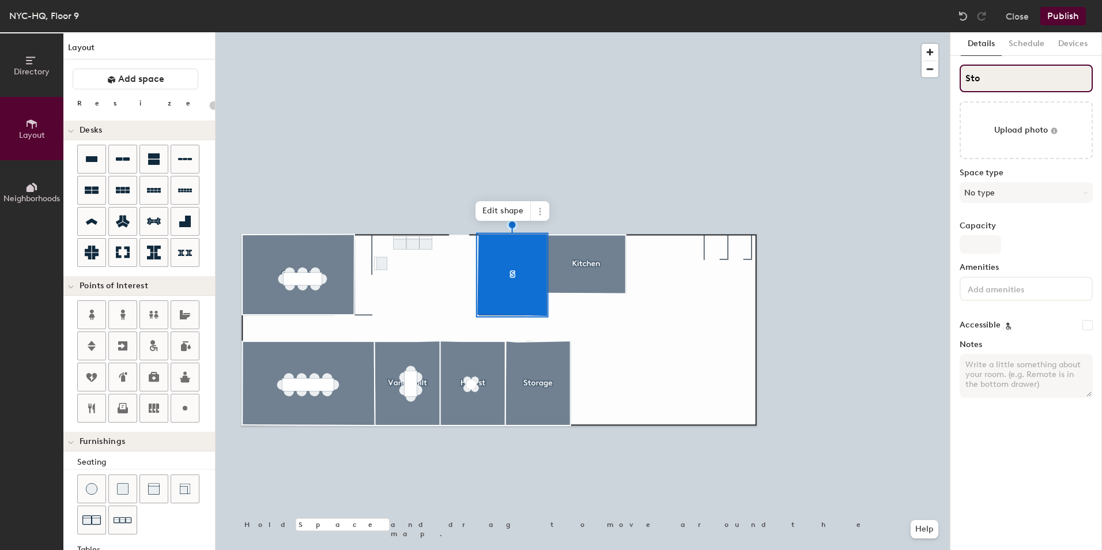
type input "Stor"
type input "20"
type input "Storag"
type input "20"
type input "Storage"
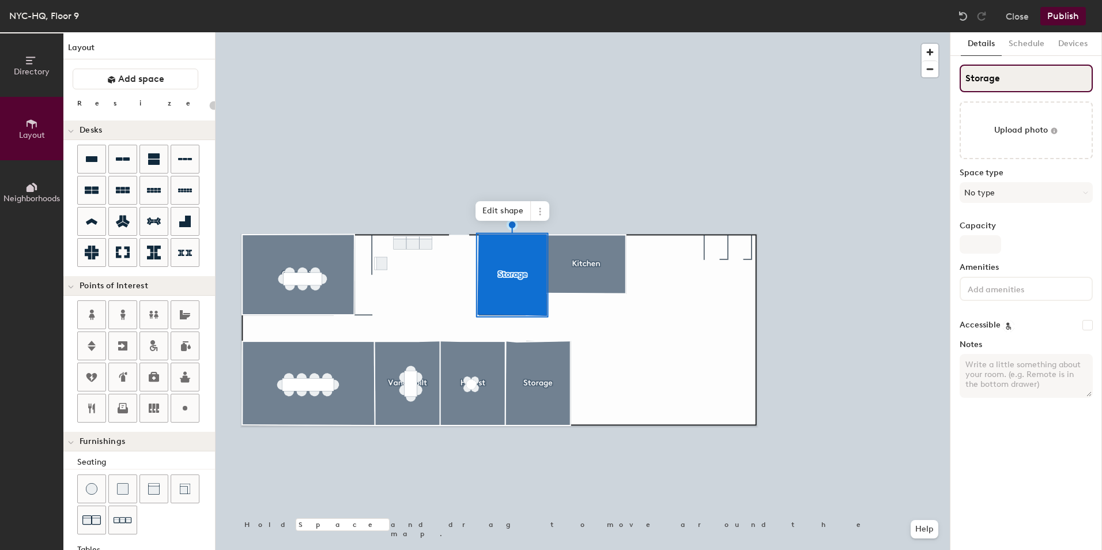
type input "20"
type input "Storage"
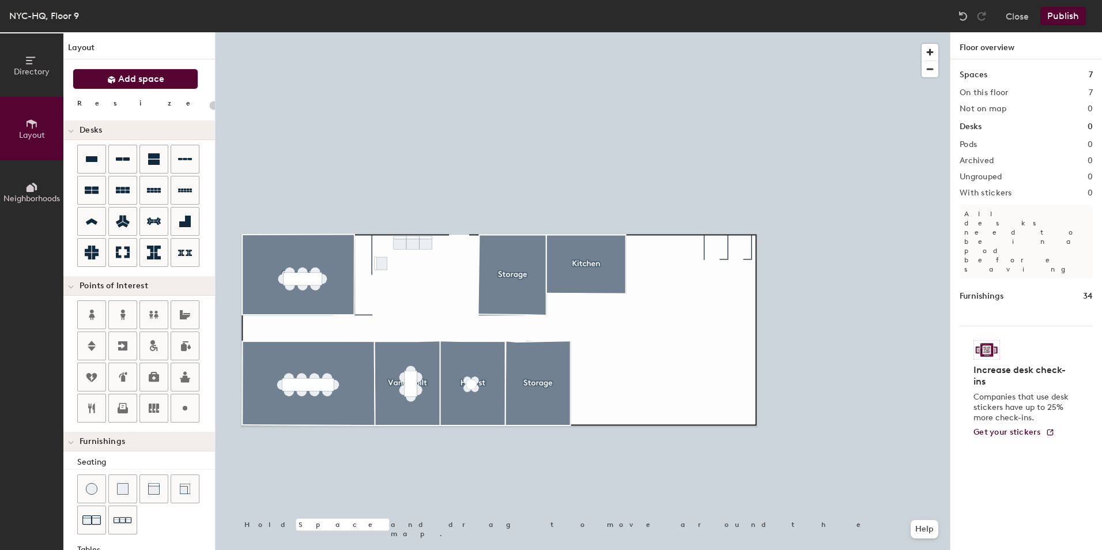
click at [167, 88] on button "Add space" at bounding box center [136, 79] width 126 height 21
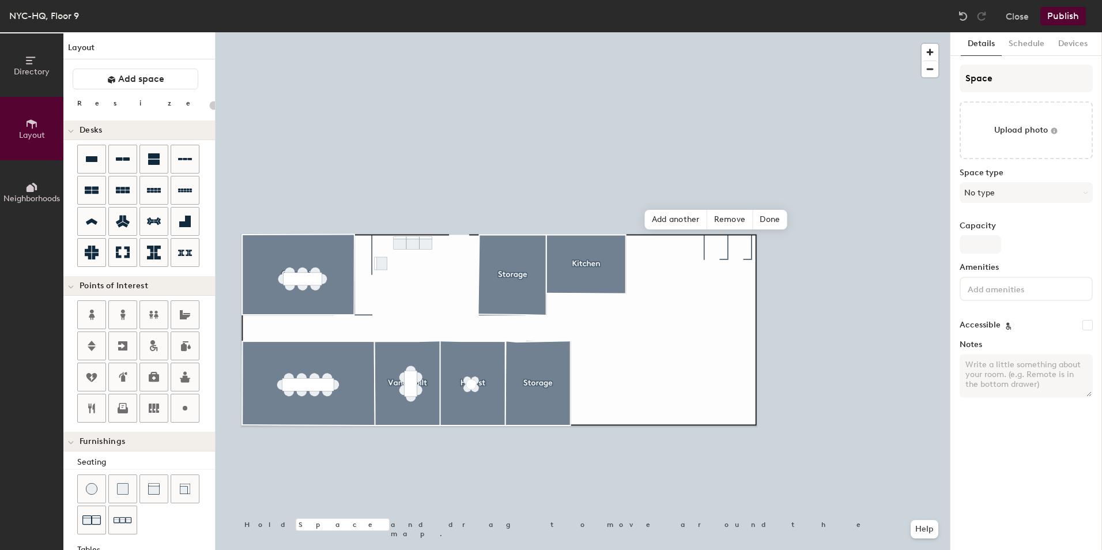
type input "20"
click at [885, 70] on div "Directory Layout Neighborhoods Layout Add space Resize Desks Points of Interest…" at bounding box center [551, 291] width 1102 height 518
type input "P"
type input "20"
type input "Phone"
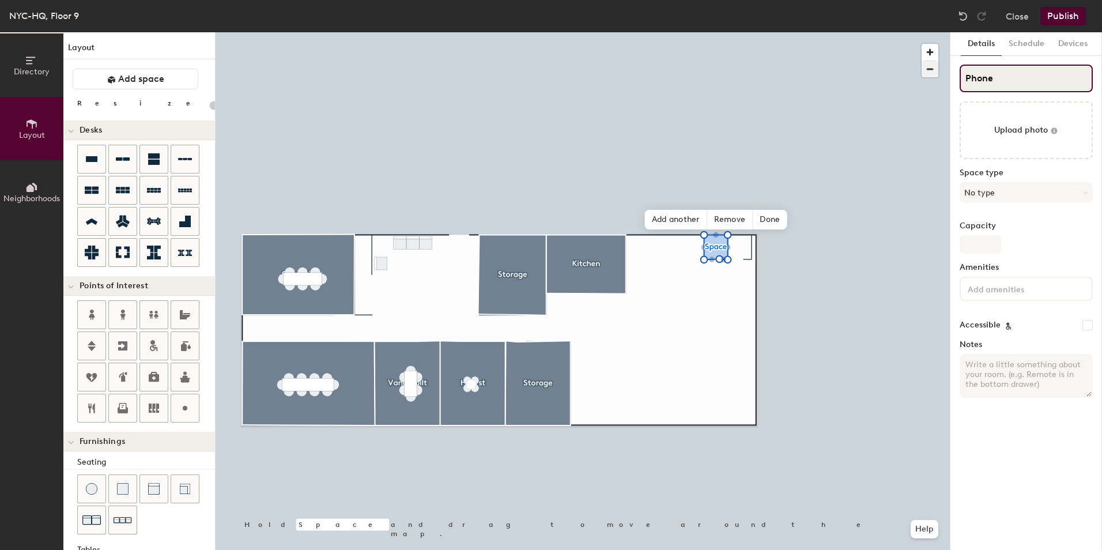
type input "20"
type input "Phone B"
type input "20"
type input "Phone Booth"
type input "20"
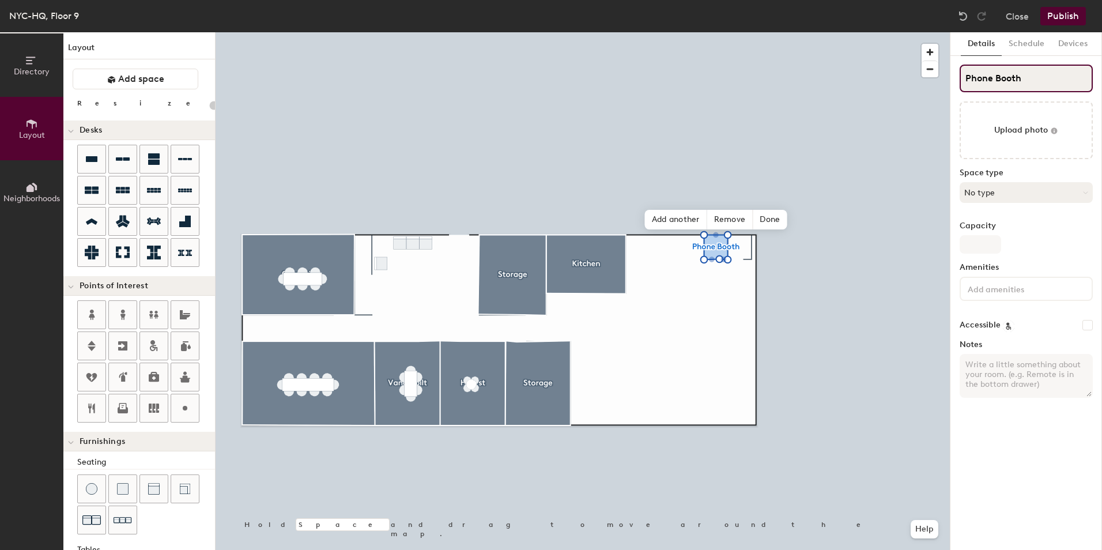
type input "Phone Booth"
click at [993, 190] on button "No type" at bounding box center [1026, 192] width 133 height 21
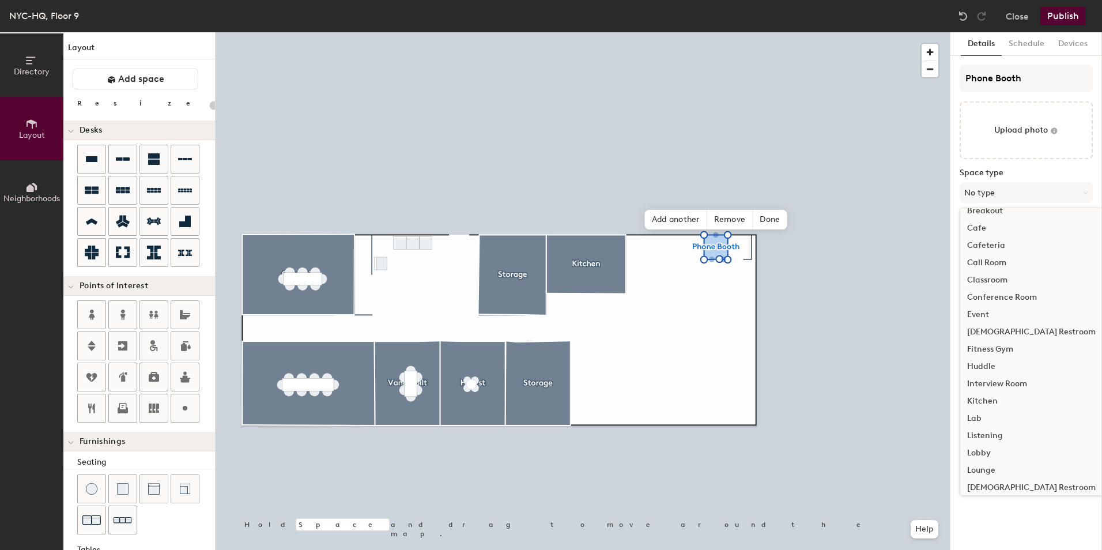
scroll to position [0, 0]
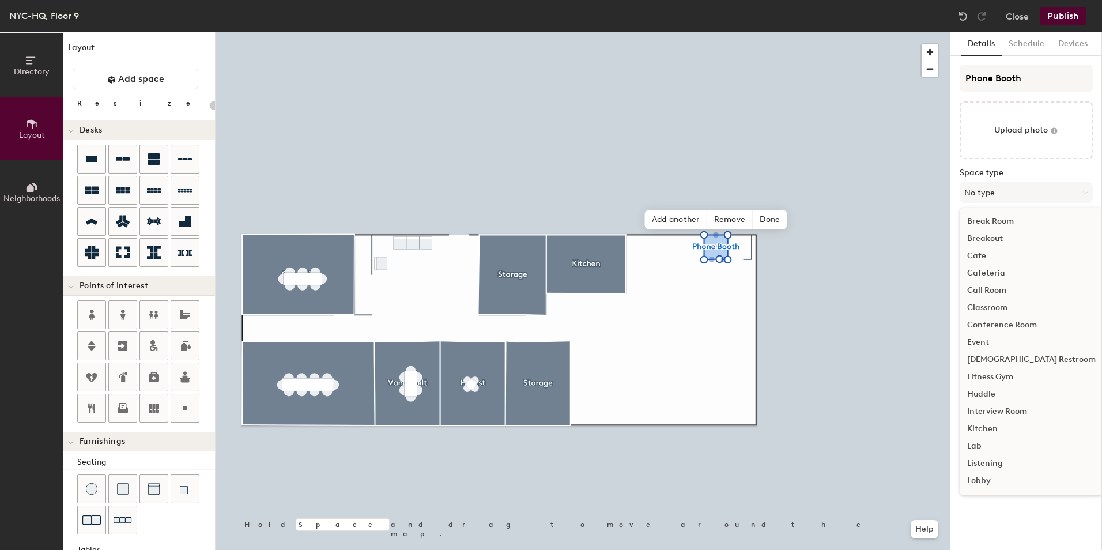
click at [1002, 289] on div "Call Room" at bounding box center [1031, 290] width 142 height 17
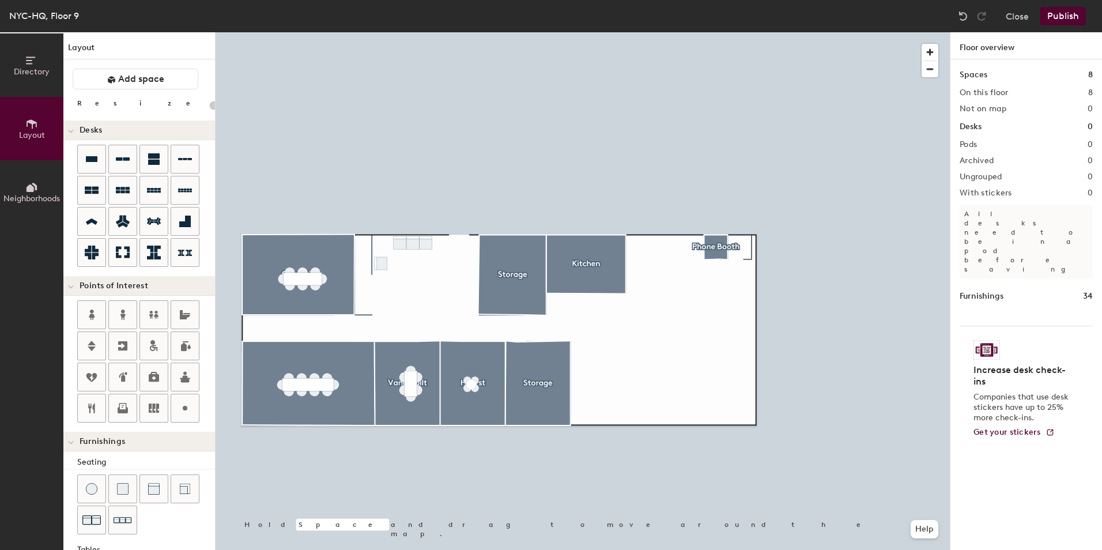
click at [127, 82] on span "Add space" at bounding box center [141, 79] width 46 height 12
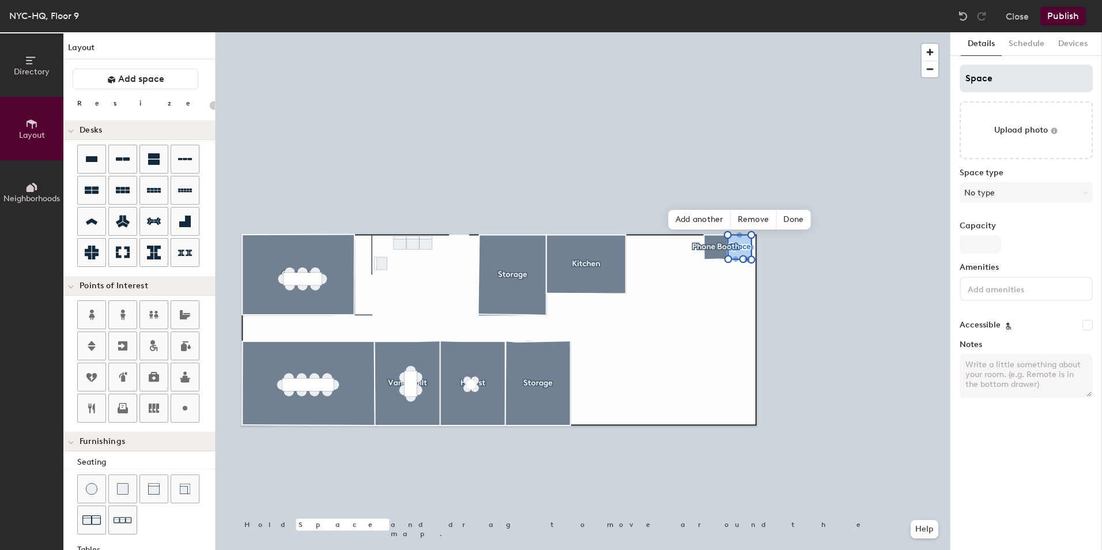
type input "20"
click at [827, 73] on div "Directory Layout Neighborhoods Layout Add space Resize Desks Points of Interest…" at bounding box center [551, 291] width 1102 height 518
type input "p"
type input "20"
type input "pHONE"
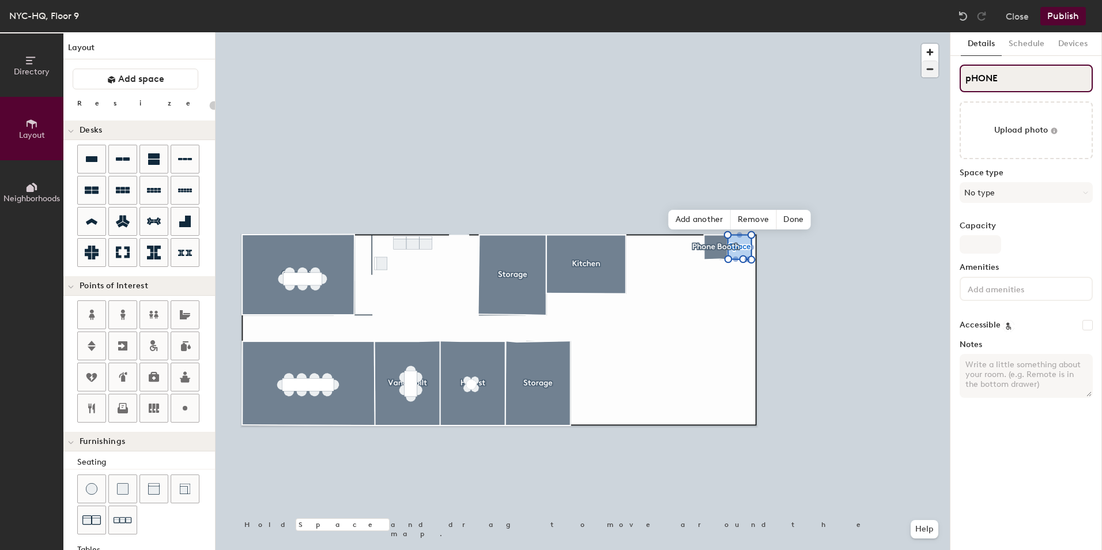
type input "20"
type input "pH"
type input "20"
type input "p"
type input "20"
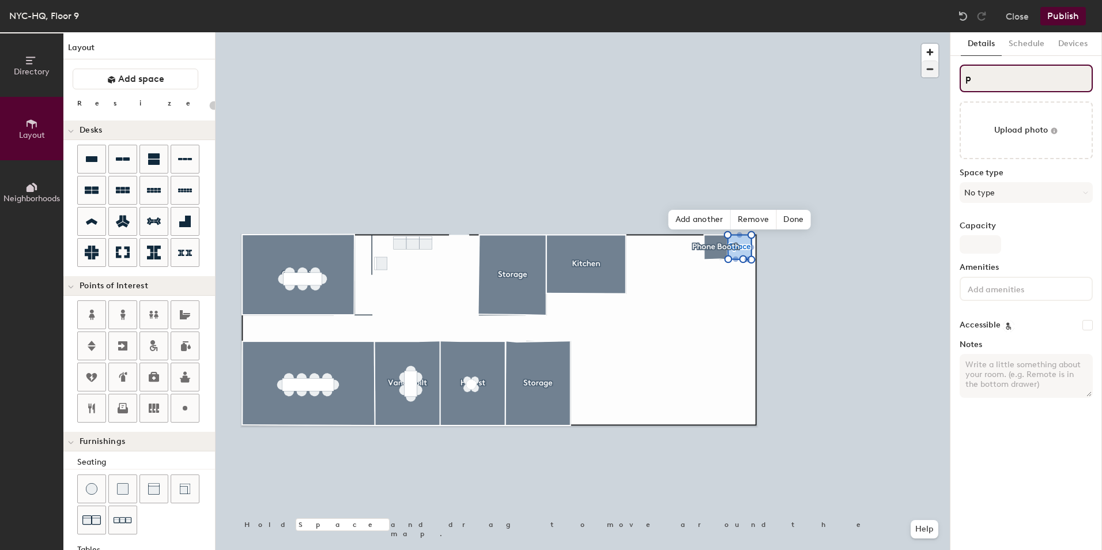
type input "p"
type input "20"
type input "pP"
type input "20"
type input "pPhone"
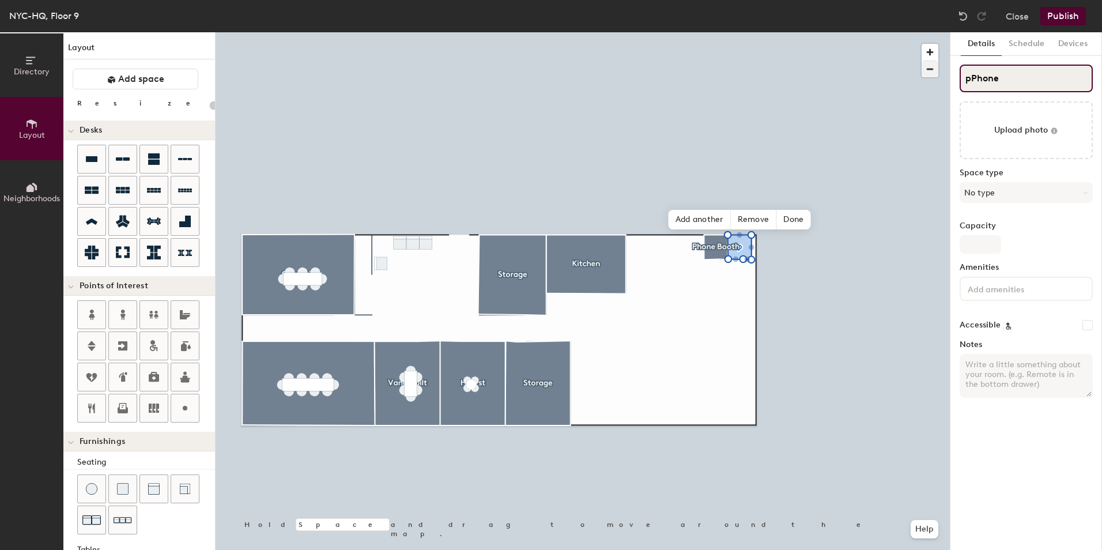
type input "20"
type input "pPhon"
type input "20"
type input "pP"
type input "20"
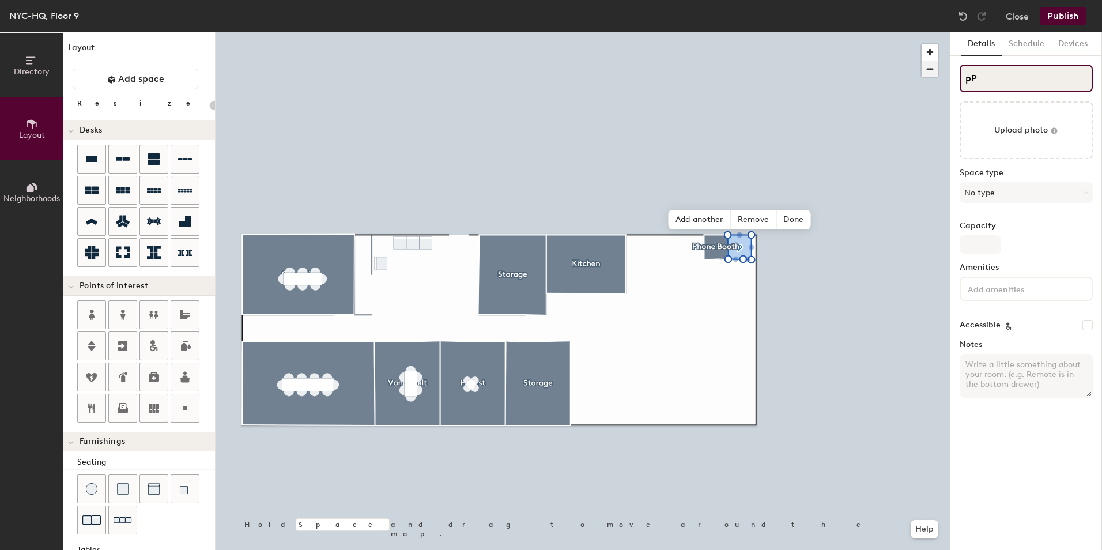
type input "p"
type input "20"
type input "p"
type input "20"
type input "p"
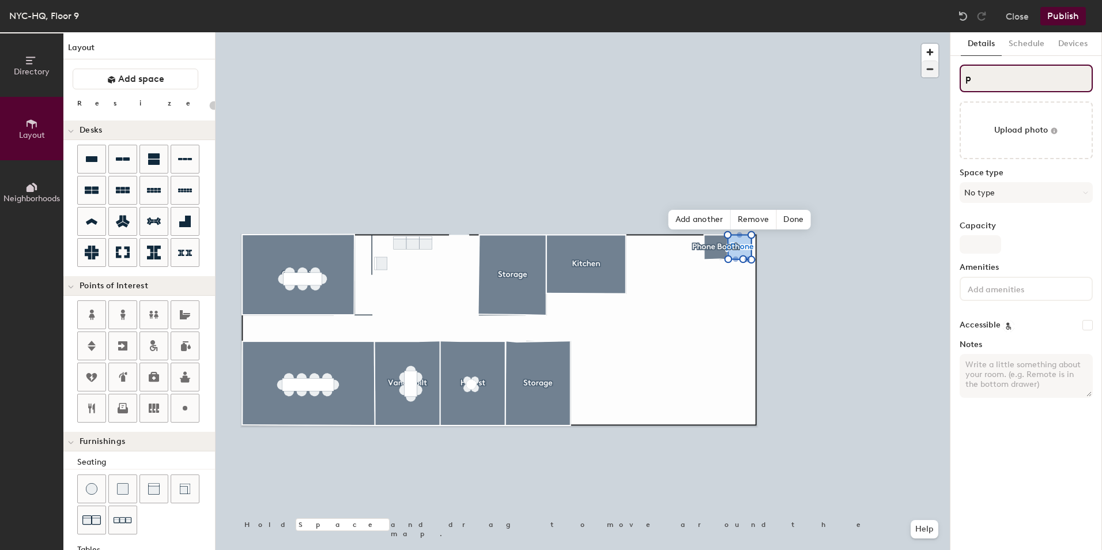
type input "20"
type input "p"
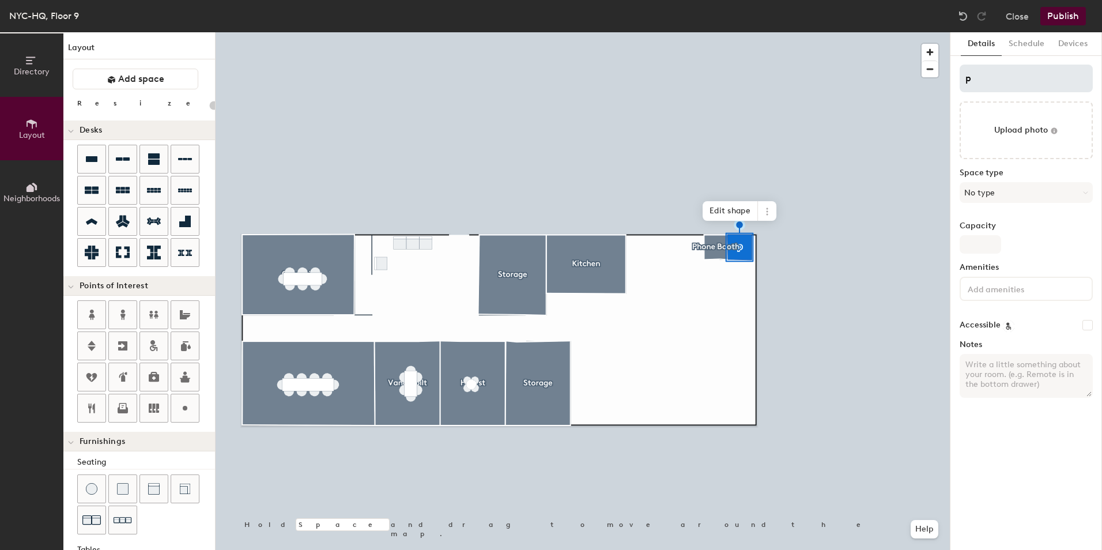
type input "20"
click at [966, 80] on input "p" at bounding box center [1026, 79] width 133 height 28
type input "Pp"
type input "20"
type input "Phonep"
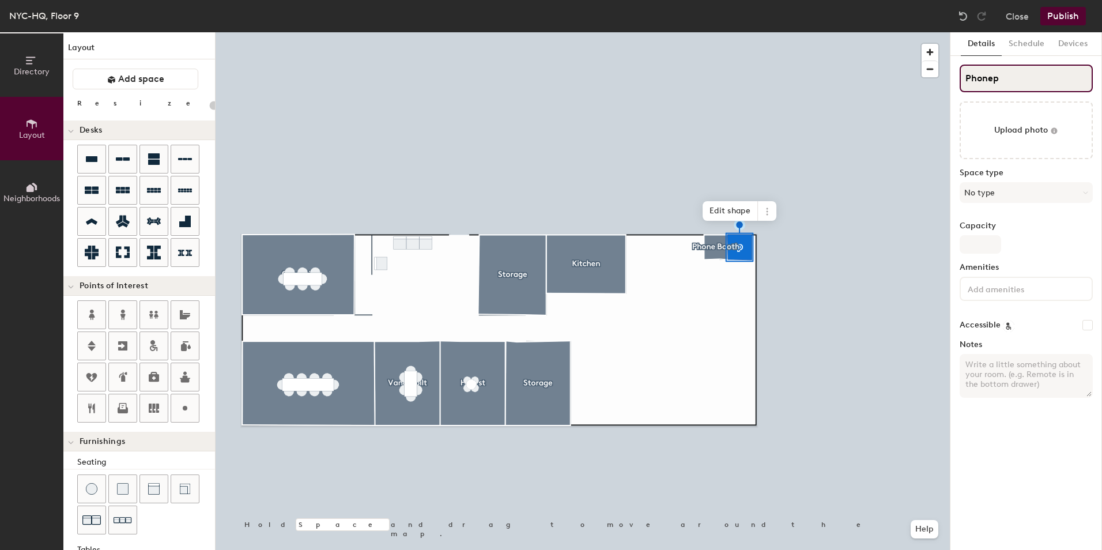
type input "20"
type input "Phonp"
type input "20"
type input "Php"
type input "20"
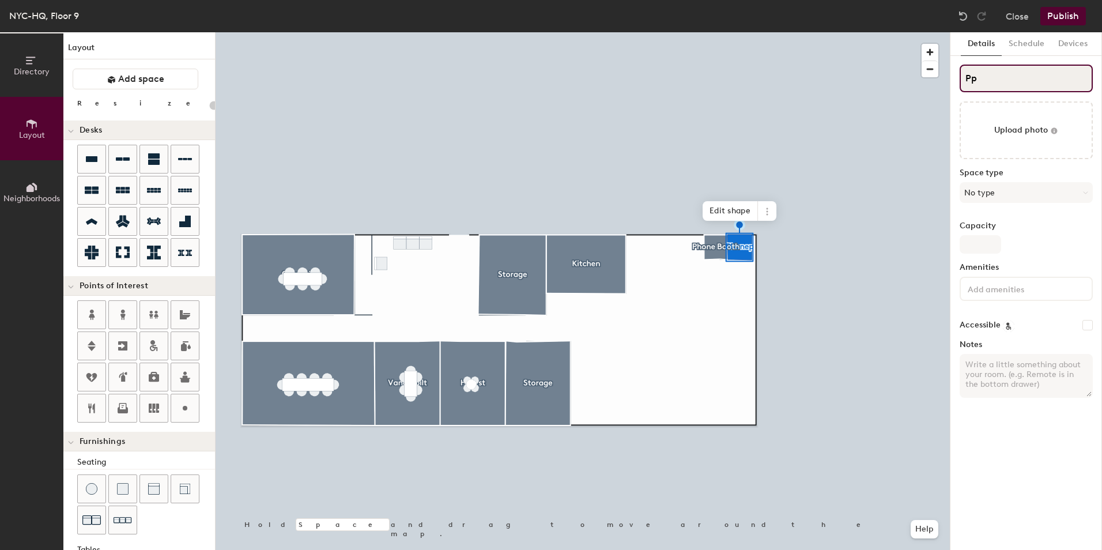
type input "p"
type input "20"
type input "Pp"
type input "20"
type input "Php"
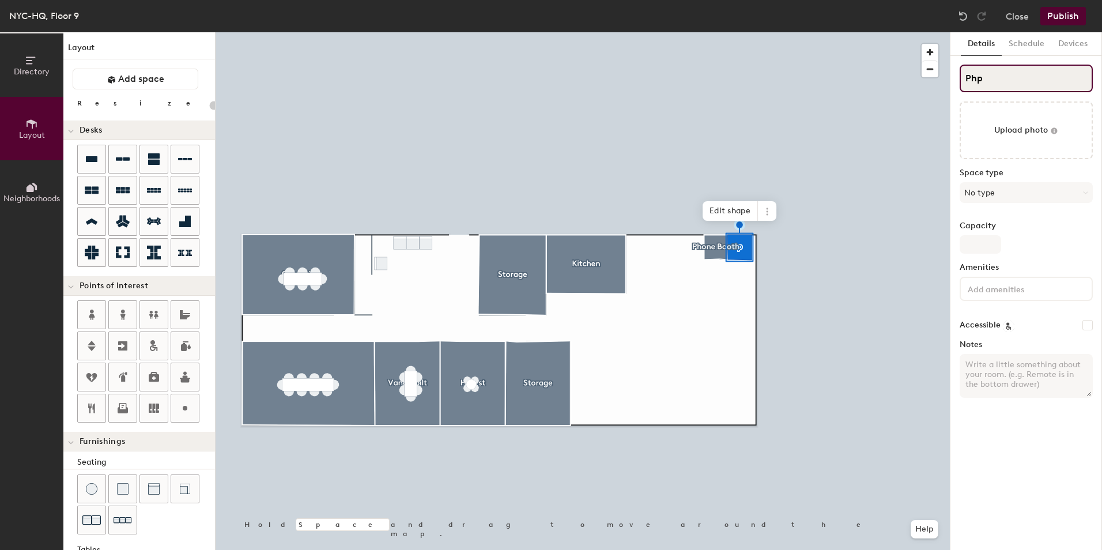
type input "20"
type input "Pp"
type input "20"
type input "p"
type input "20"
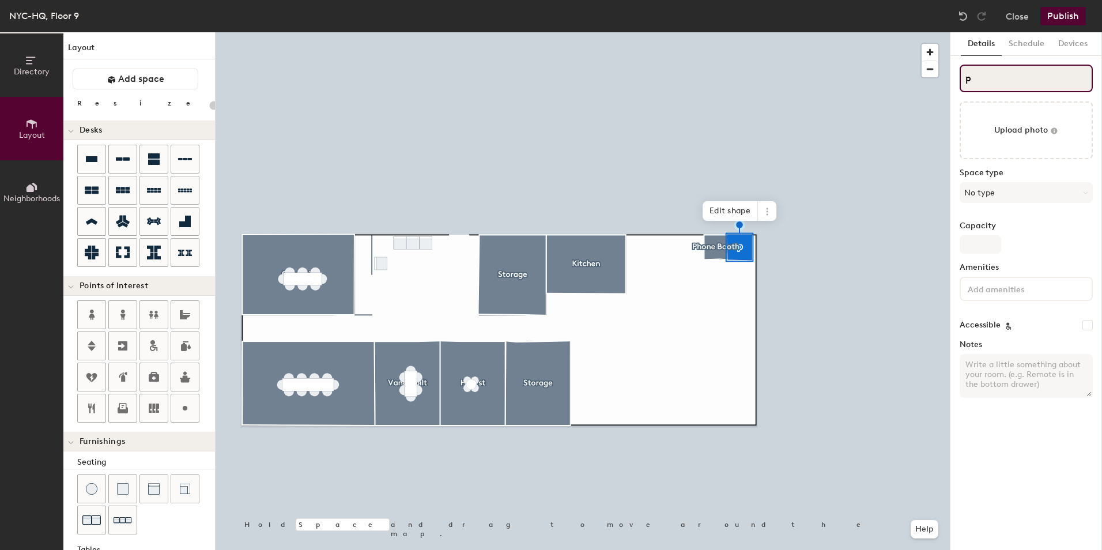
type input "pp"
type input "20"
type input "pPp"
type input "20"
type input "Pp"
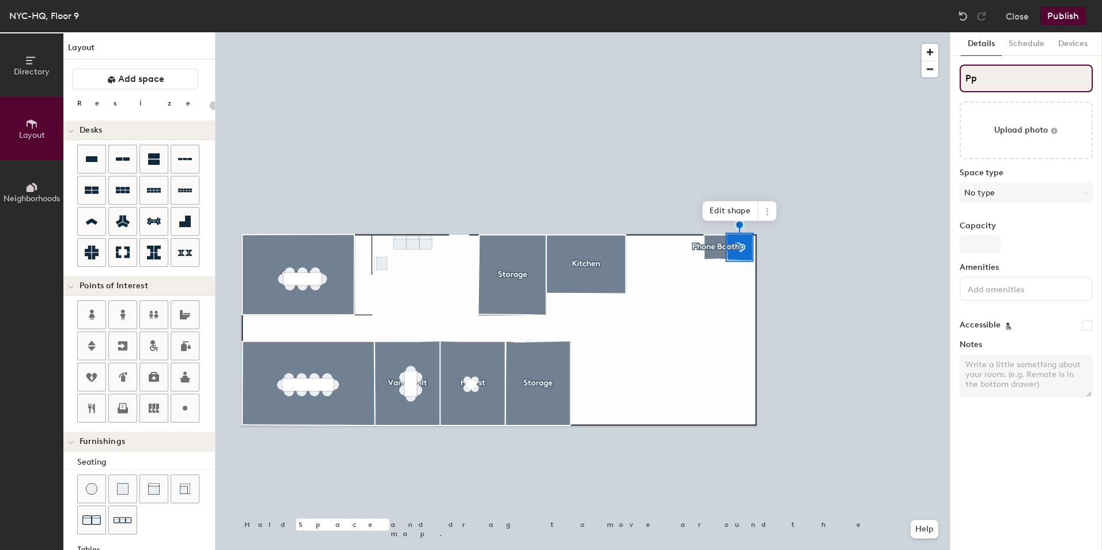
type input "20"
type input "Phone p"
type input "20"
type input "Phone bp"
type input "20"
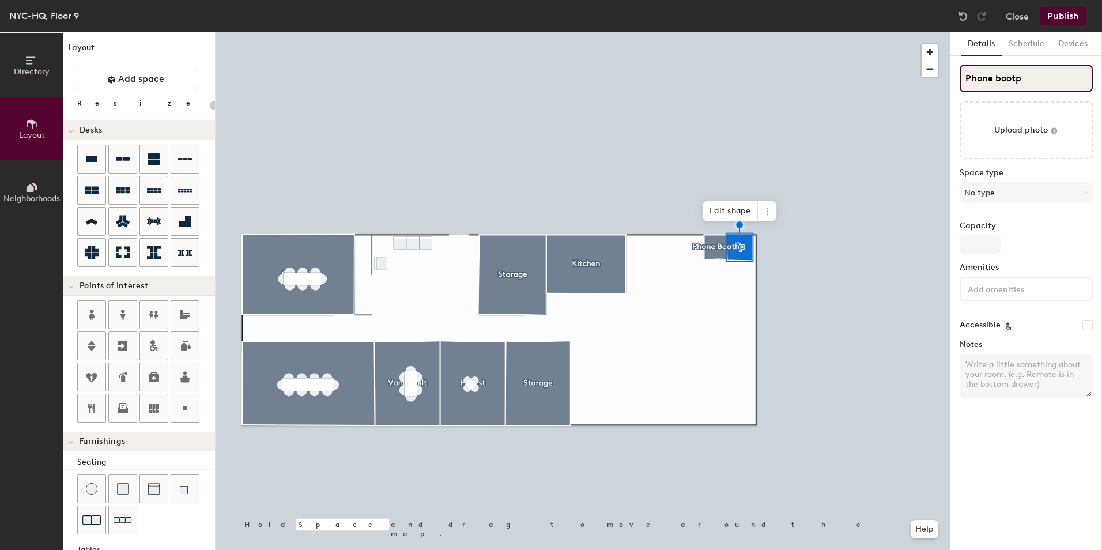
type input "Phone boothp"
type input "20"
type input "Phone bootp"
type input "20"
type input "Phone bp"
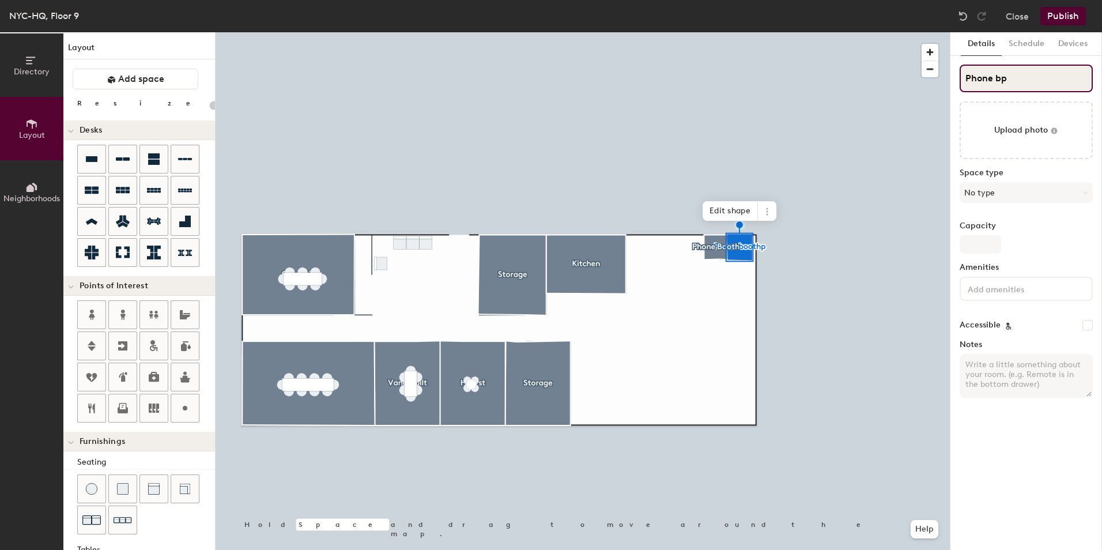
type input "20"
type input "Phone p"
type input "20"
type input "Phone Bp"
type input "20"
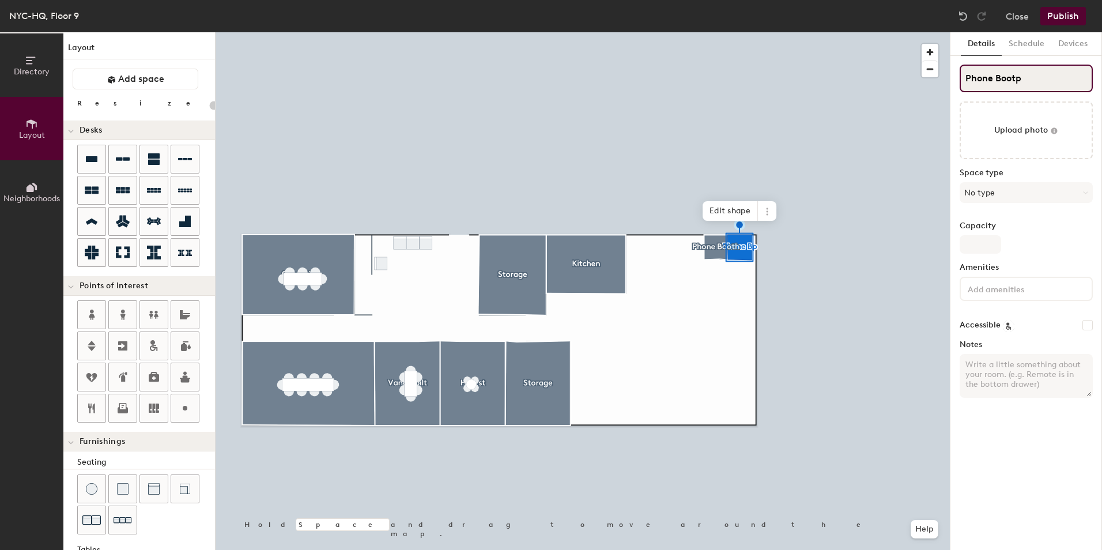
type input "Phone Boothp"
type input "20"
type input "Phone Booth"
type input "20"
type input "Phone Booth"
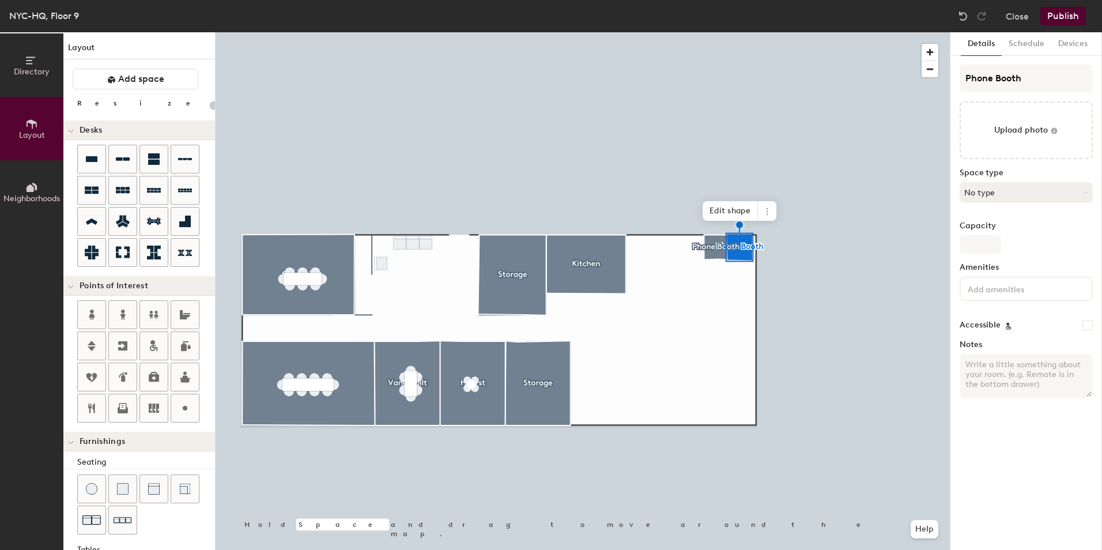
click at [1020, 191] on button "No type" at bounding box center [1026, 192] width 133 height 21
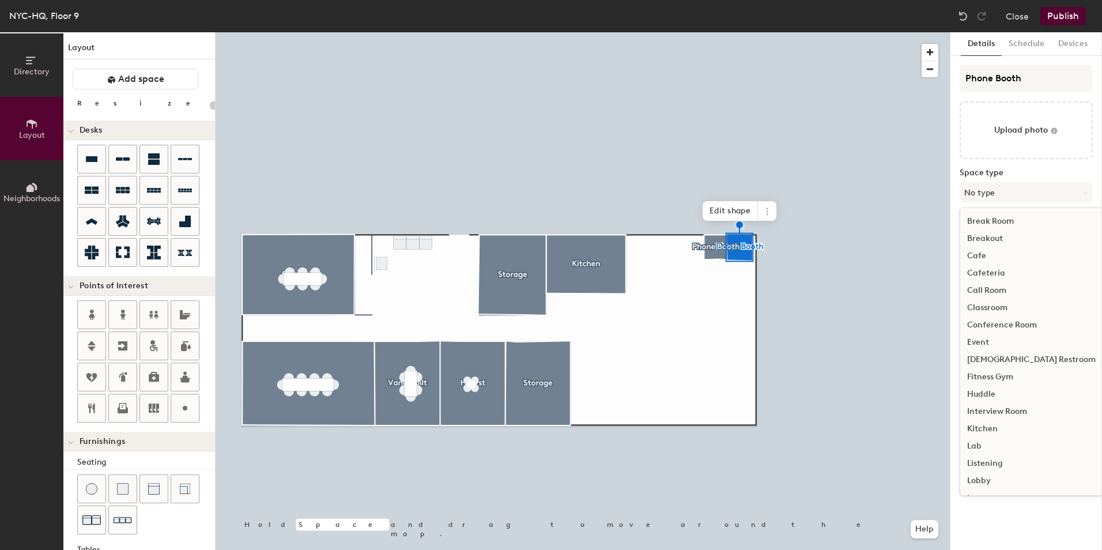
click at [1005, 292] on div "Call Room" at bounding box center [1031, 290] width 142 height 17
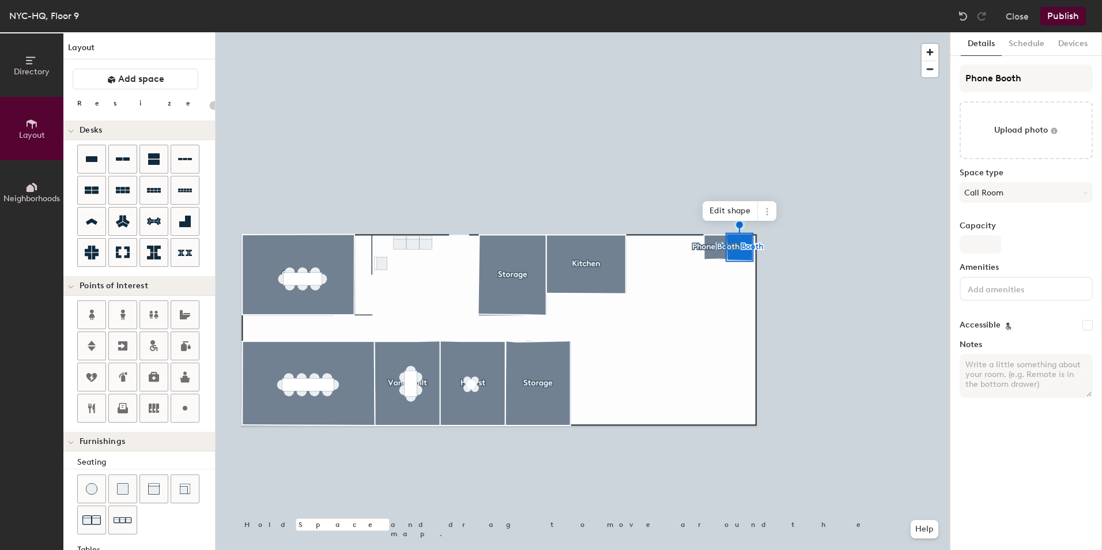
click at [1030, 293] on input at bounding box center [1018, 288] width 104 height 14
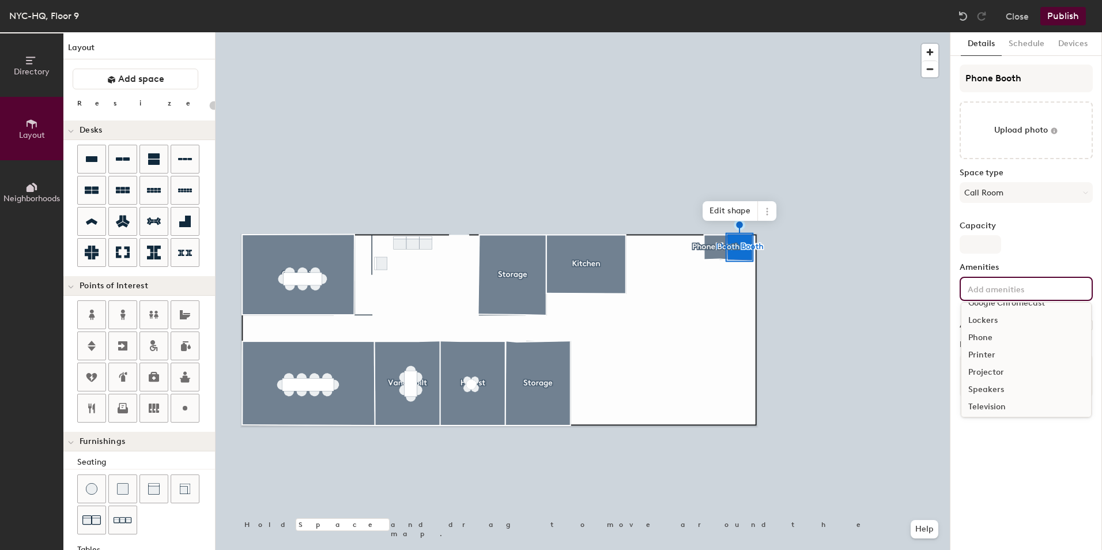
scroll to position [103, 0]
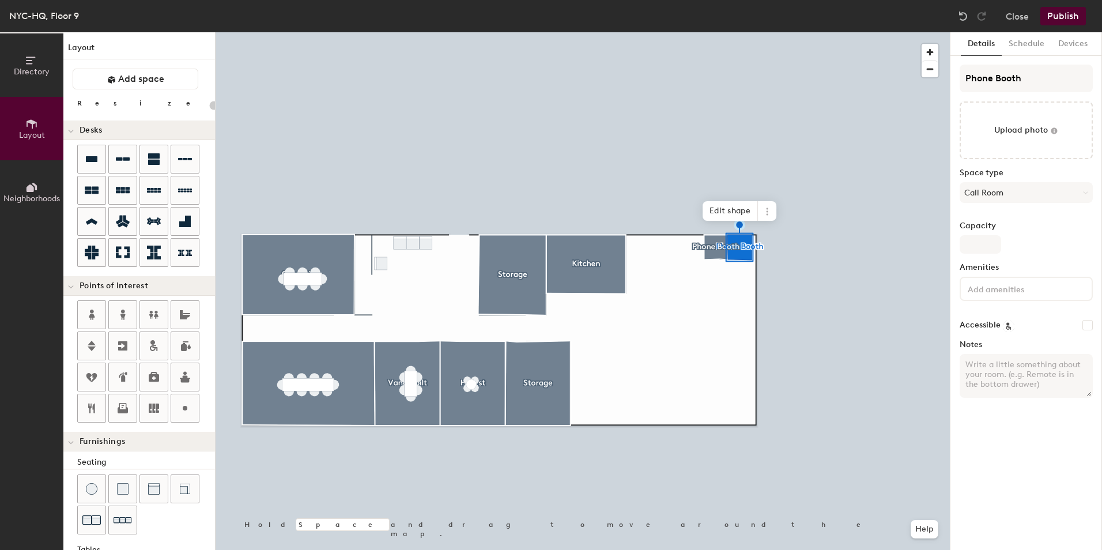
type input "20"
click at [506, 209] on span "Edit shape" at bounding box center [503, 211] width 55 height 20
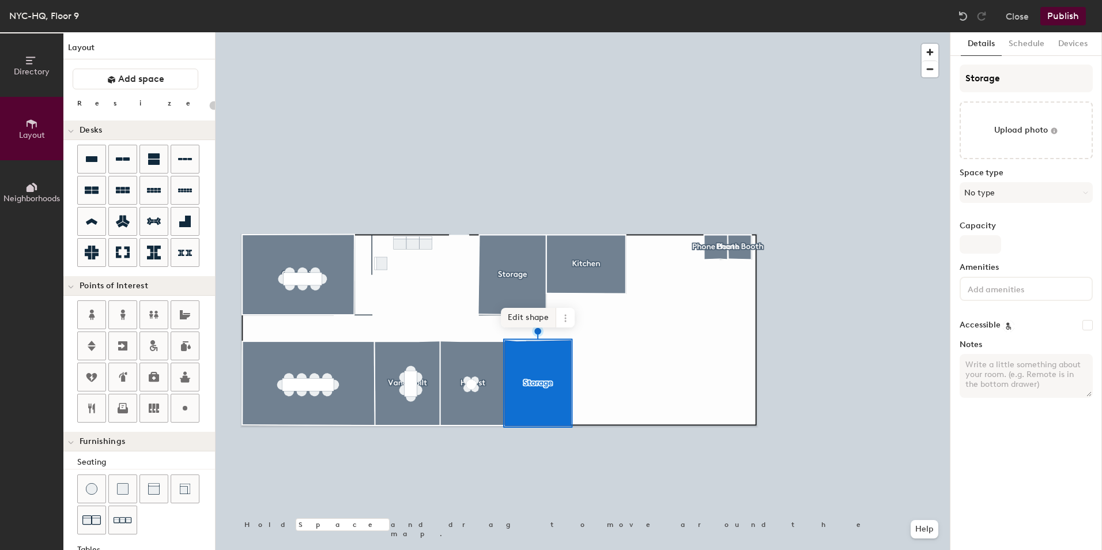
click at [541, 319] on span "Edit shape" at bounding box center [528, 318] width 55 height 20
click at [533, 316] on span "Edit shape" at bounding box center [528, 318] width 55 height 20
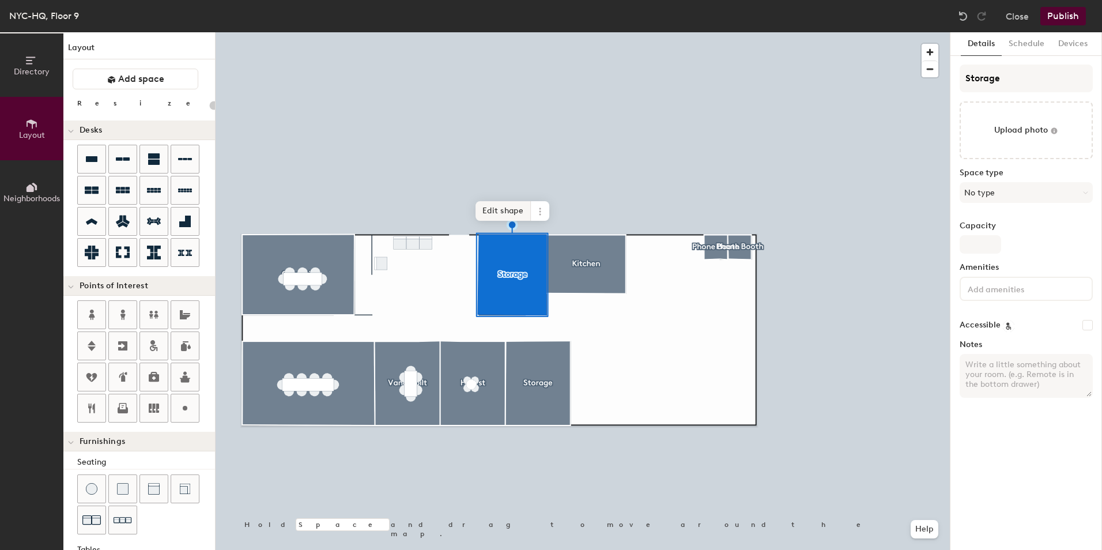
click at [514, 216] on span "Edit shape" at bounding box center [503, 211] width 55 height 20
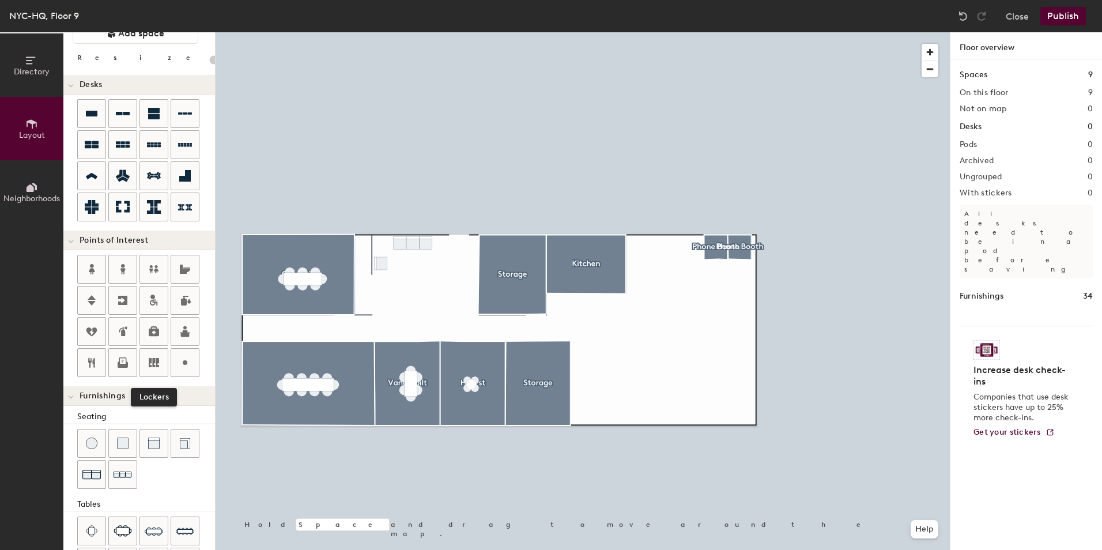
scroll to position [58, 0]
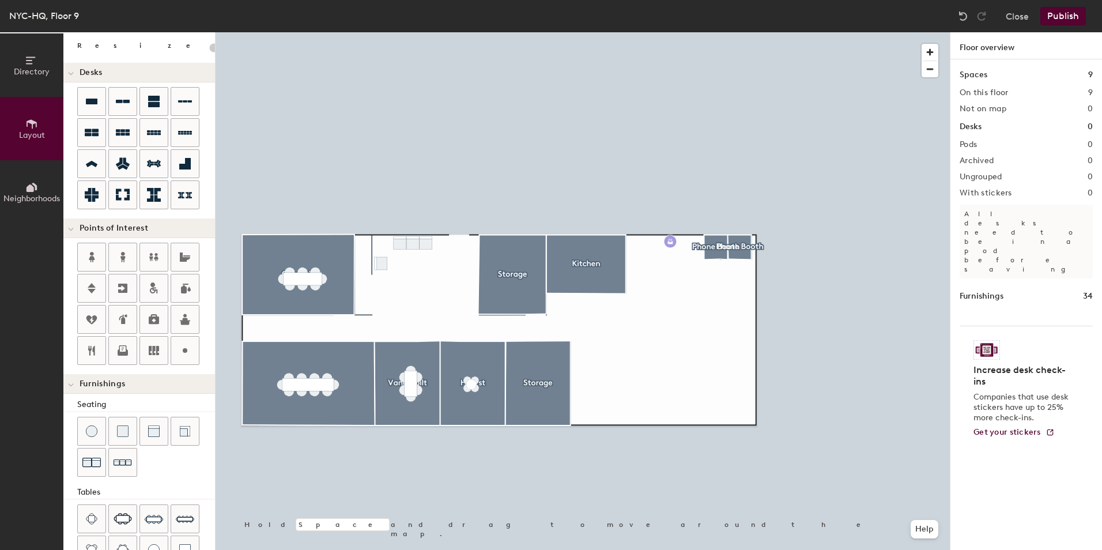
click at [670, 244] on div "Directory Layout Neighborhoods Layout Add space Resize Desks Points of Interest…" at bounding box center [551, 291] width 1102 height 518
click at [587, 274] on div "Directory Layout Neighborhoods Layout Add space Resize Desks Points of Interest…" at bounding box center [551, 291] width 1102 height 518
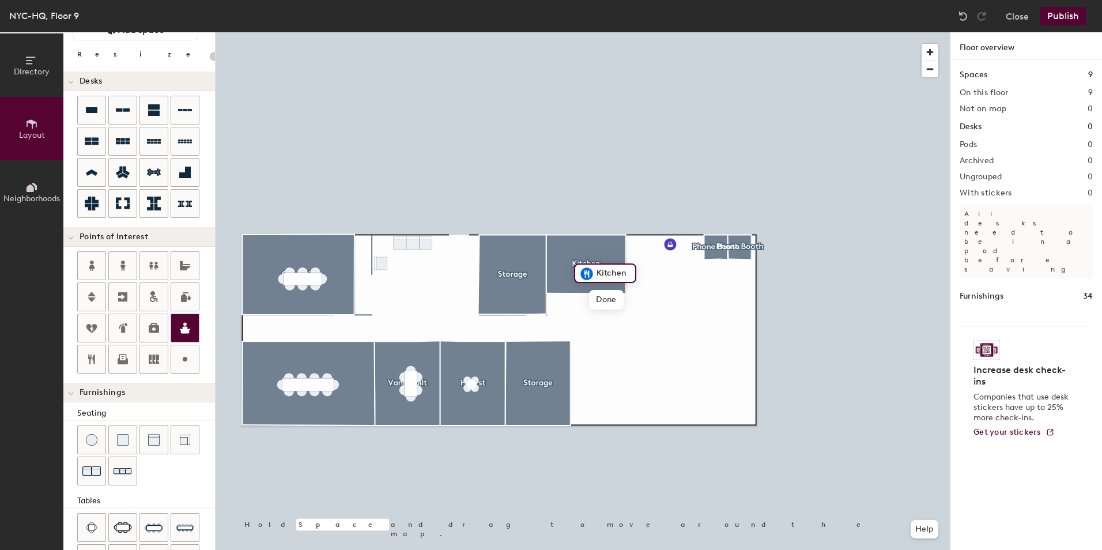
scroll to position [5, 0]
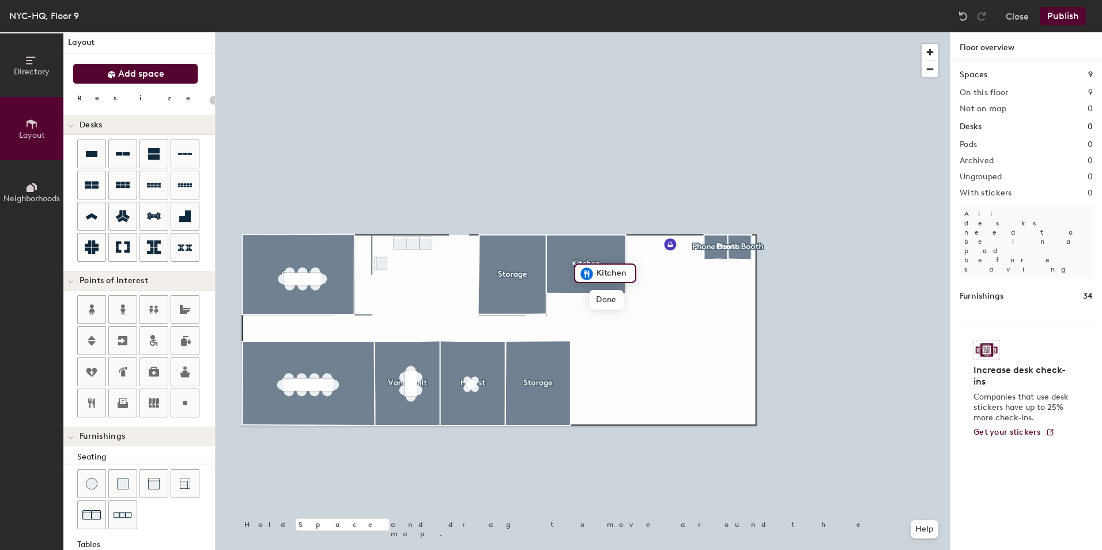
click at [154, 82] on button "Add space" at bounding box center [136, 73] width 126 height 21
click at [636, 32] on div at bounding box center [583, 32] width 734 height 0
click at [636, 240] on div at bounding box center [637, 241] width 2 height 2
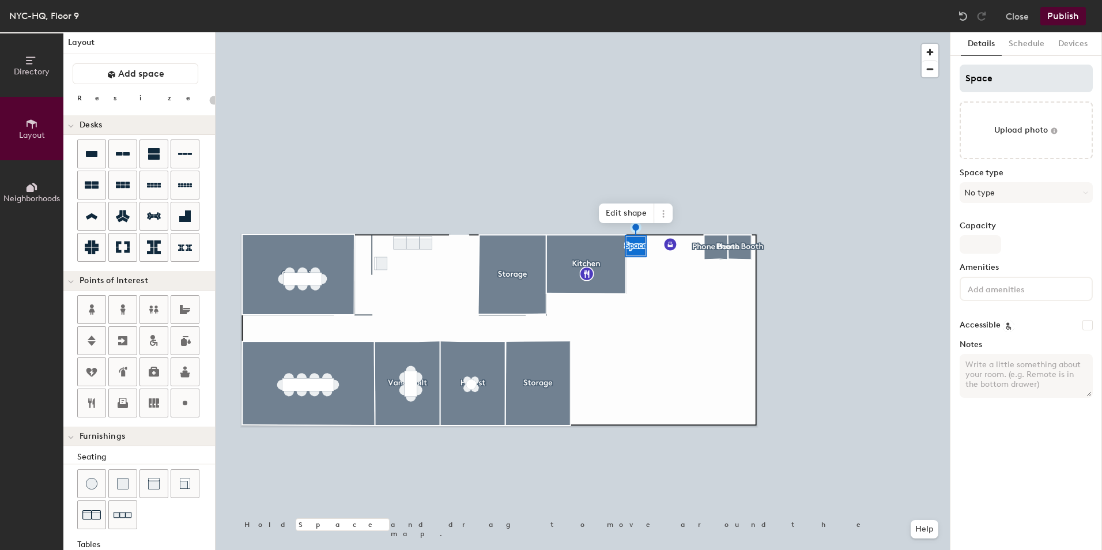
type input "20"
click at [938, 82] on div "Directory Layout Neighborhoods Layout Add space Resize Desks Points of Interest…" at bounding box center [551, 291] width 1102 height 518
type input "L"
type input "20"
type input "Locker"
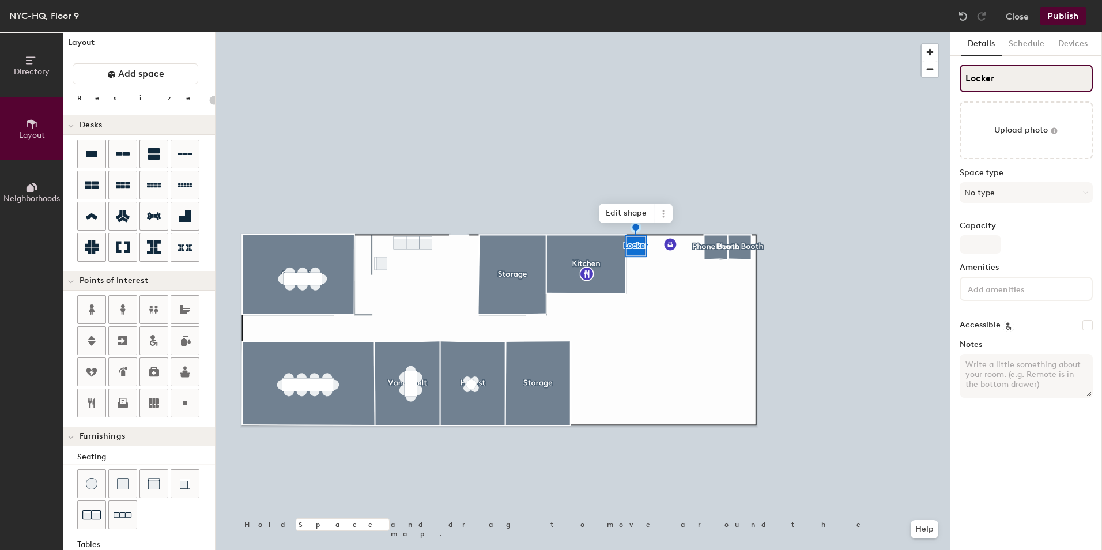
type input "20"
type input "Lockers"
type input "20"
type input "Lockers"
click at [1037, 193] on button "No type" at bounding box center [1026, 192] width 133 height 21
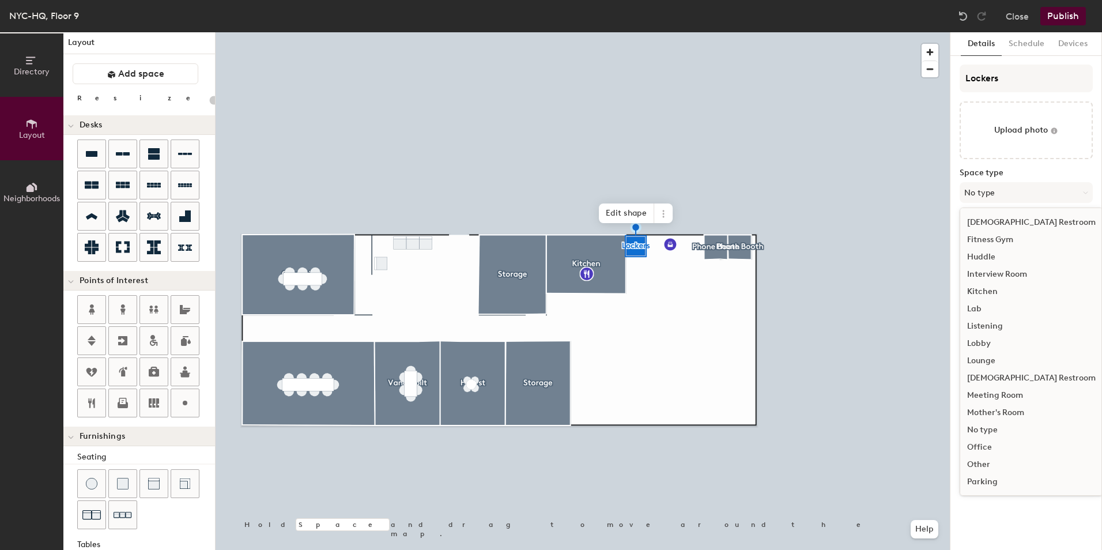
scroll to position [0, 0]
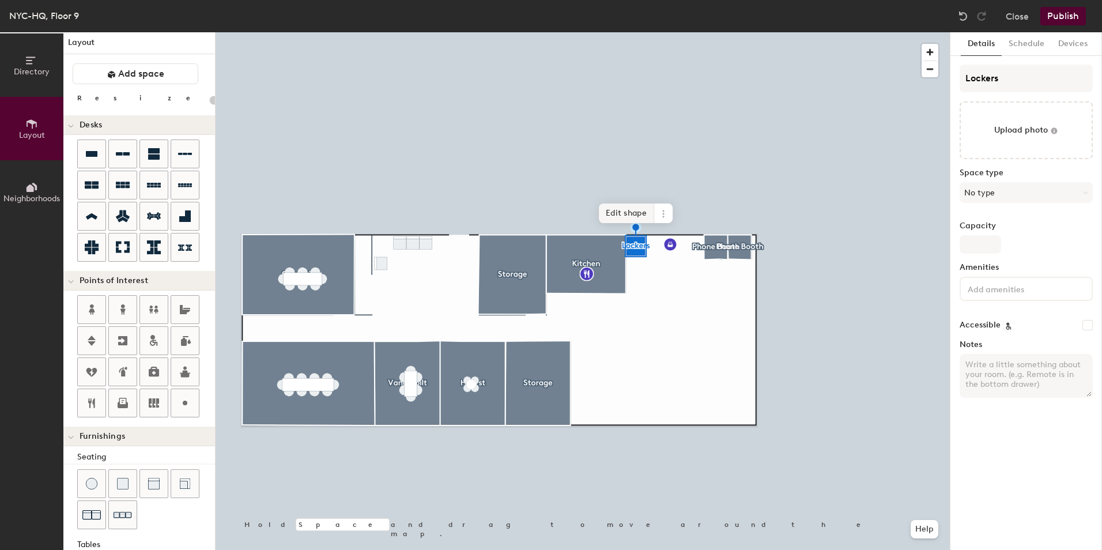
click at [632, 217] on span "Edit shape" at bounding box center [626, 213] width 55 height 20
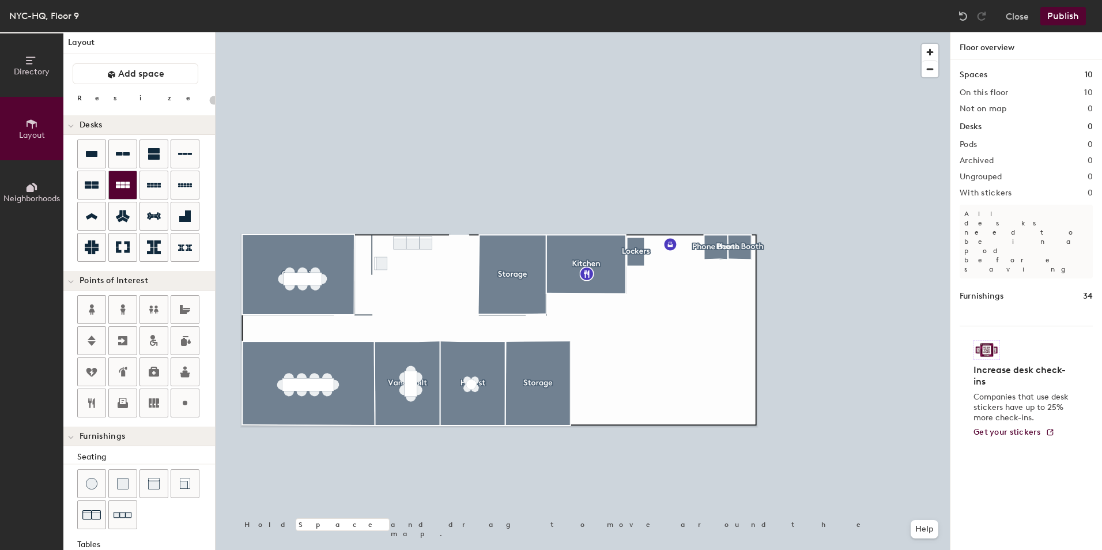
click at [126, 188] on icon at bounding box center [123, 185] width 14 height 14
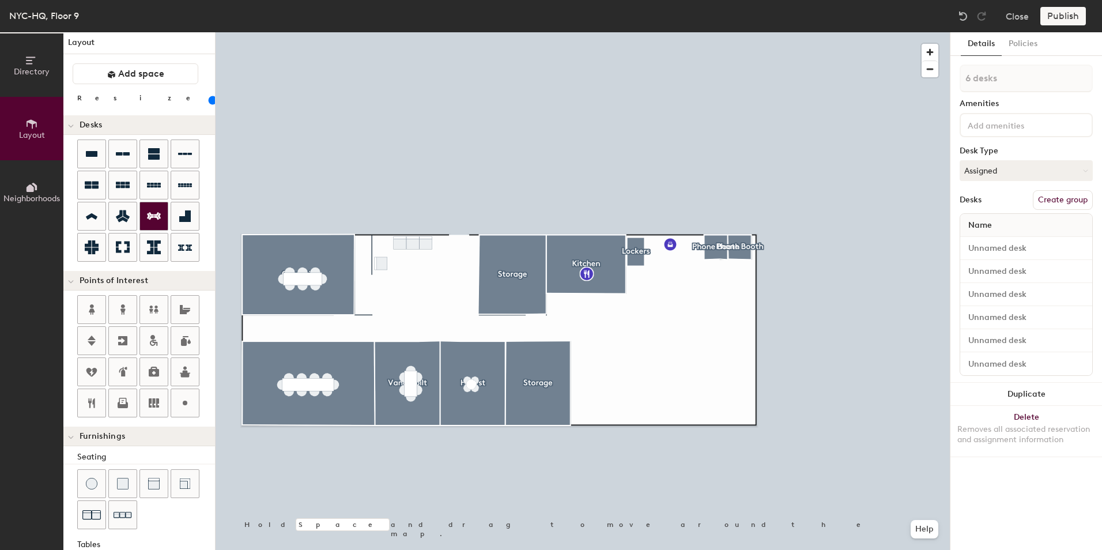
drag, startPoint x: 91, startPoint y: 183, endPoint x: 161, endPoint y: 202, distance: 72.1
click at [91, 183] on icon at bounding box center [92, 185] width 14 height 7
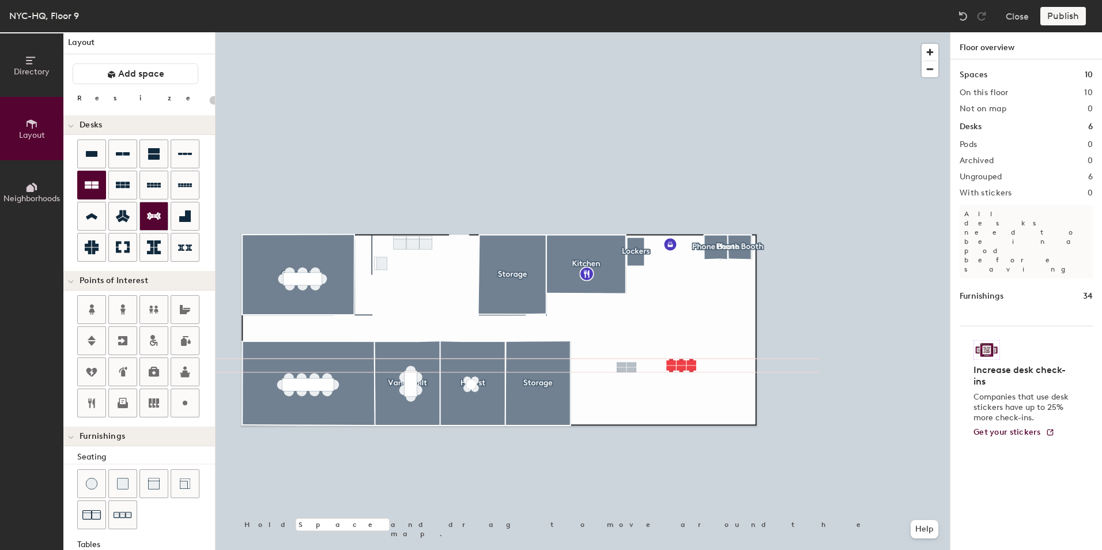
type input "100"
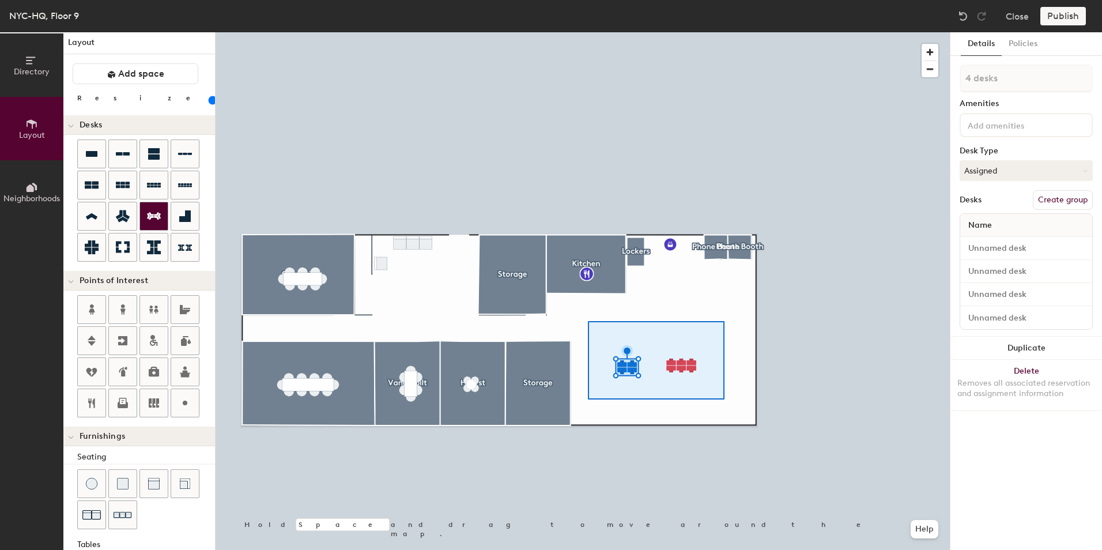
type input "10 desks"
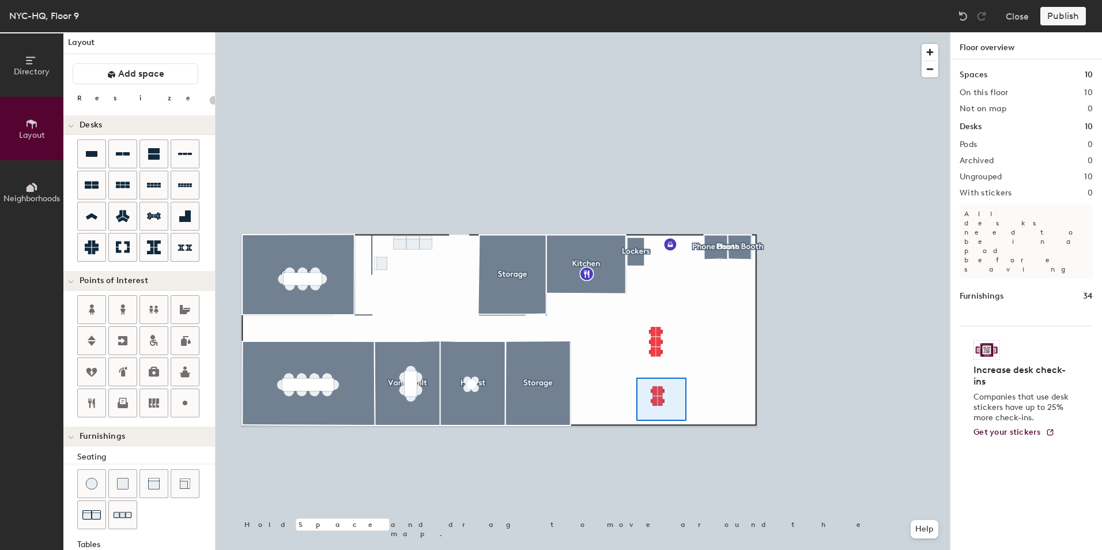
type input "100"
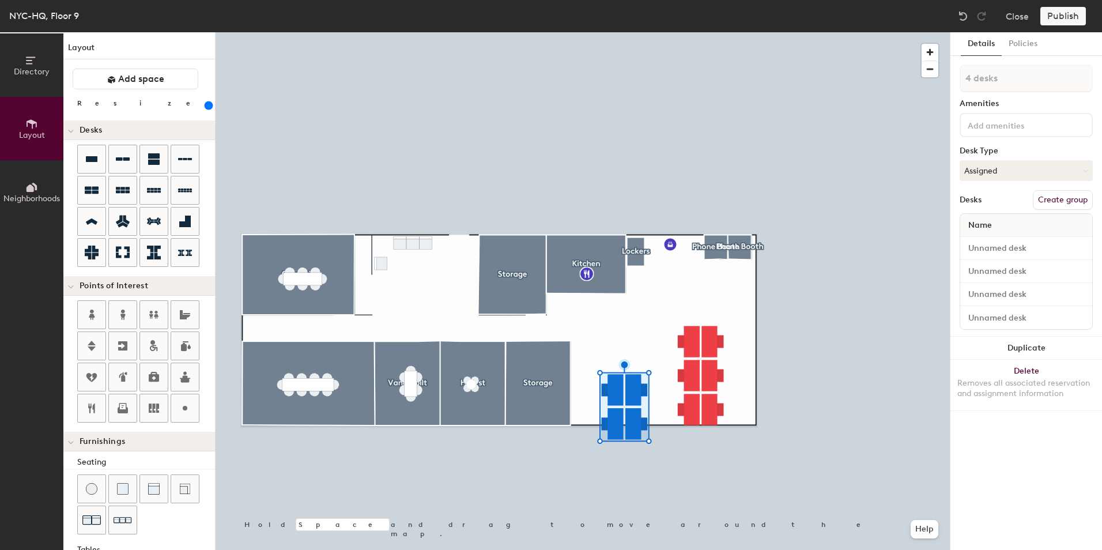
scroll to position [5, 0]
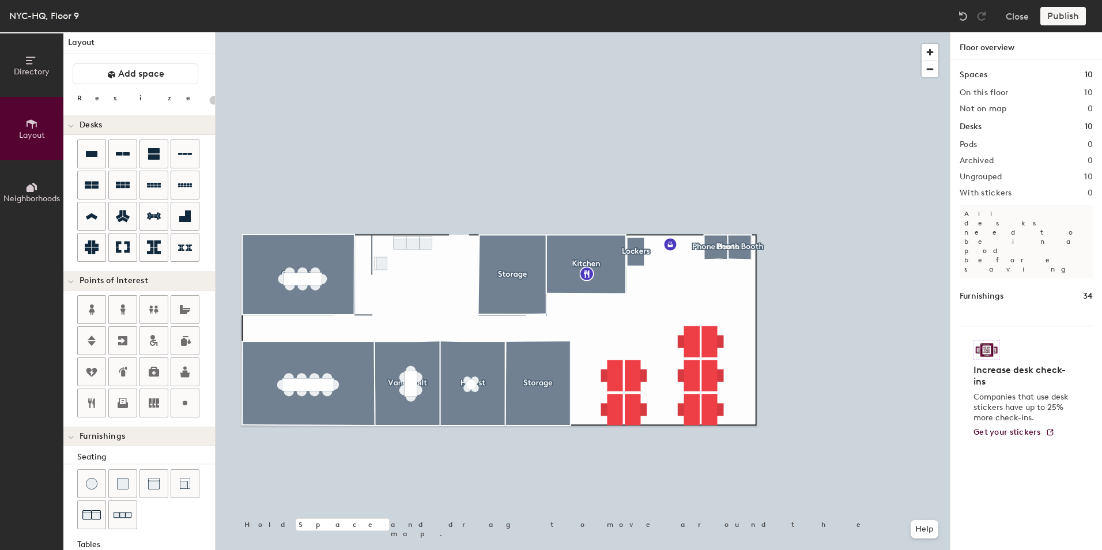
click at [620, 32] on div at bounding box center [583, 32] width 734 height 0
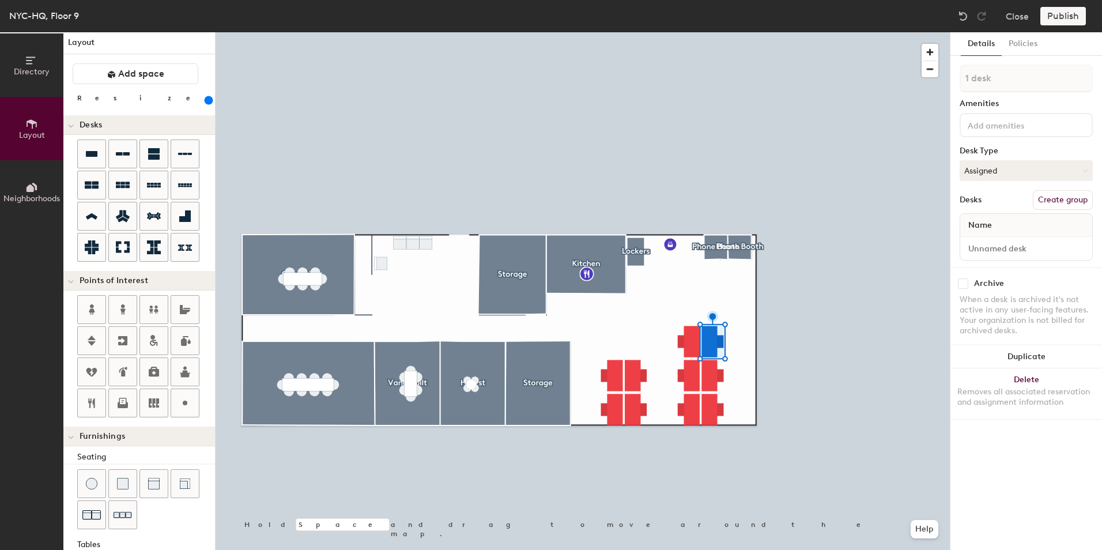
click at [714, 32] on div at bounding box center [583, 32] width 734 height 0
click at [1021, 167] on button "Assigned" at bounding box center [1026, 170] width 133 height 21
click at [1001, 204] on div "Assigned" at bounding box center [1017, 206] width 115 height 17
click at [708, 32] on div at bounding box center [583, 32] width 734 height 0
click at [1026, 168] on button "Assigned" at bounding box center [1026, 170] width 133 height 21
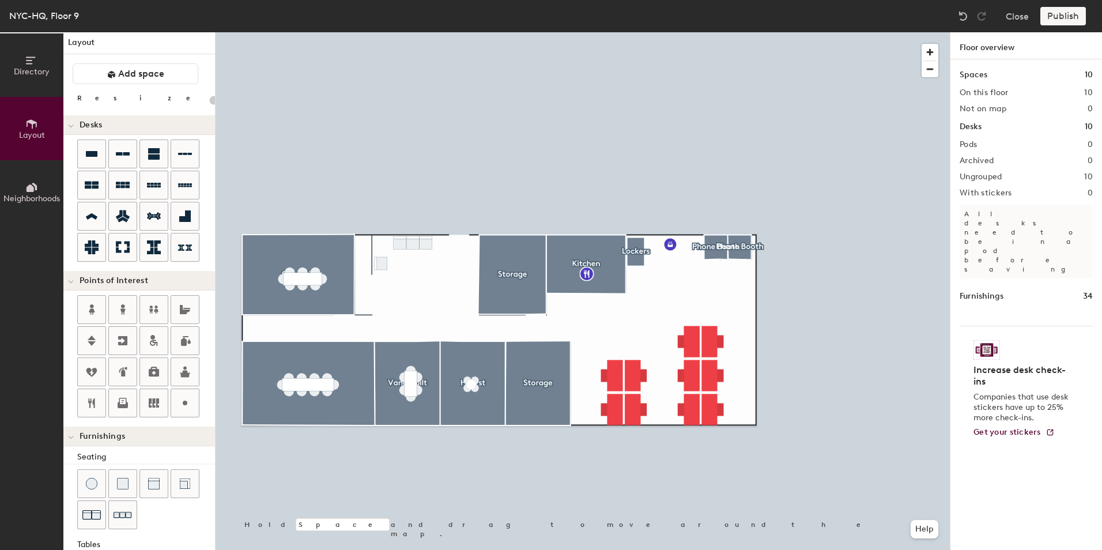
type input "340"
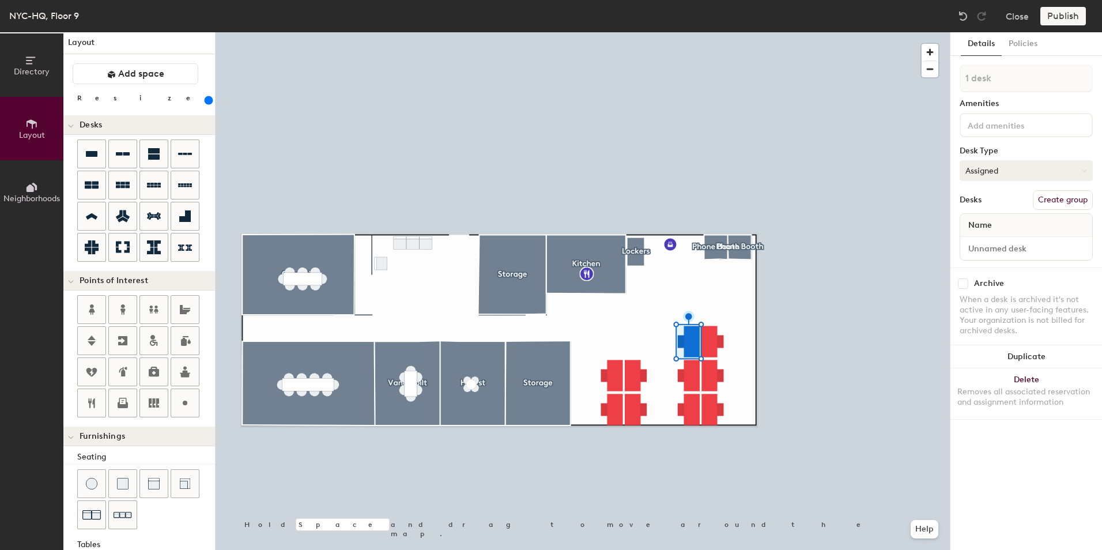
click at [1012, 170] on button "Assigned" at bounding box center [1026, 170] width 133 height 21
click at [992, 160] on button "Assigned" at bounding box center [1026, 170] width 133 height 21
click at [991, 225] on div "Hot" at bounding box center [1017, 223] width 115 height 17
click at [1009, 217] on div "Name" at bounding box center [1026, 225] width 132 height 23
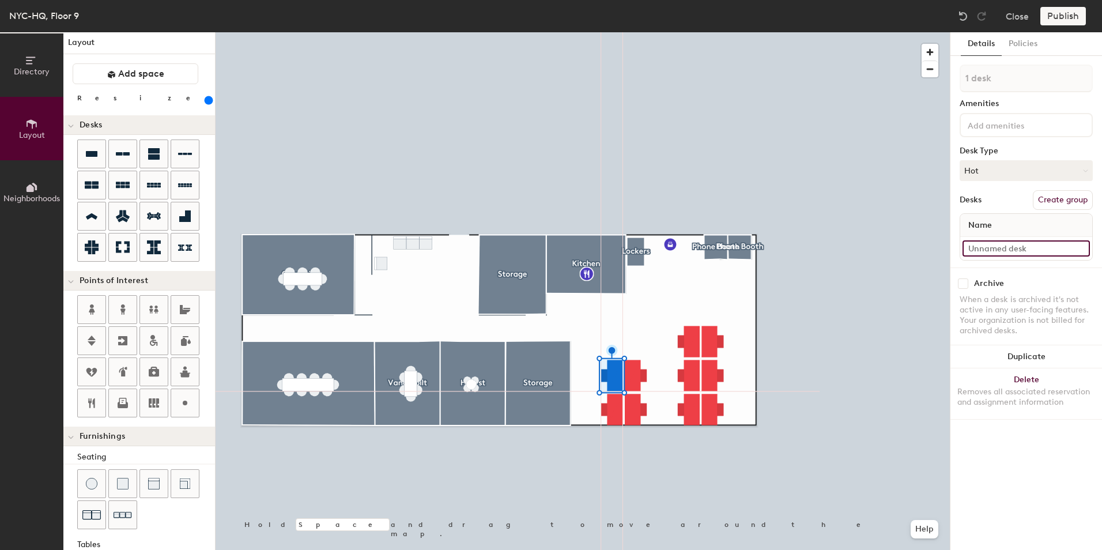
click at [1020, 242] on input at bounding box center [1026, 248] width 127 height 16
click at [895, 248] on div "Directory Layout Neighborhoods Layout Add space Resize Desks Points of Interest…" at bounding box center [551, 291] width 1102 height 518
type input "Desk 1"
click at [995, 175] on button "Assigned" at bounding box center [1026, 170] width 133 height 21
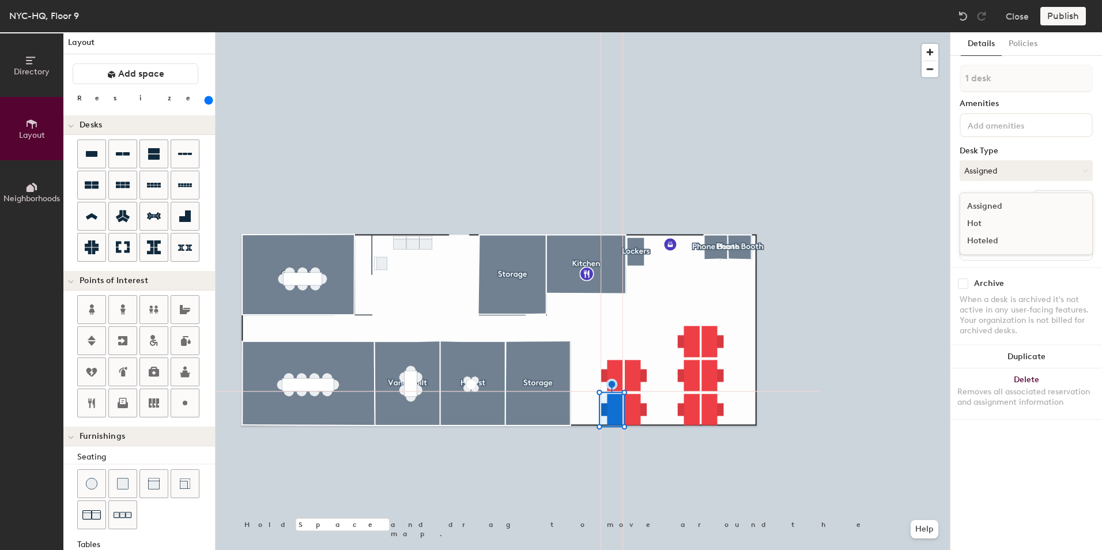
click at [992, 214] on div "Assigned" at bounding box center [1017, 206] width 115 height 17
click at [1087, 248] on input at bounding box center [1026, 248] width 127 height 16
type input "Desk 2"
click at [1023, 174] on button "Assigned" at bounding box center [1026, 170] width 133 height 21
click at [992, 218] on div "Hot" at bounding box center [1017, 223] width 115 height 17
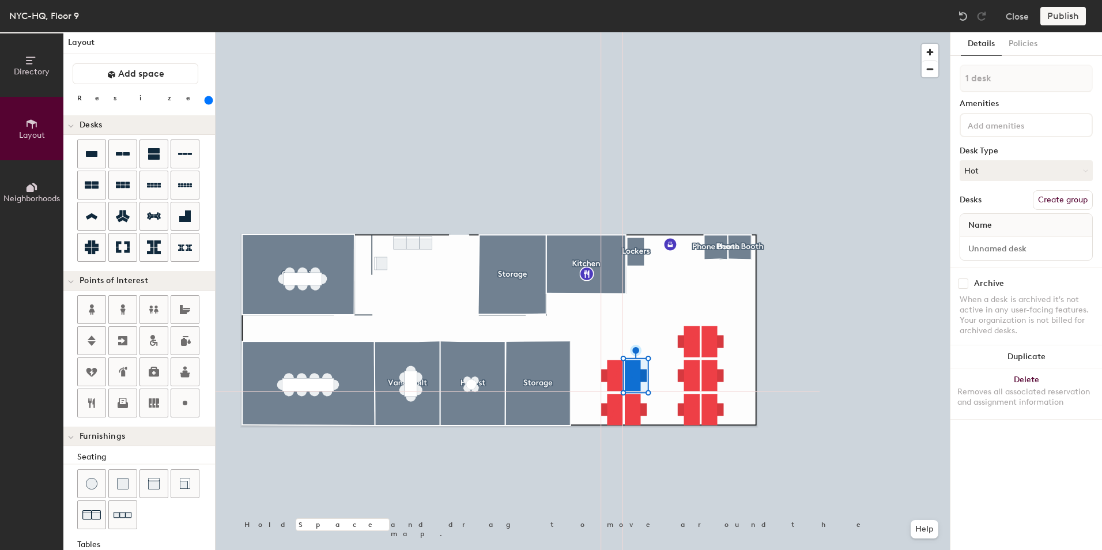
click at [996, 225] on span "Name" at bounding box center [980, 225] width 35 height 21
click at [1019, 242] on input at bounding box center [1026, 248] width 127 height 16
type input "Desk 3"
click at [994, 171] on button "Assigned" at bounding box center [1026, 170] width 133 height 21
click at [991, 219] on div "Hot" at bounding box center [1017, 223] width 115 height 17
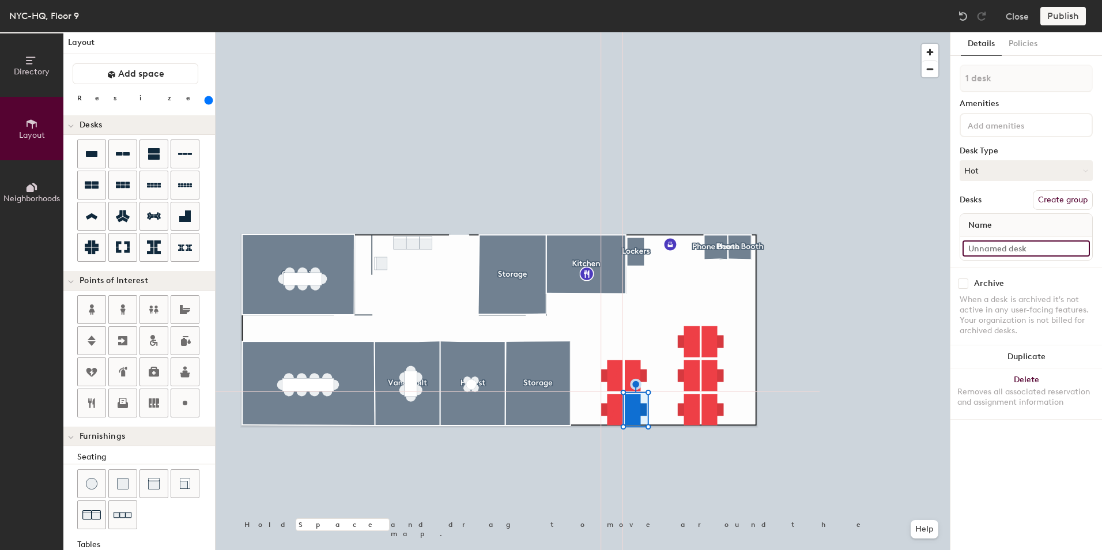
click at [1000, 248] on input at bounding box center [1026, 248] width 127 height 16
type input "Desk 4"
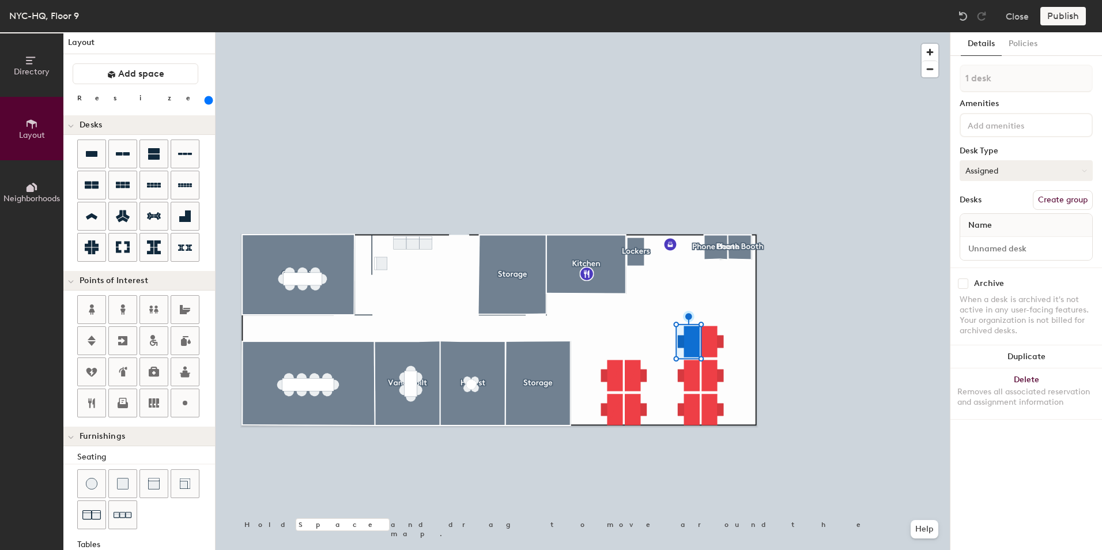
click at [1014, 171] on button "Assigned" at bounding box center [1026, 170] width 133 height 21
click at [988, 222] on div "Hot" at bounding box center [1017, 223] width 115 height 17
click at [1000, 250] on input at bounding box center [1026, 248] width 127 height 16
drag, startPoint x: 976, startPoint y: 250, endPoint x: 983, endPoint y: 248, distance: 7.0
click at [977, 250] on input "DEsk 5" at bounding box center [1026, 248] width 127 height 16
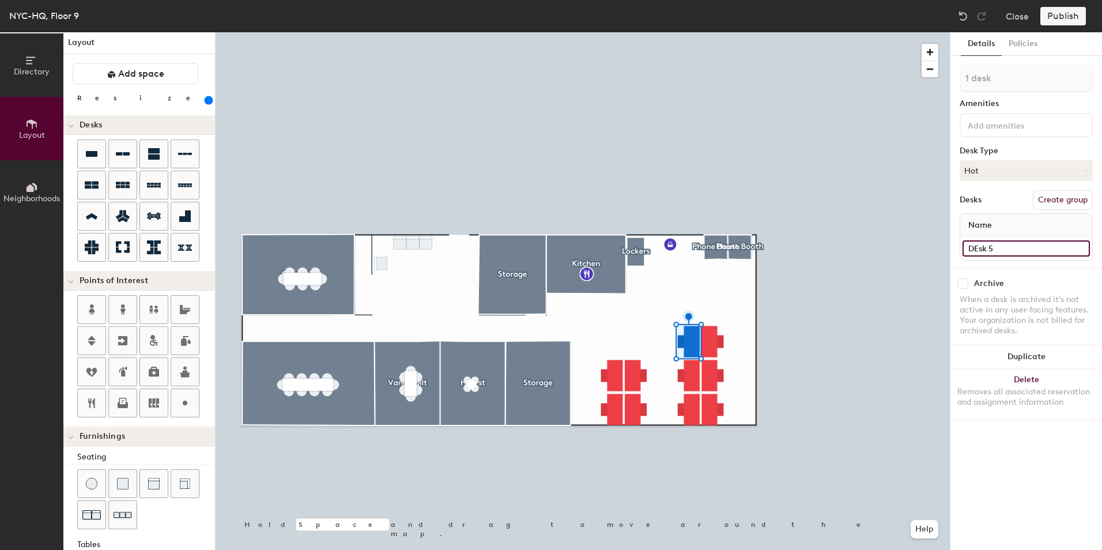
type input "d"
type input "Desk 5"
click at [691, 32] on div at bounding box center [583, 32] width 734 height 0
click at [981, 169] on button "Assigned" at bounding box center [1026, 170] width 133 height 21
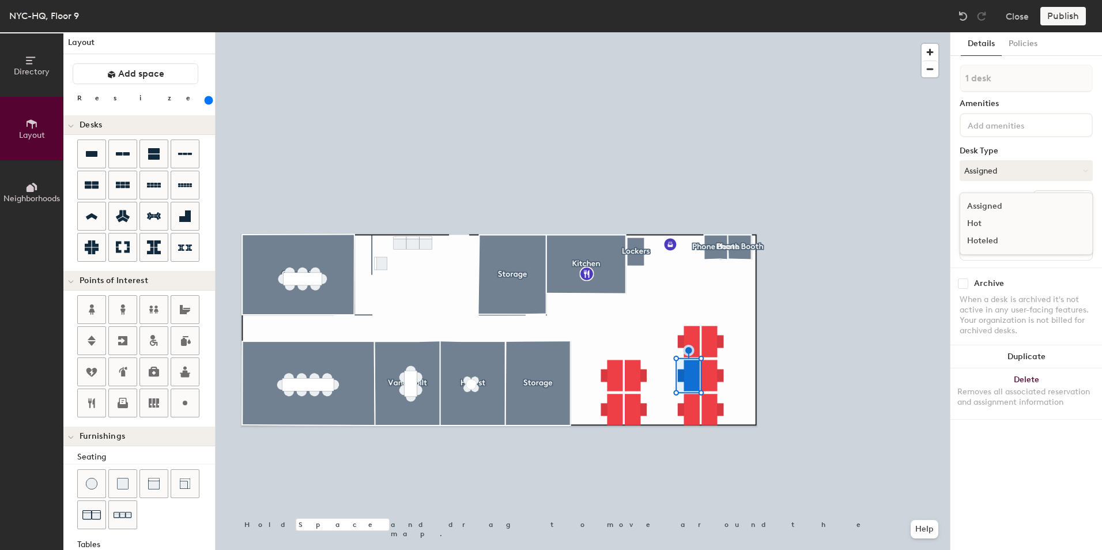
click at [988, 222] on div "Hot" at bounding box center [1017, 223] width 115 height 17
click at [995, 250] on input at bounding box center [1026, 248] width 127 height 16
type input "Desk 6"
click at [689, 32] on div at bounding box center [583, 32] width 734 height 0
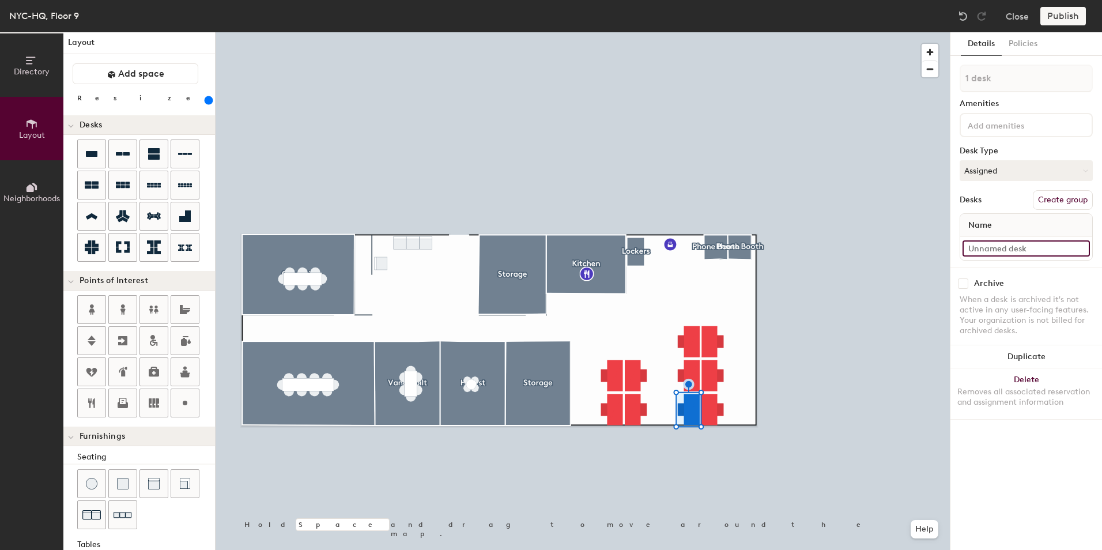
click at [987, 243] on input at bounding box center [1026, 248] width 127 height 16
type input "Desk 7"
click at [1012, 250] on input at bounding box center [1026, 248] width 127 height 16
type input "Desk 8"
click at [996, 248] on input at bounding box center [1026, 248] width 127 height 16
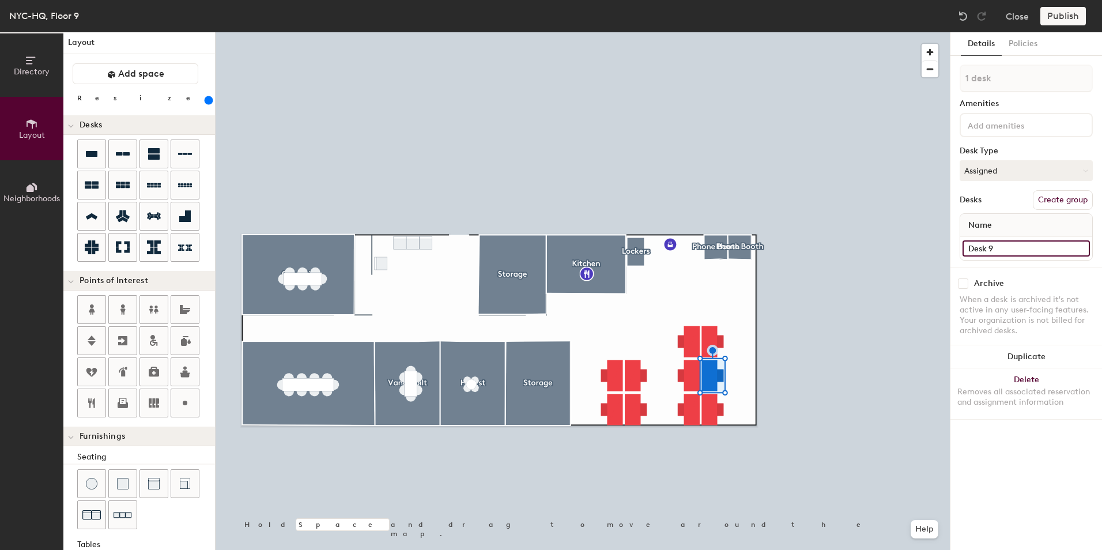
type input "Desk 9"
click at [1012, 248] on input at bounding box center [1026, 248] width 127 height 16
type input "Desk 10"
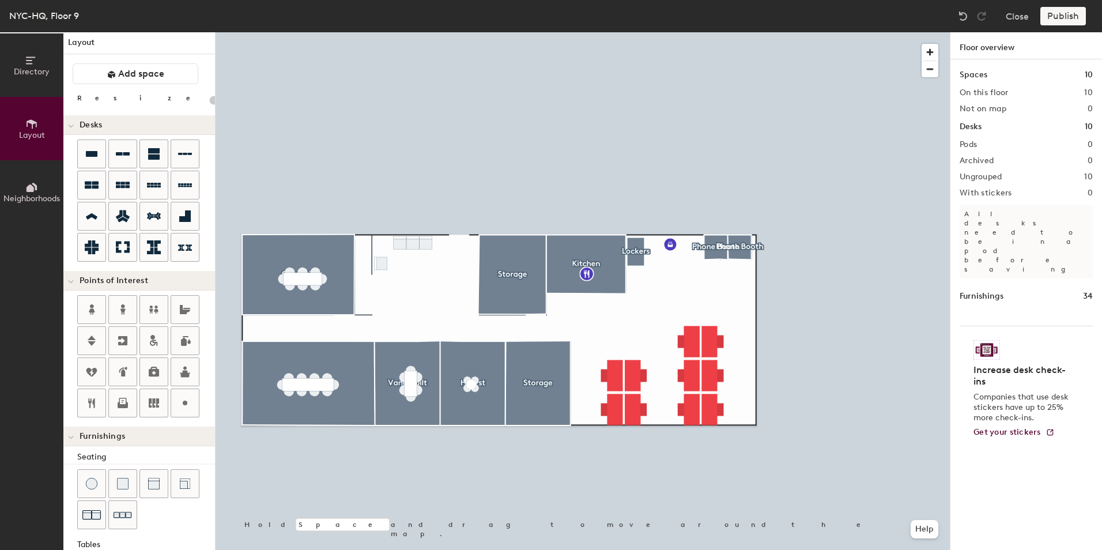
click at [640, 280] on div "Directory Layout Neighborhoods Layout Add space Resize Desks Points of Interest…" at bounding box center [551, 291] width 1102 height 518
click at [151, 401] on icon at bounding box center [154, 402] width 10 height 9
click at [664, 290] on span "Done" at bounding box center [655, 288] width 34 height 20
click at [158, 78] on span "Add space" at bounding box center [141, 74] width 46 height 12
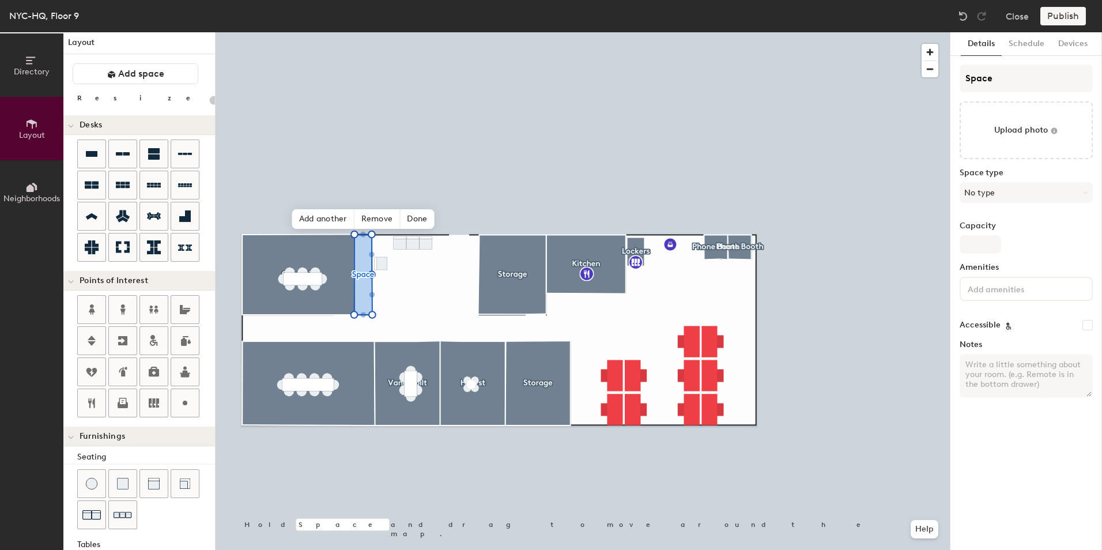
type input "20"
click at [864, 77] on div "Directory Layout Neighborhoods Layout Add space Resize Desks Points of Interest…" at bounding box center [551, 291] width 1102 height 518
type input "Clos"
type input "20"
type input "Closet"
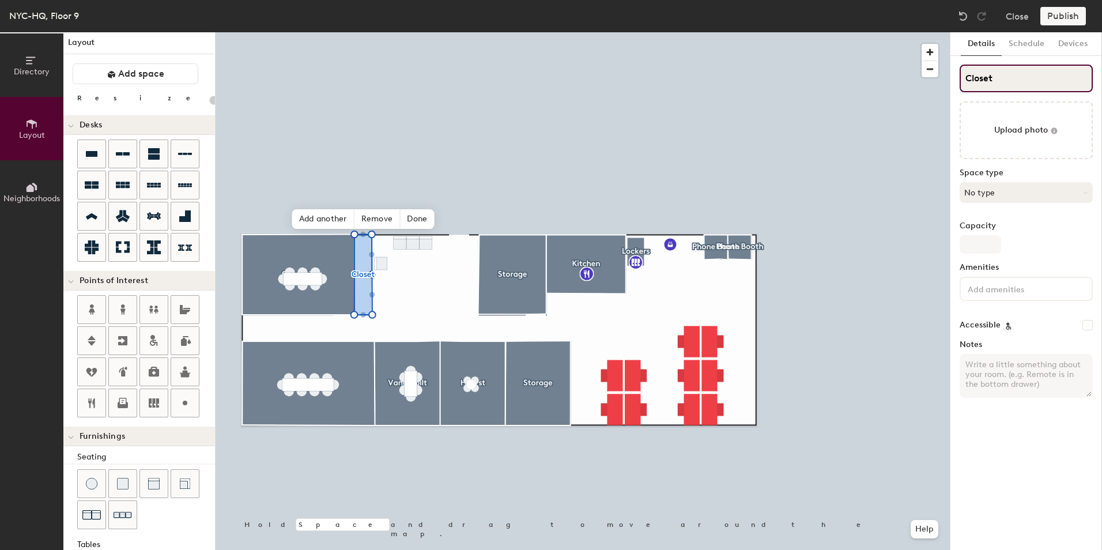
type input "20"
type input "Closet"
click at [994, 194] on button "No type" at bounding box center [1026, 192] width 133 height 21
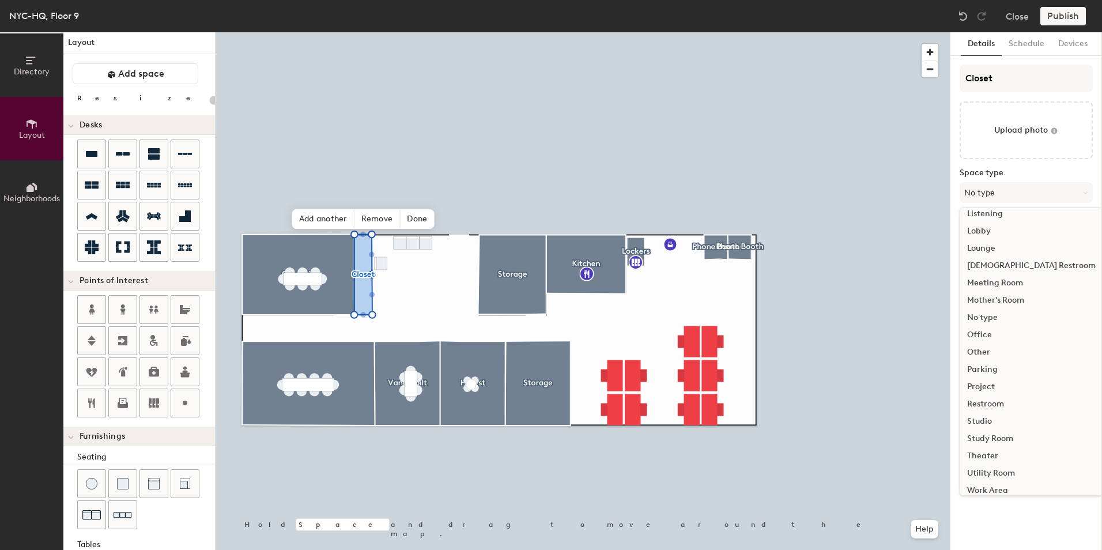
scroll to position [258, 0]
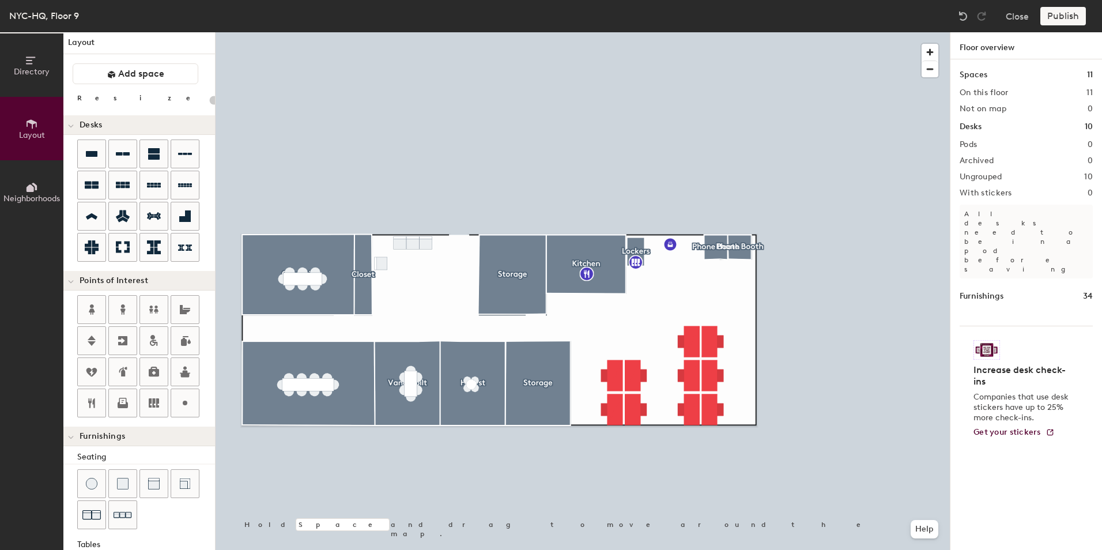
type input "20"
click at [1069, 17] on div "Publish" at bounding box center [1067, 16] width 52 height 18
click at [1052, 14] on div "Publish" at bounding box center [1067, 16] width 52 height 18
click at [688, 32] on div at bounding box center [583, 32] width 734 height 0
click at [1058, 24] on div "Publish" at bounding box center [1067, 16] width 52 height 18
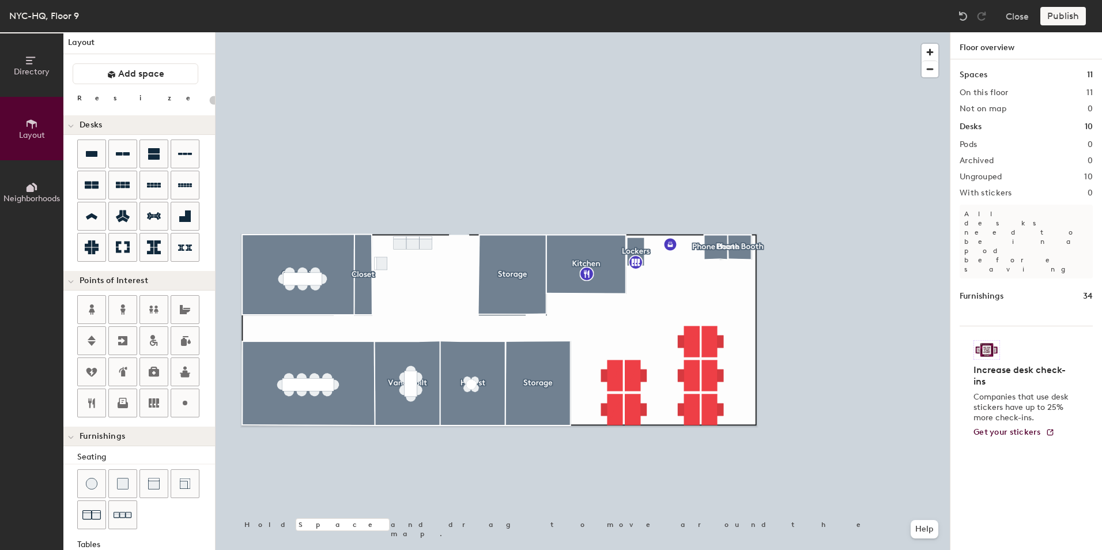
click at [1058, 22] on div "Publish" at bounding box center [1067, 16] width 52 height 18
click at [1058, 21] on div "Publish" at bounding box center [1067, 16] width 52 height 18
click at [842, 32] on div at bounding box center [583, 32] width 734 height 0
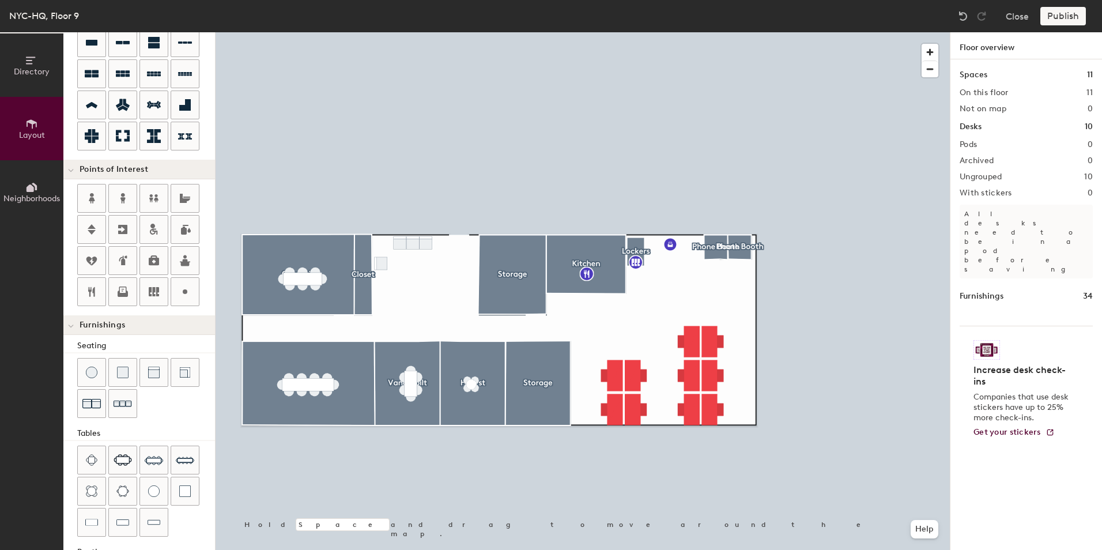
scroll to position [178, 0]
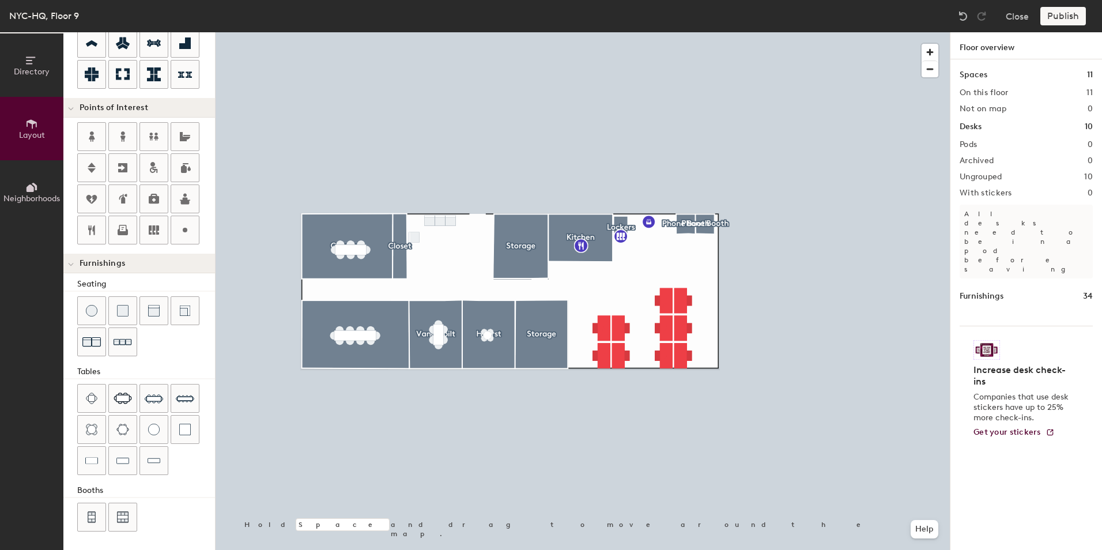
click at [32, 167] on button "Neighborhoods" at bounding box center [31, 191] width 63 height 63
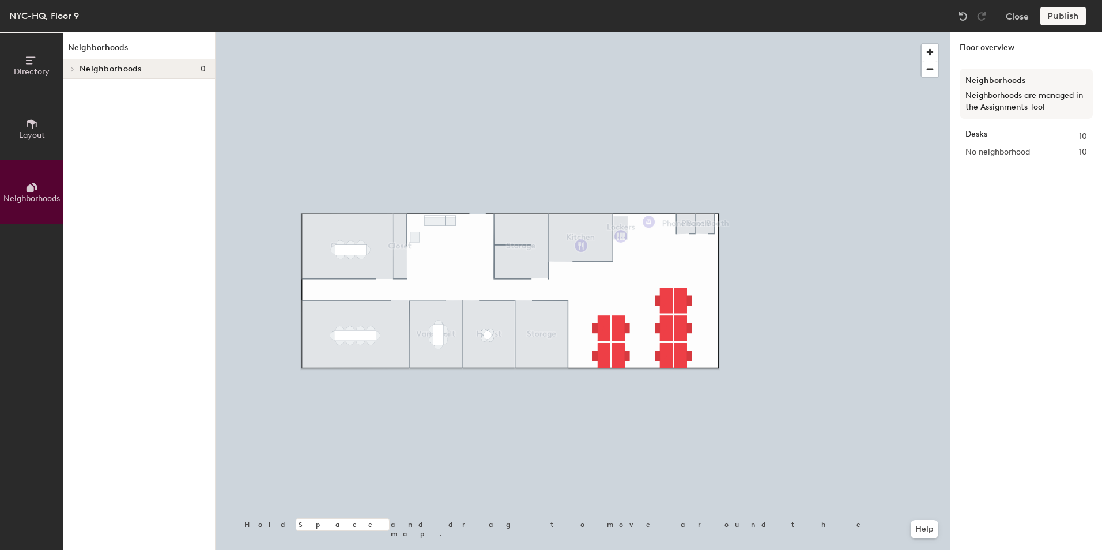
click at [27, 59] on icon at bounding box center [30, 59] width 9 height 7
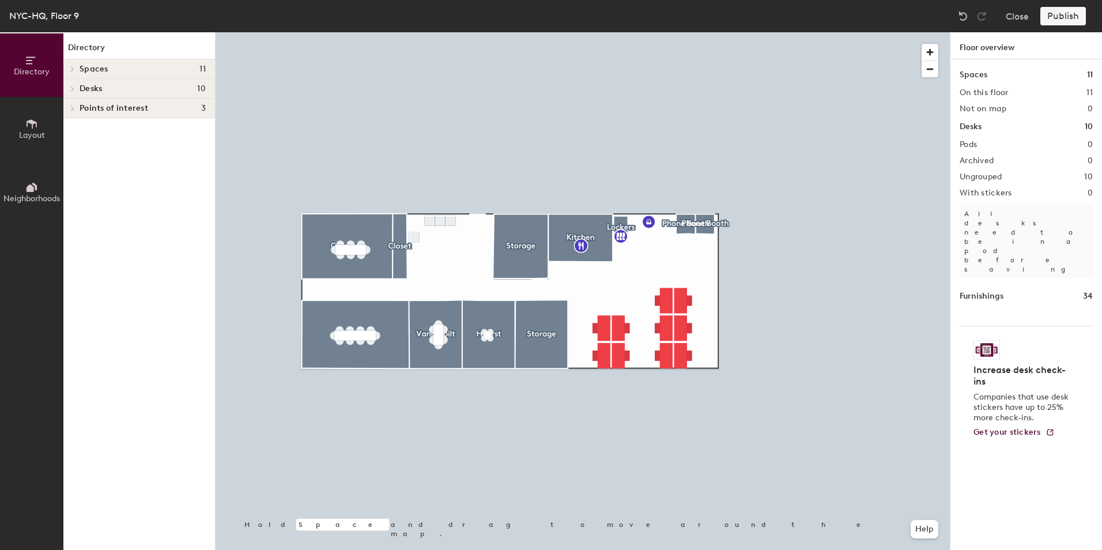
click at [905, 32] on div at bounding box center [583, 32] width 734 height 0
click at [1077, 290] on div "Furnishings 34" at bounding box center [1026, 296] width 133 height 13
drag, startPoint x: 1050, startPoint y: 216, endPoint x: 1035, endPoint y: 116, distance: 101.4
click at [1049, 213] on p "All desks need to be in a pod before saving" at bounding box center [1026, 242] width 133 height 74
click at [1063, 14] on div "Publish" at bounding box center [1067, 16] width 52 height 18
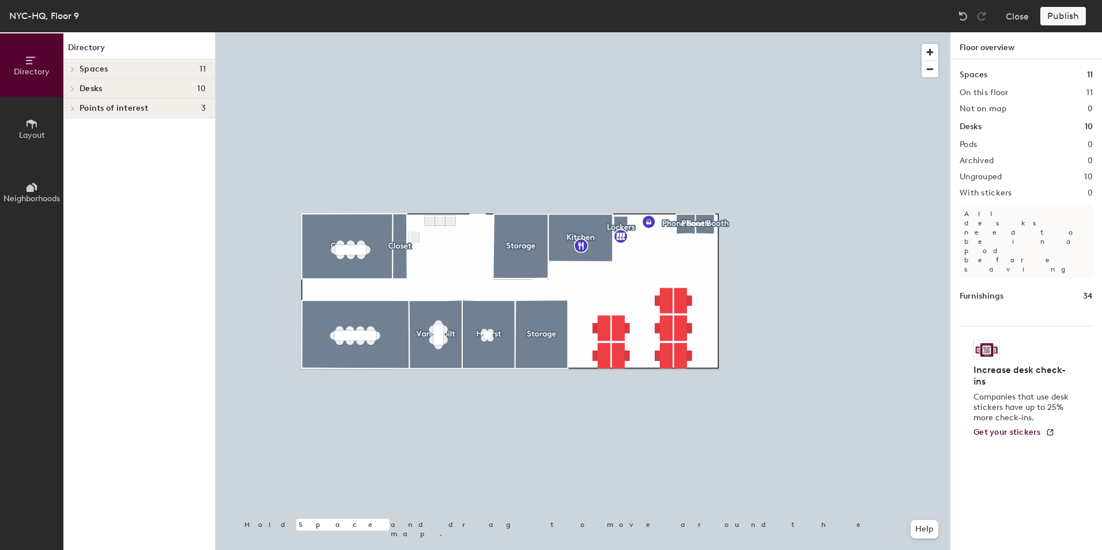
click at [1062, 14] on div "Publish" at bounding box center [1067, 16] width 52 height 18
click at [1061, 13] on div "Publish" at bounding box center [1067, 16] width 52 height 18
click at [1060, 13] on div "Publish" at bounding box center [1067, 16] width 52 height 18
click at [1058, 14] on div "Publish" at bounding box center [1067, 16] width 52 height 18
click at [861, 32] on div at bounding box center [583, 32] width 734 height 0
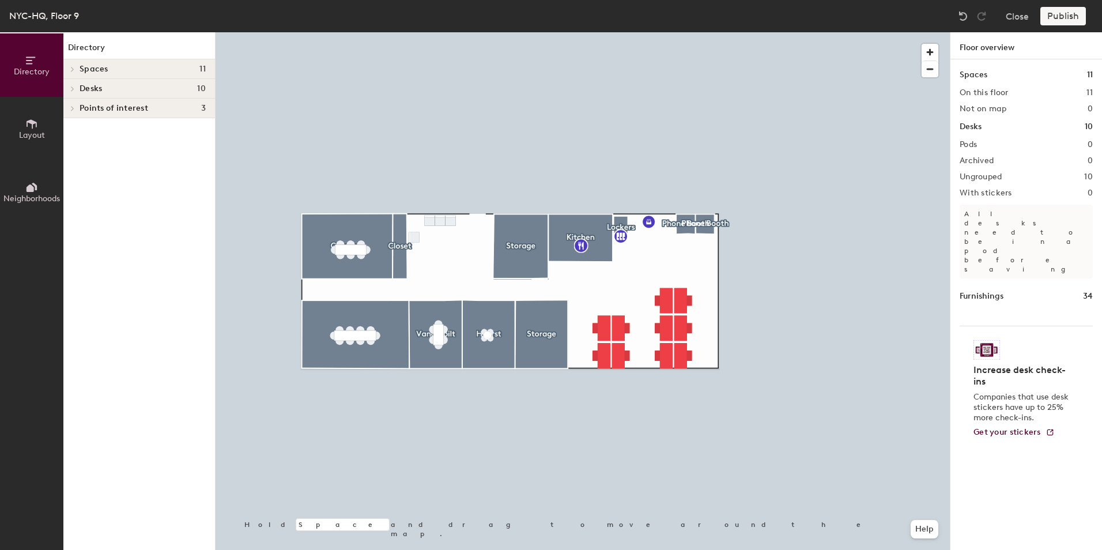
drag, startPoint x: 1050, startPoint y: 21, endPoint x: 987, endPoint y: 95, distance: 96.9
click at [1050, 21] on div "Publish" at bounding box center [1067, 16] width 52 height 18
click at [609, 32] on div at bounding box center [583, 32] width 734 height 0
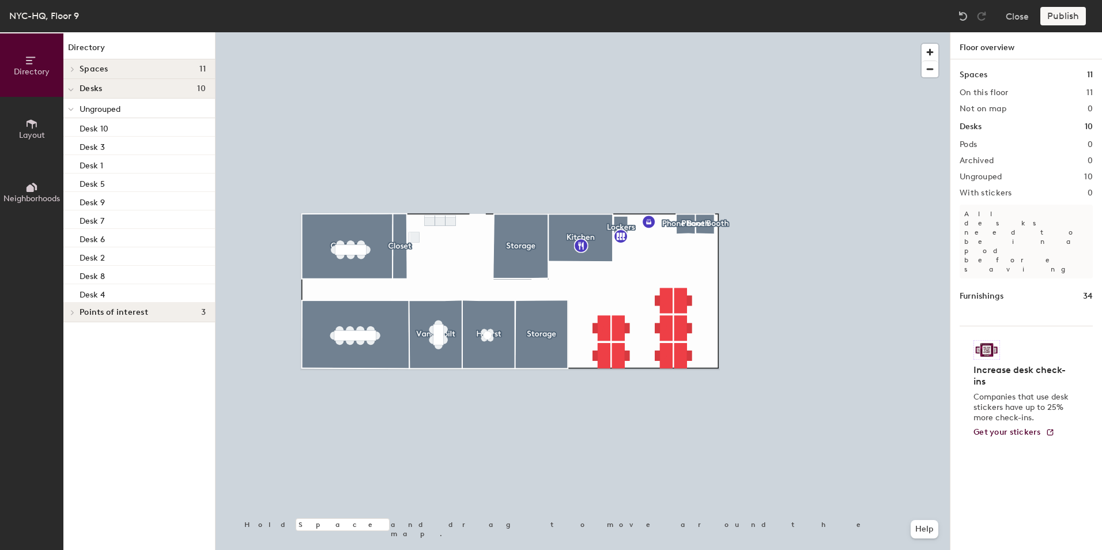
click at [1068, 20] on div "Publish" at bounding box center [1067, 16] width 52 height 18
click at [1068, 19] on div "Publish" at bounding box center [1067, 16] width 52 height 18
click at [1068, 18] on div "Publish" at bounding box center [1067, 16] width 52 height 18
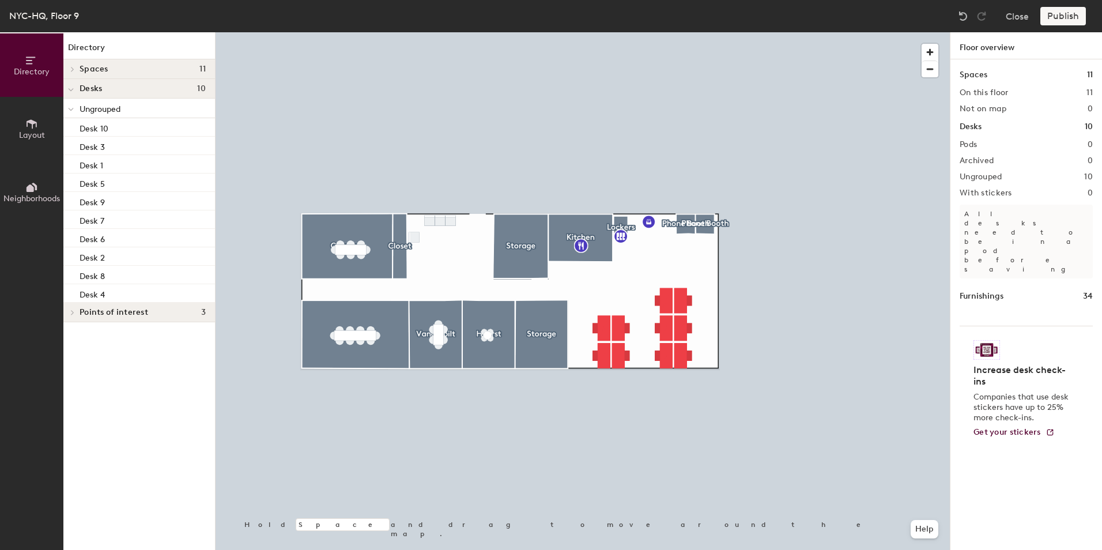
click at [1068, 18] on div "Publish" at bounding box center [1067, 16] width 52 height 18
click at [1068, 19] on div "Publish" at bounding box center [1067, 16] width 52 height 18
click at [623, 32] on div at bounding box center [583, 32] width 734 height 0
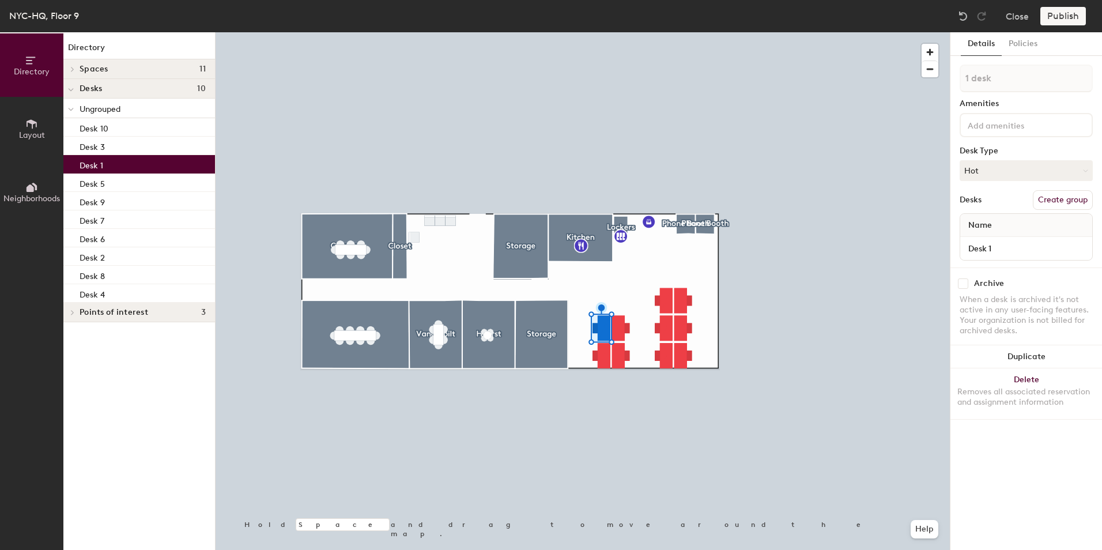
click at [1079, 201] on button "Create group" at bounding box center [1063, 200] width 60 height 20
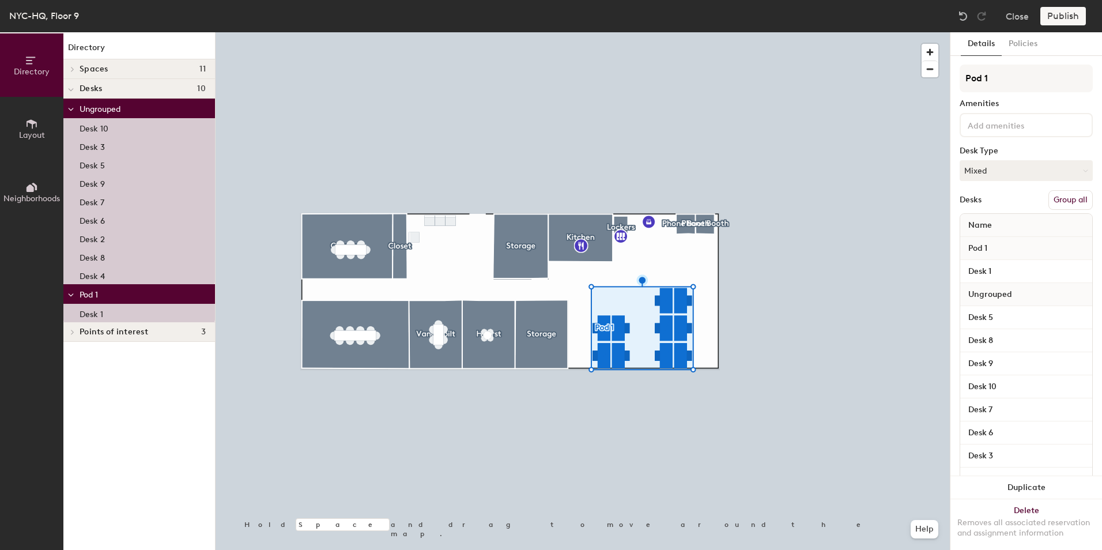
click at [1072, 16] on div "Publish" at bounding box center [1067, 16] width 52 height 18
click at [1069, 205] on button "Group all" at bounding box center [1071, 200] width 44 height 20
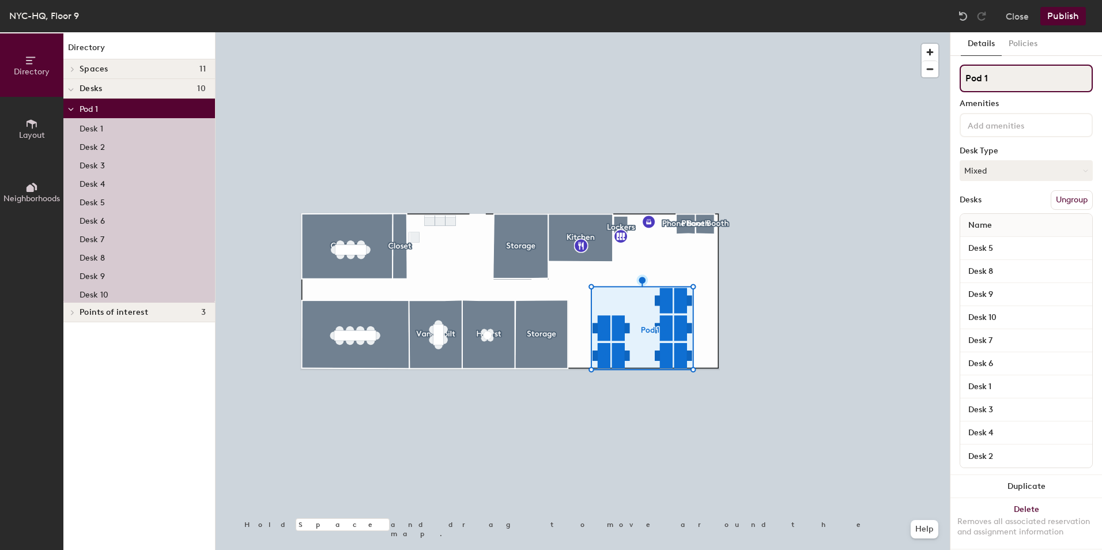
click at [945, 74] on div "Directory Layout Neighborhoods Directory Spaces 11 Carnegie Closet Hearst Kitch…" at bounding box center [551, 291] width 1102 height 518
type input "Workstations"
click at [1052, 18] on button "Publish" at bounding box center [1064, 16] width 46 height 18
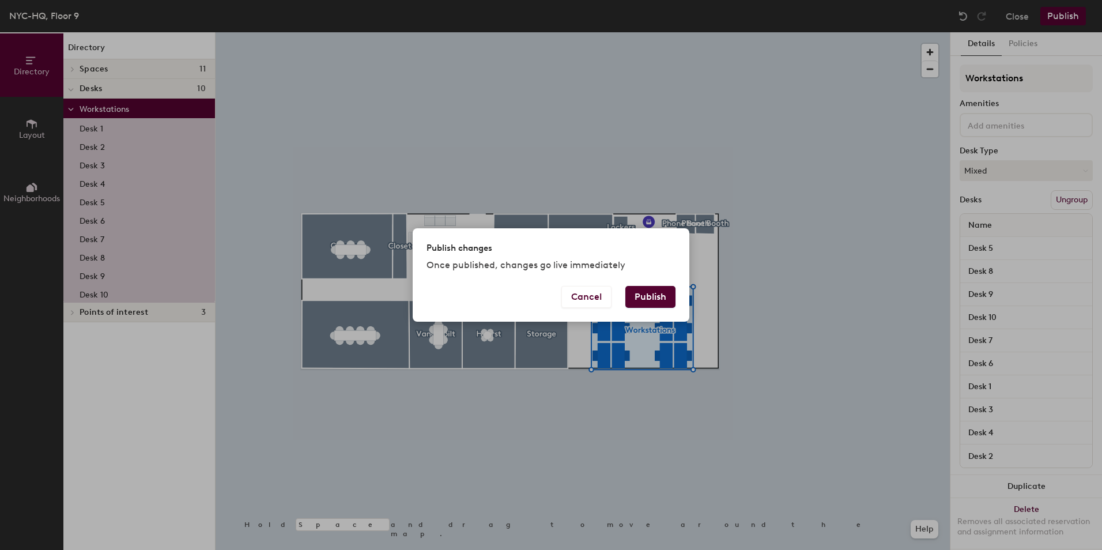
drag, startPoint x: 651, startPoint y: 293, endPoint x: 937, endPoint y: 278, distance: 285.8
click at [658, 291] on button "Publish" at bounding box center [650, 297] width 50 height 22
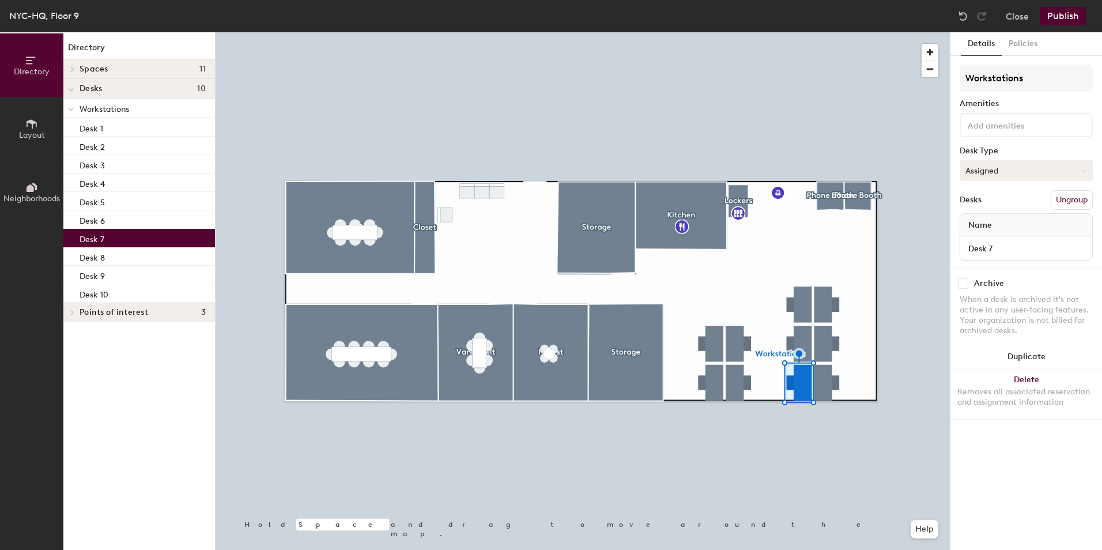
drag, startPoint x: 1008, startPoint y: 163, endPoint x: 1006, endPoint y: 180, distance: 16.8
click at [1008, 163] on button "Assigned" at bounding box center [1026, 170] width 133 height 21
click at [1001, 219] on div "Hot" at bounding box center [1017, 223] width 115 height 17
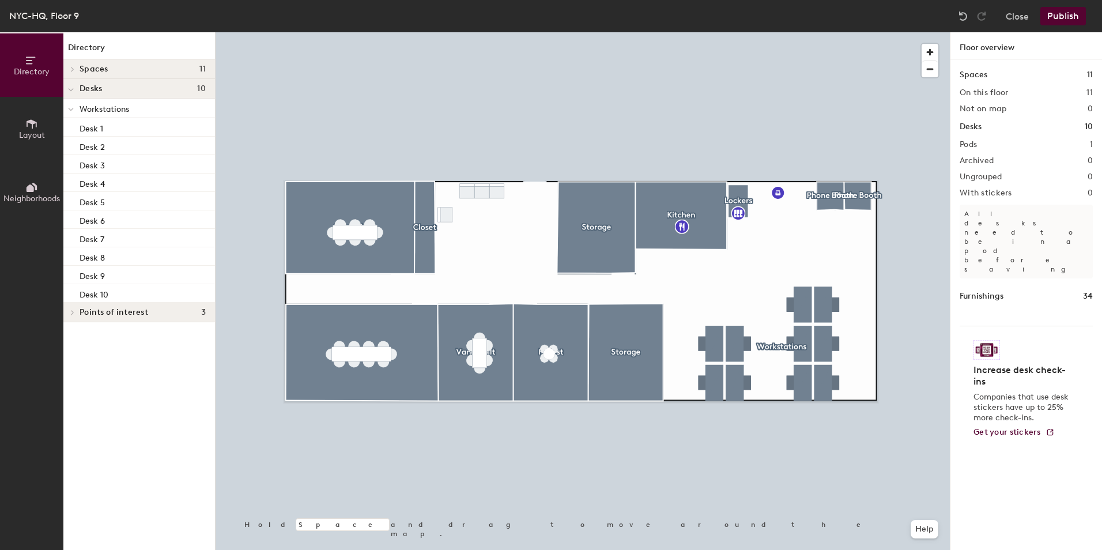
click at [1053, 14] on button "Publish" at bounding box center [1064, 16] width 46 height 18
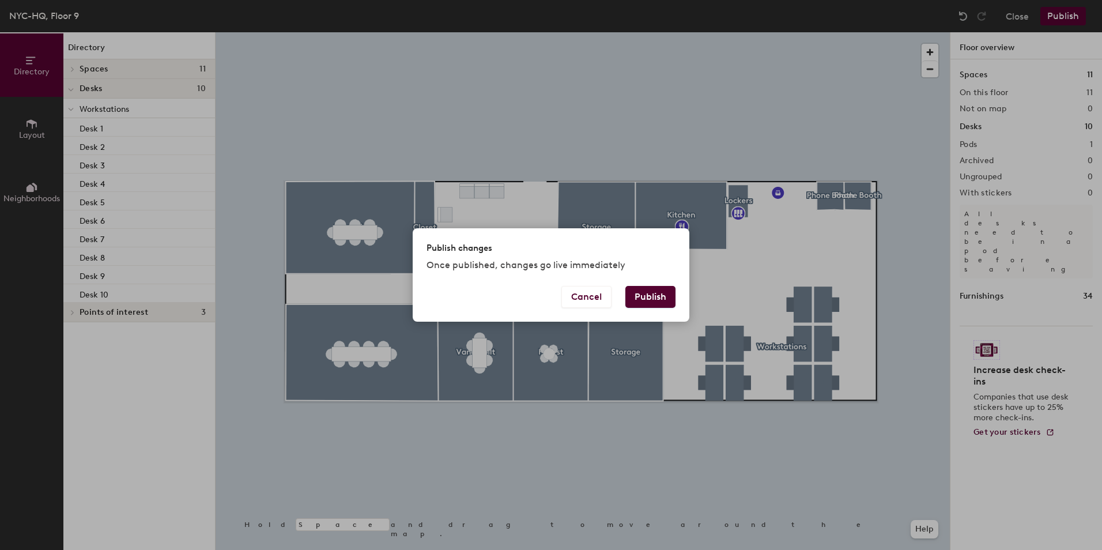
click at [638, 300] on button "Publish" at bounding box center [650, 297] width 50 height 22
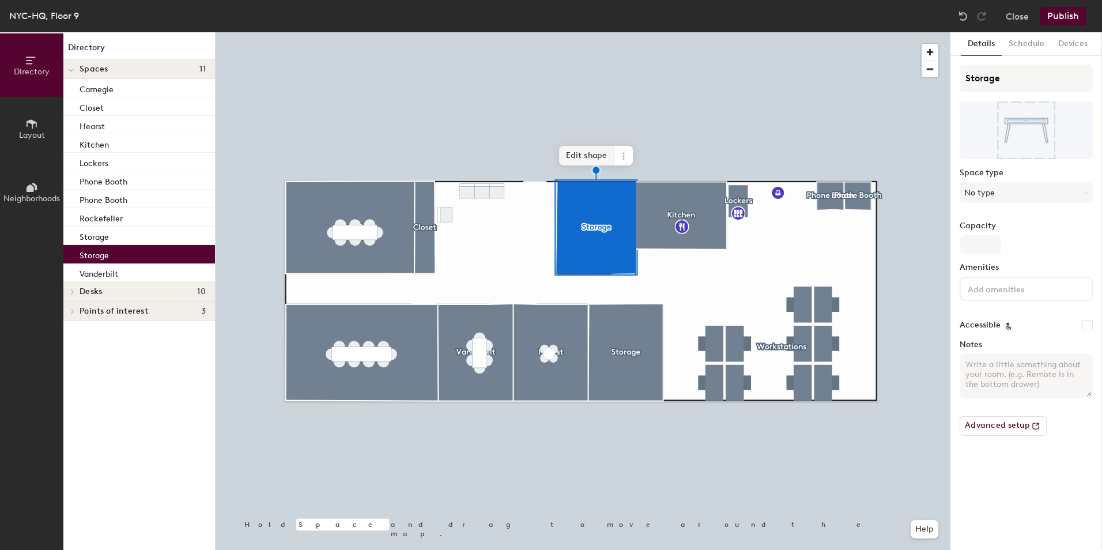
click at [599, 155] on span "Edit shape" at bounding box center [586, 156] width 55 height 20
click at [593, 196] on span "Edit shape" at bounding box center [586, 200] width 55 height 20
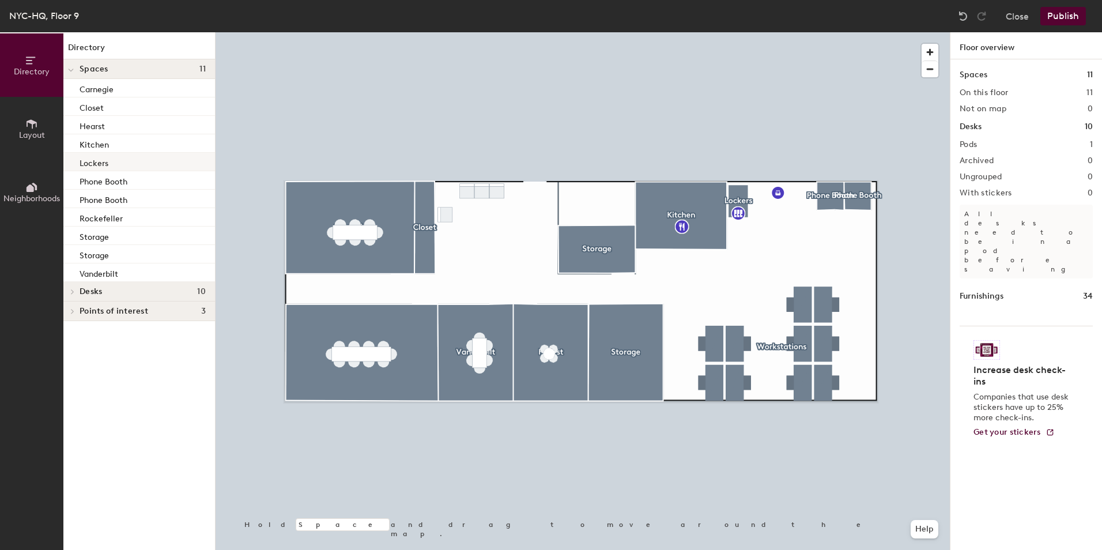
click at [99, 164] on p "Lockers" at bounding box center [94, 161] width 29 height 13
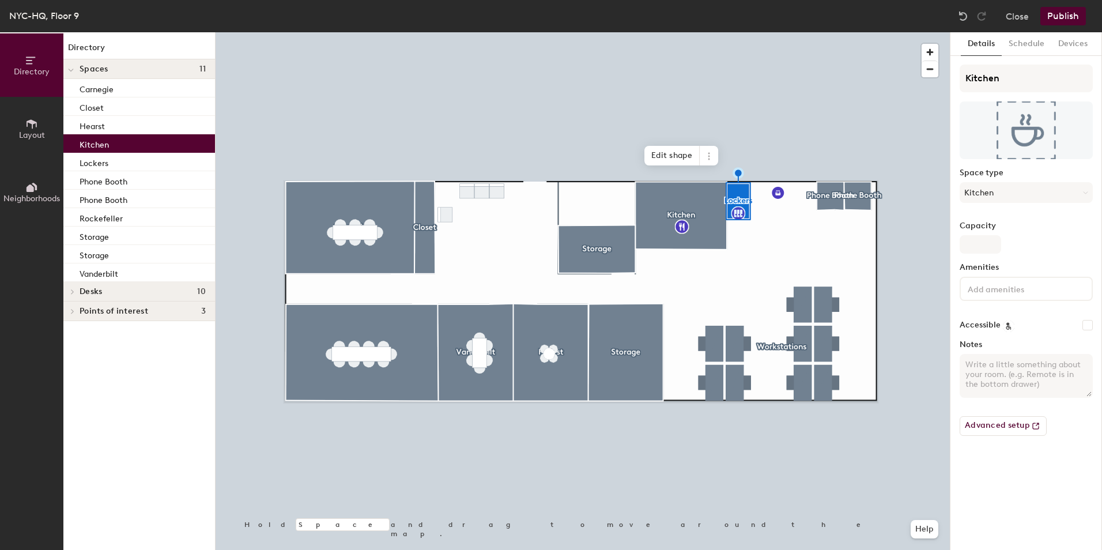
click at [103, 146] on p "Kitchen" at bounding box center [94, 143] width 29 height 13
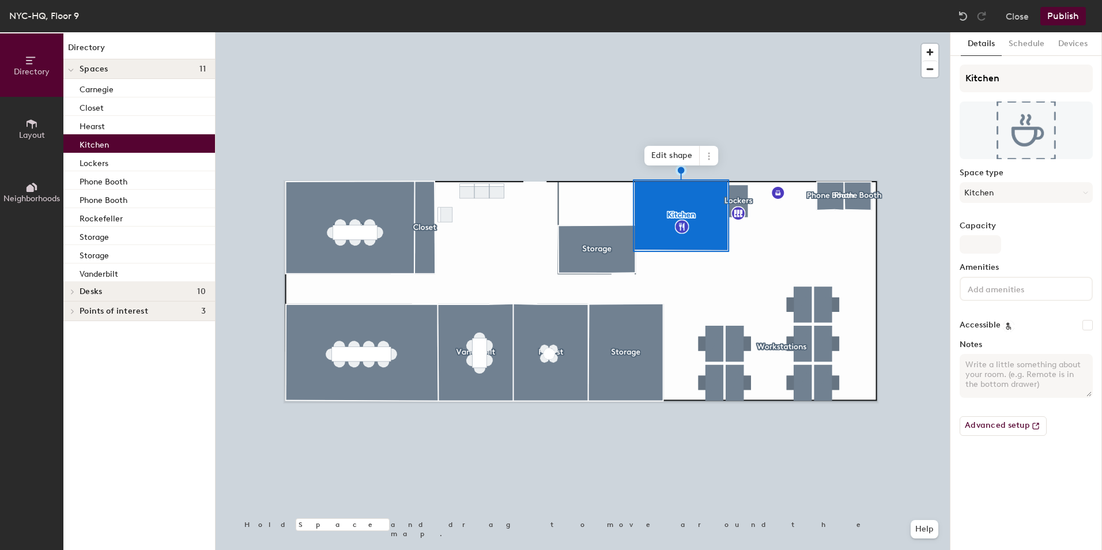
click at [76, 308] on span at bounding box center [72, 311] width 10 height 6
click at [37, 134] on span "Layout" at bounding box center [32, 135] width 26 height 10
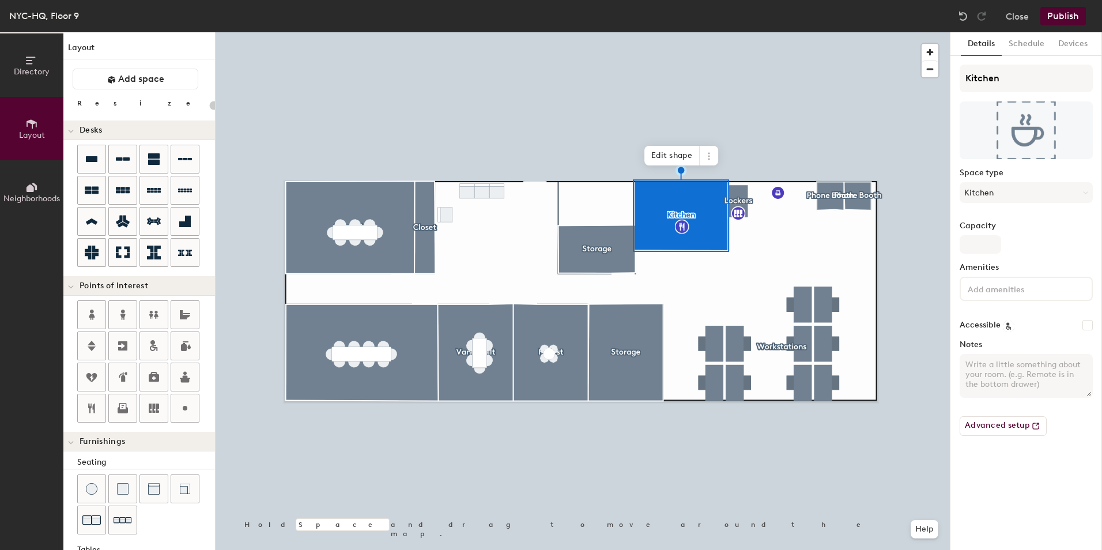
click at [481, 212] on div "Directory Layout Neighborhoods Layout Add space Resize Desks Points of Interest…" at bounding box center [551, 291] width 1102 height 518
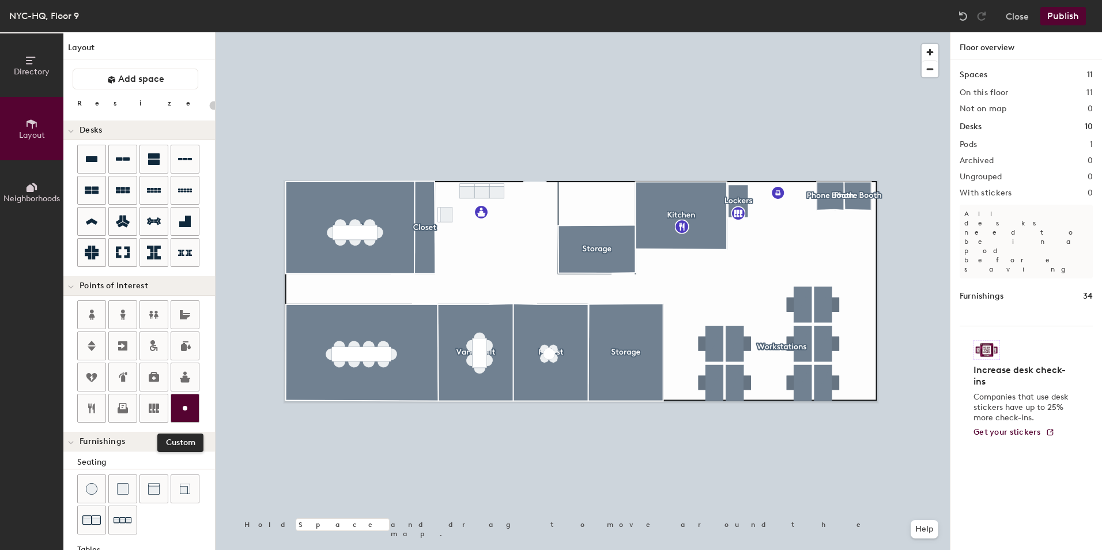
click at [182, 413] on icon at bounding box center [185, 408] width 14 height 14
click at [1070, 19] on button "Publish" at bounding box center [1064, 16] width 46 height 18
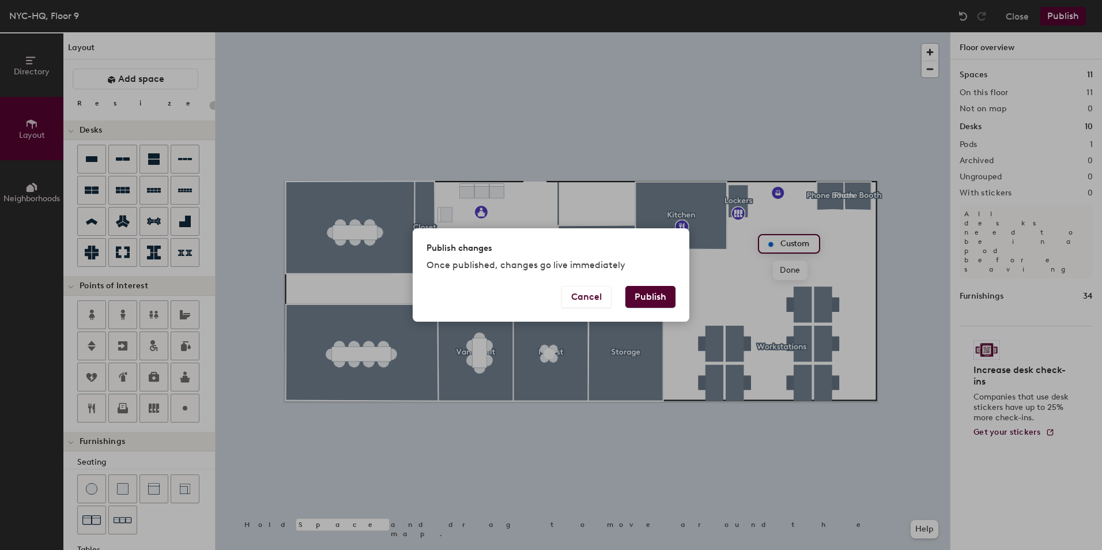
drag, startPoint x: 655, startPoint y: 297, endPoint x: 669, endPoint y: 285, distance: 18.4
click at [655, 297] on button "Publish" at bounding box center [650, 297] width 50 height 22
type input "20"
